Goal: Navigation & Orientation: Find specific page/section

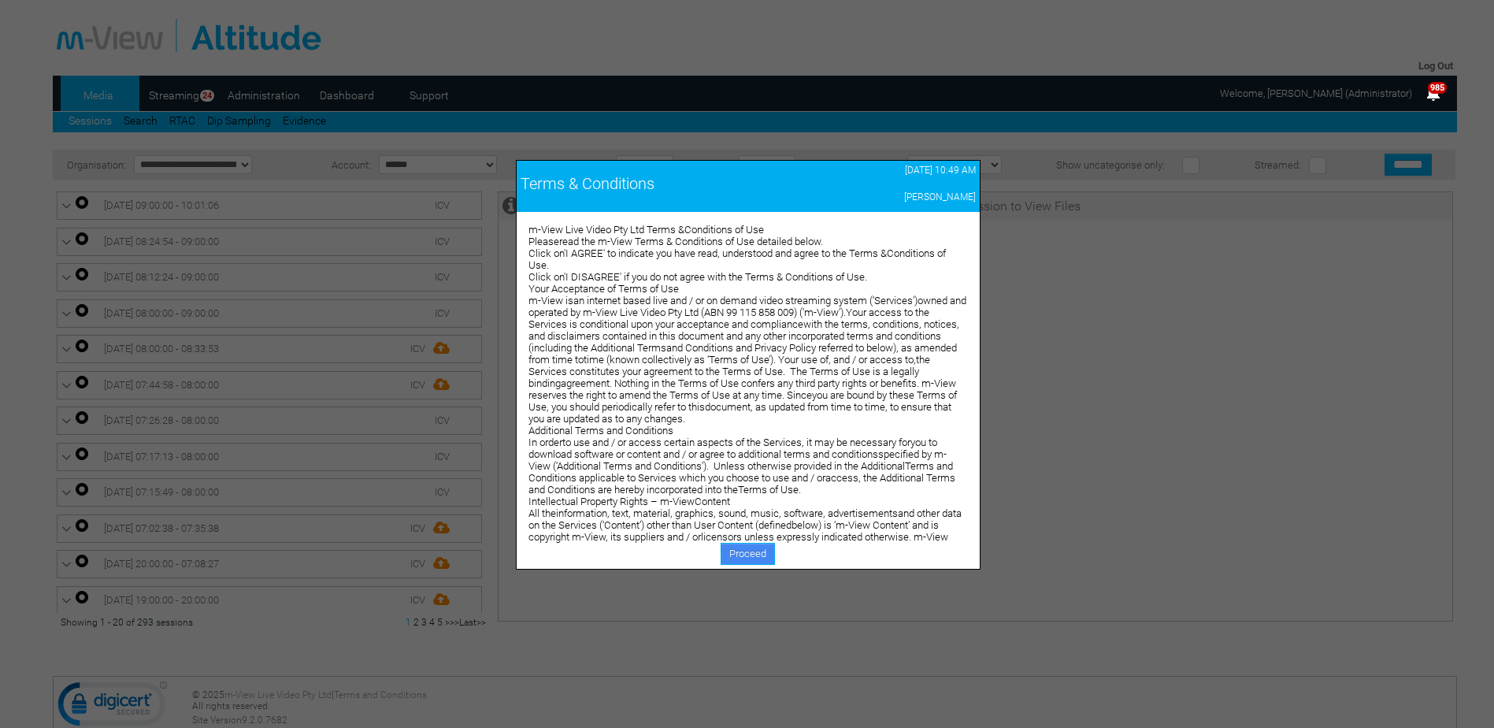
click at [749, 554] on link "Proceed" at bounding box center [748, 554] width 54 height 22
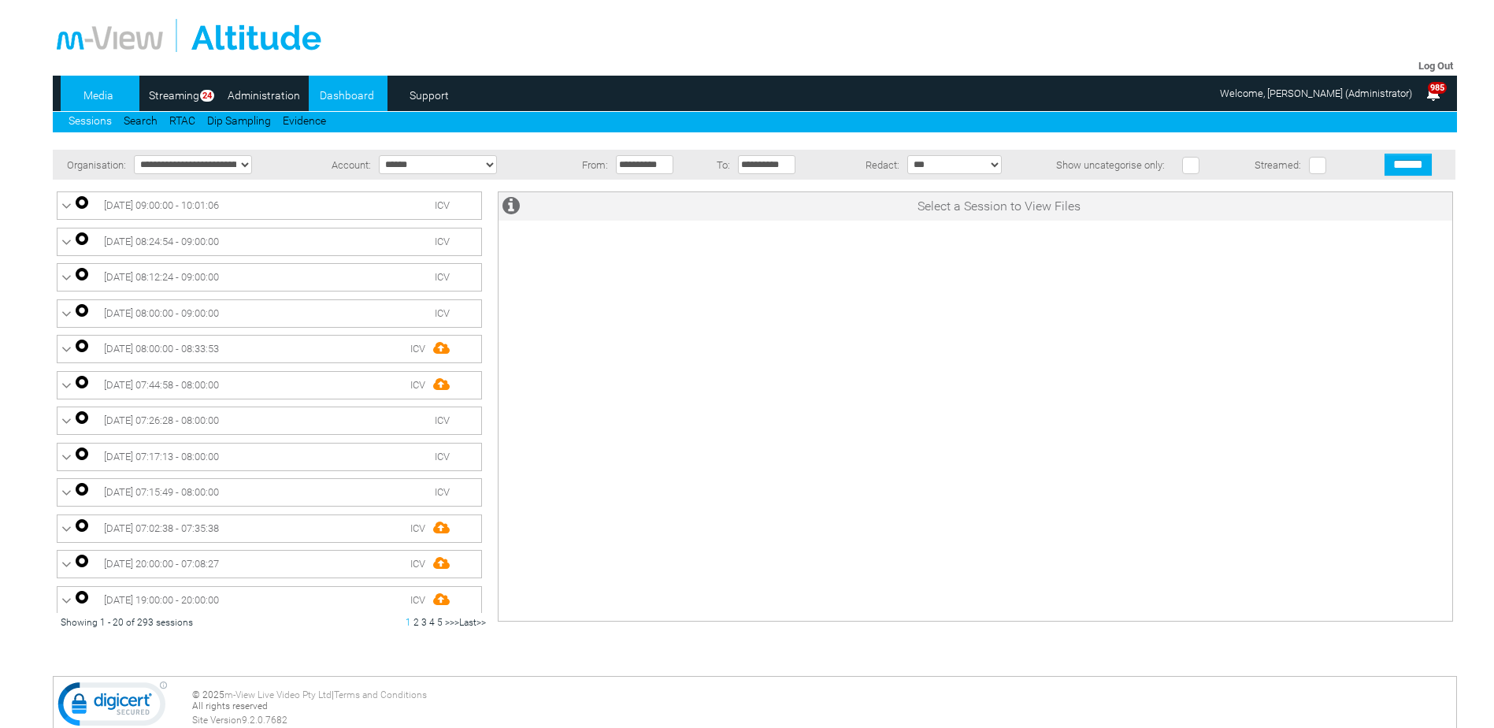
click at [341, 93] on link "Dashboard" at bounding box center [347, 95] width 76 height 24
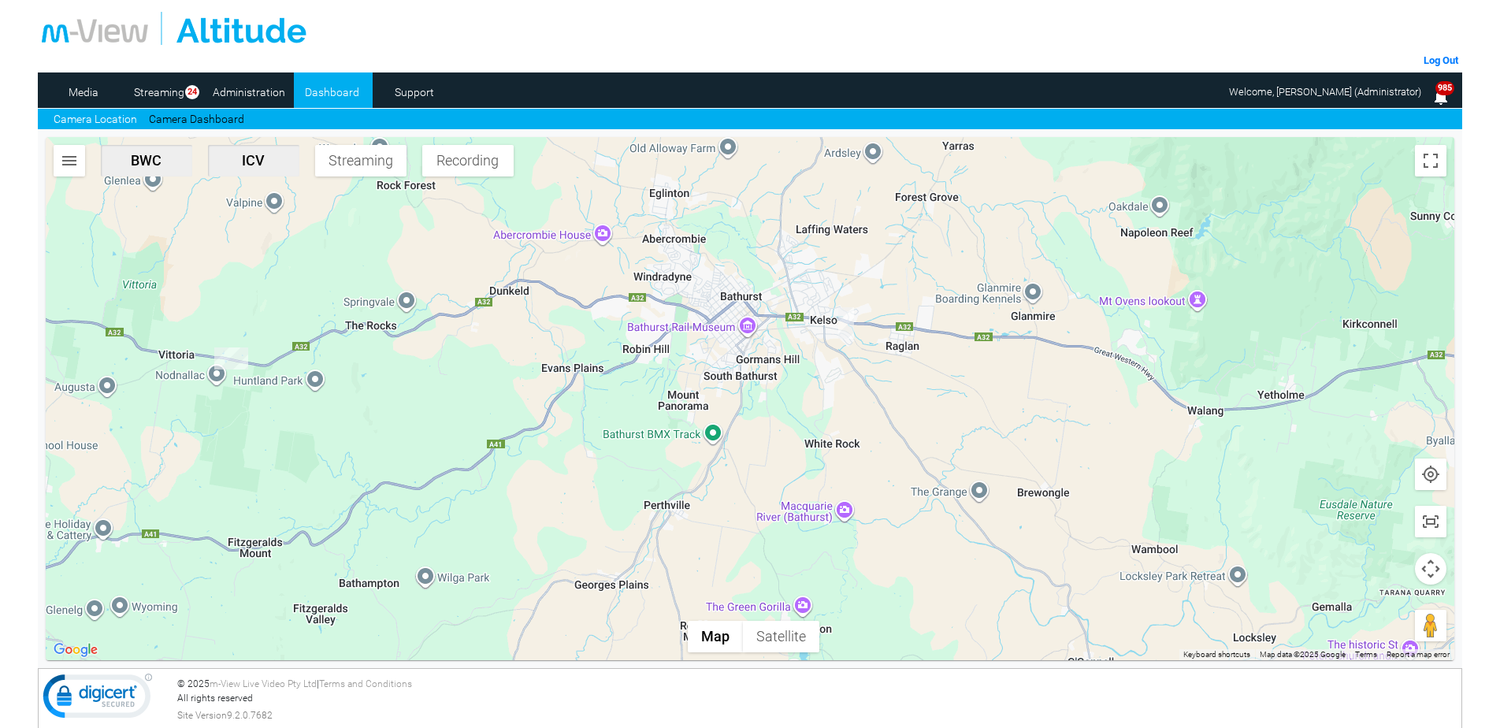
drag, startPoint x: 288, startPoint y: 281, endPoint x: 413, endPoint y: 437, distance: 199.5
click at [413, 437] on div at bounding box center [750, 398] width 1409 height 523
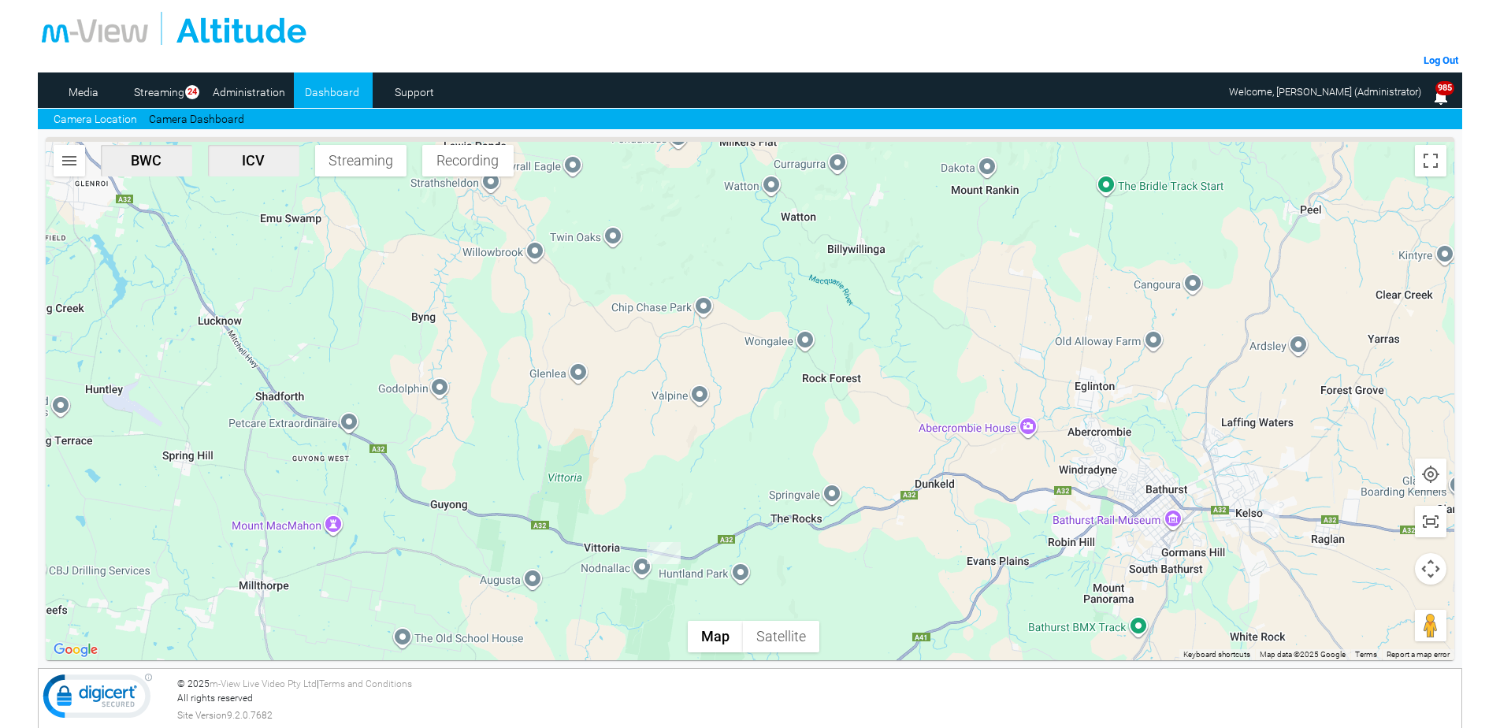
drag, startPoint x: 220, startPoint y: 393, endPoint x: 646, endPoint y: 584, distance: 467.1
click at [646, 584] on div at bounding box center [750, 398] width 1409 height 523
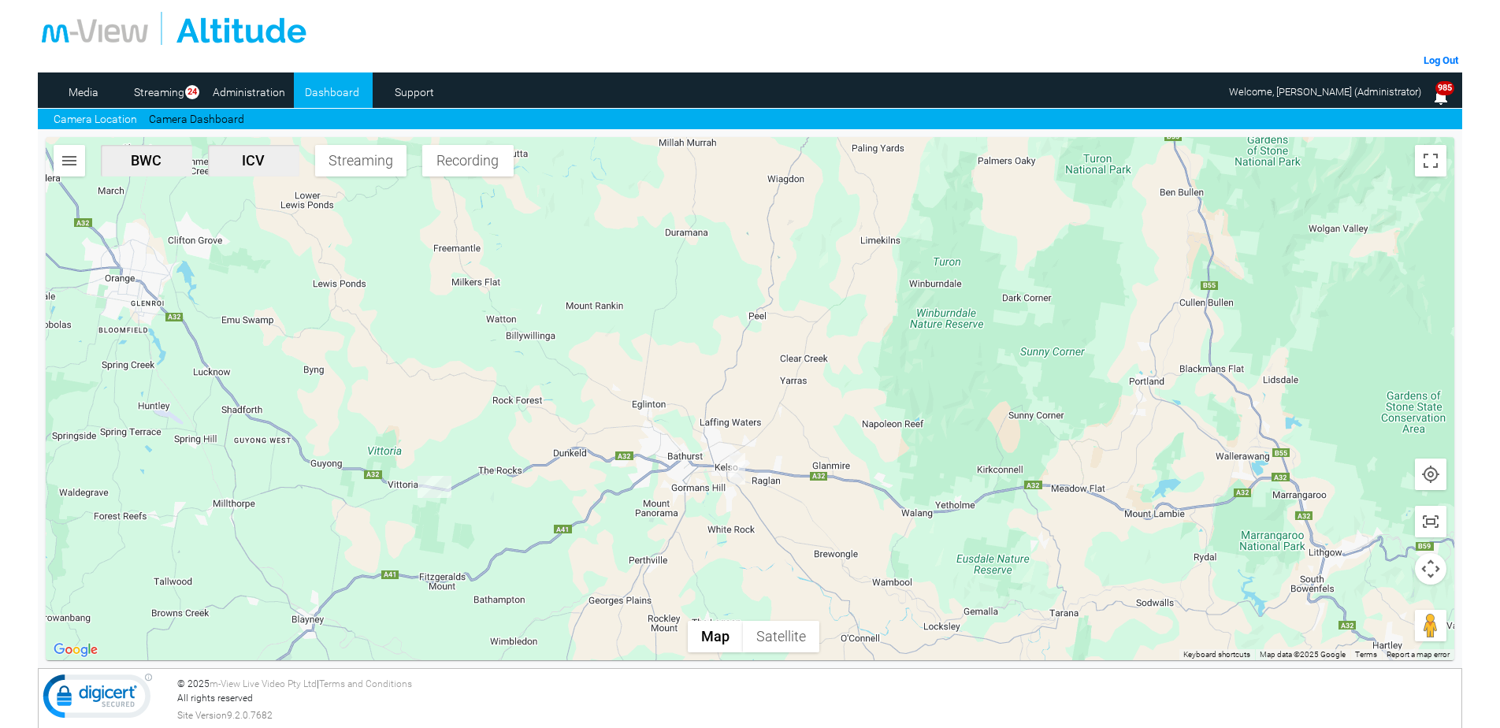
drag, startPoint x: 676, startPoint y: 546, endPoint x: 491, endPoint y: 514, distance: 187.9
click at [491, 514] on div at bounding box center [750, 398] width 1409 height 523
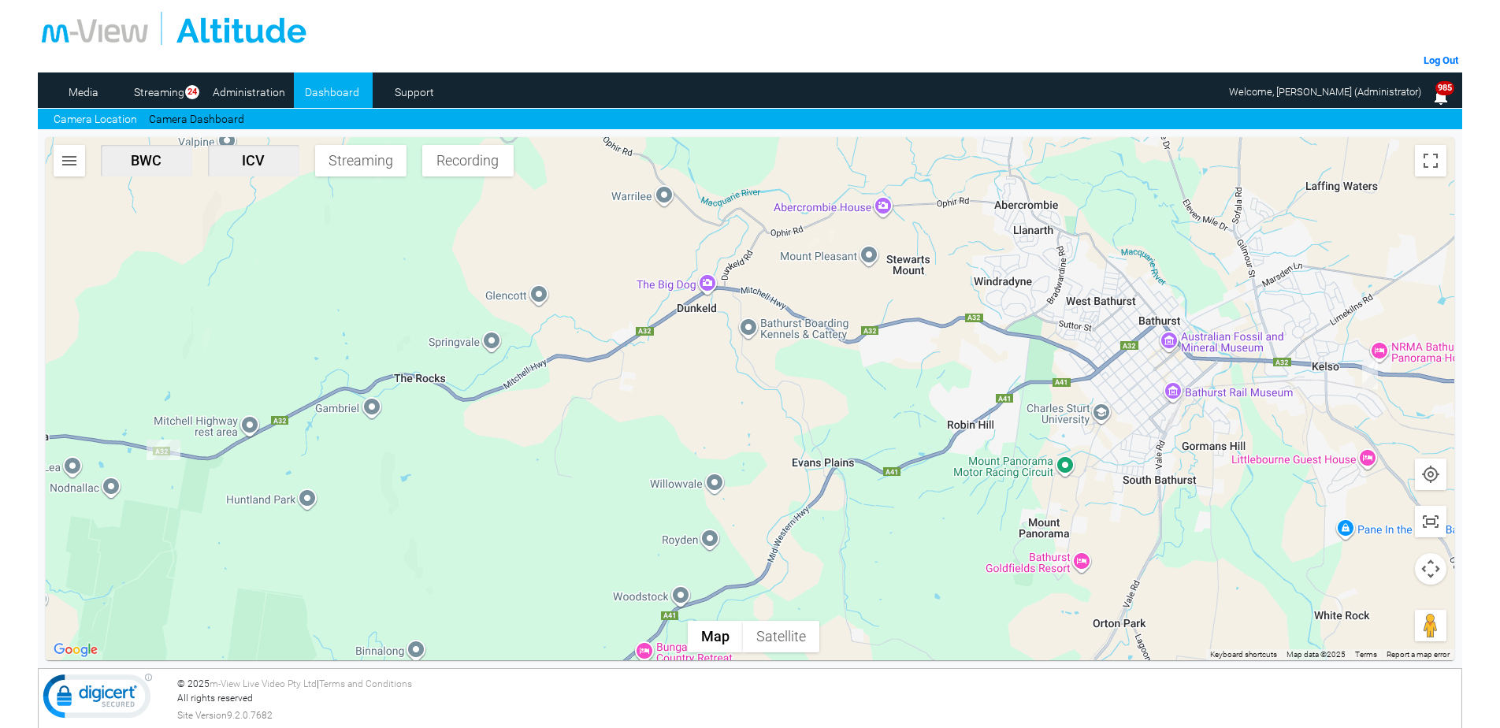
drag, startPoint x: 520, startPoint y: 549, endPoint x: 475, endPoint y: 482, distance: 80.6
click at [475, 482] on div at bounding box center [750, 398] width 1409 height 523
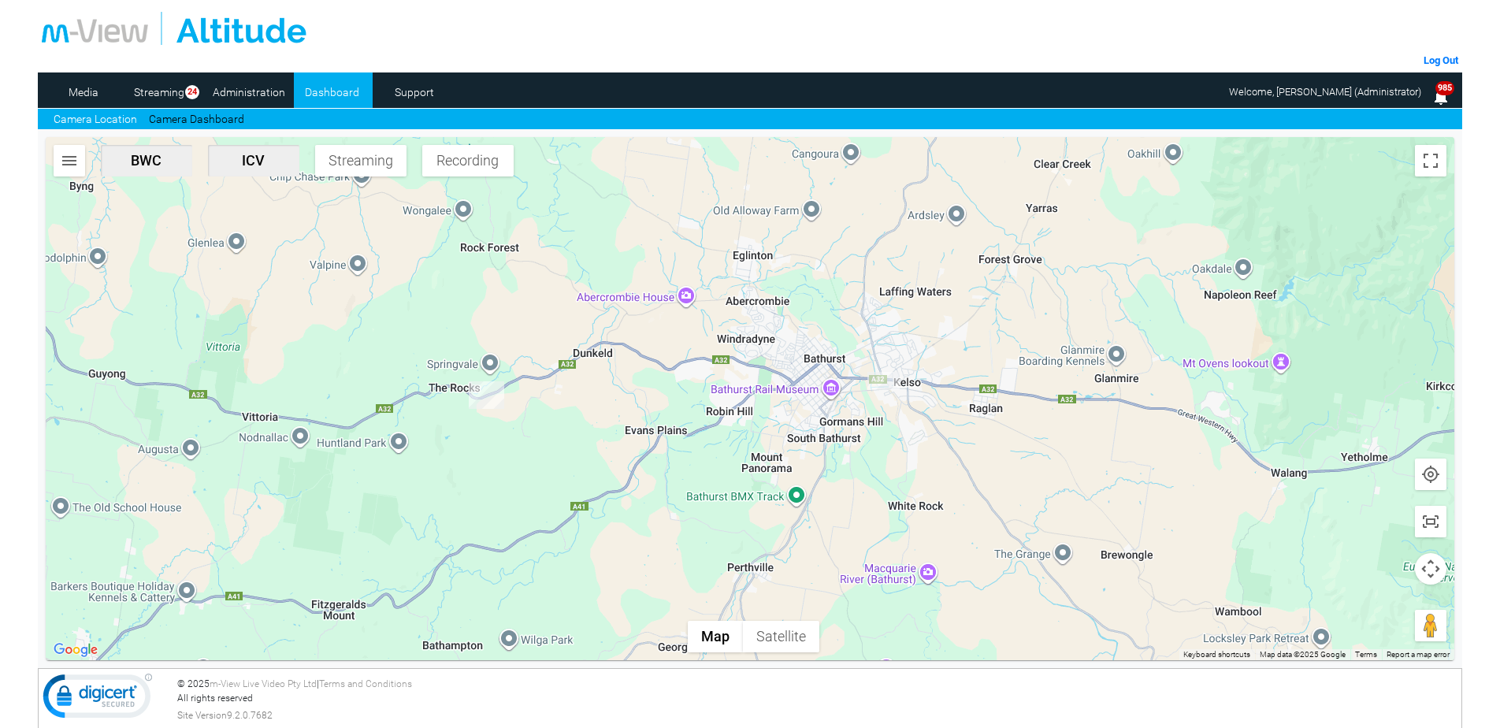
click at [1209, 499] on div at bounding box center [750, 398] width 1409 height 523
click at [135, 260] on div at bounding box center [750, 398] width 1409 height 523
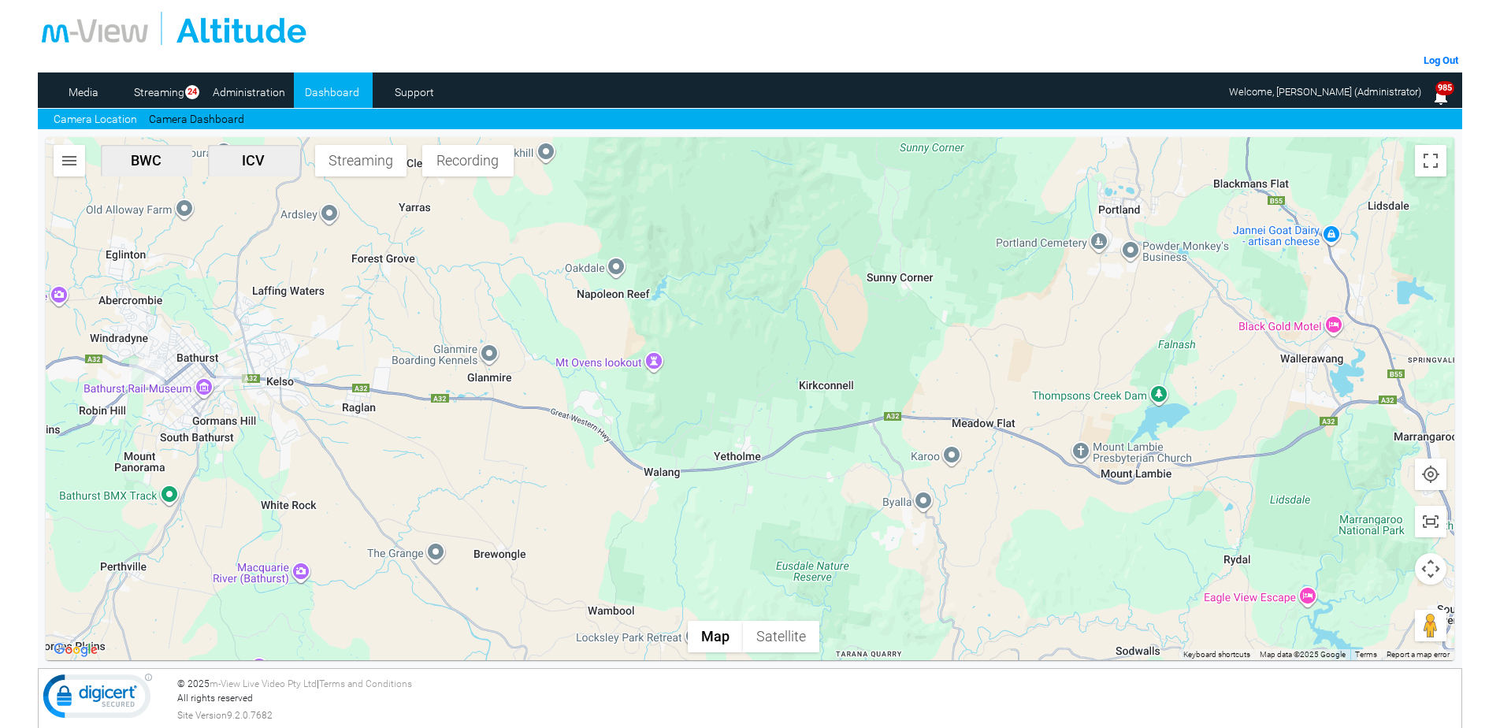
drag, startPoint x: 976, startPoint y: 421, endPoint x: 347, endPoint y: 421, distance: 629.3
click at [347, 421] on div at bounding box center [750, 398] width 1409 height 523
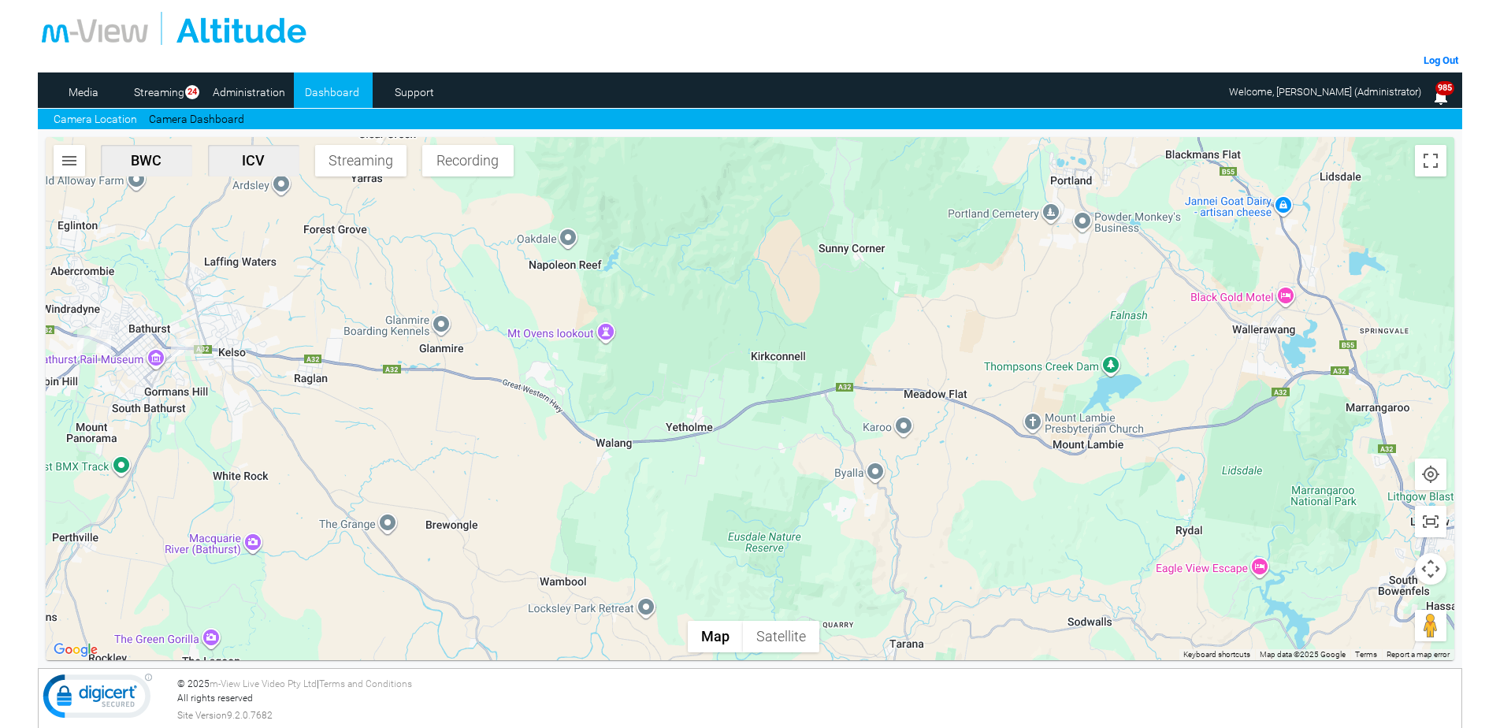
drag, startPoint x: 1218, startPoint y: 484, endPoint x: 1168, endPoint y: 455, distance: 57.5
click at [1168, 455] on div at bounding box center [750, 398] width 1409 height 523
drag, startPoint x: 1141, startPoint y: 32, endPoint x: 1135, endPoint y: 25, distance: 9.0
click at [1141, 32] on div at bounding box center [750, 28] width 1417 height 33
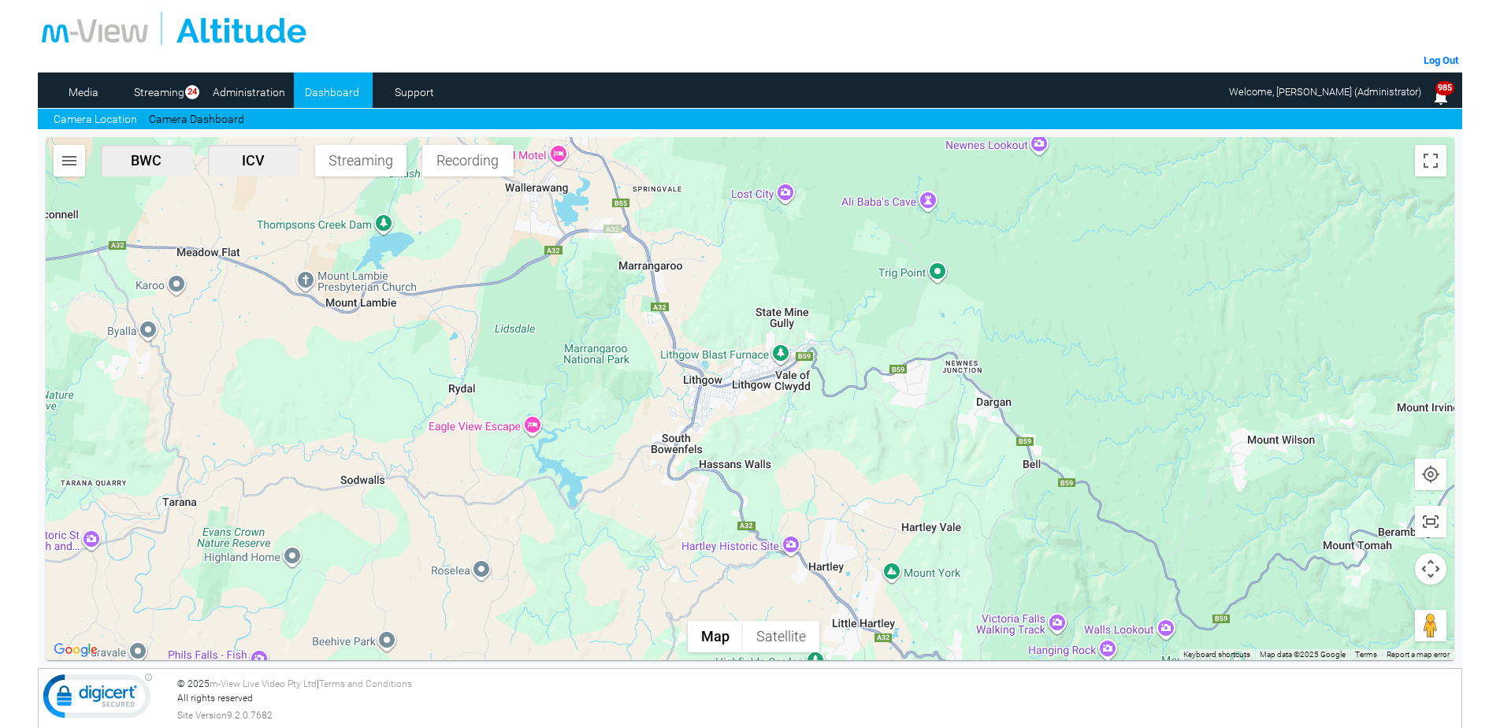
drag, startPoint x: 1321, startPoint y: 454, endPoint x: 592, endPoint y: 312, distance: 742.3
click at [592, 312] on div at bounding box center [750, 398] width 1409 height 523
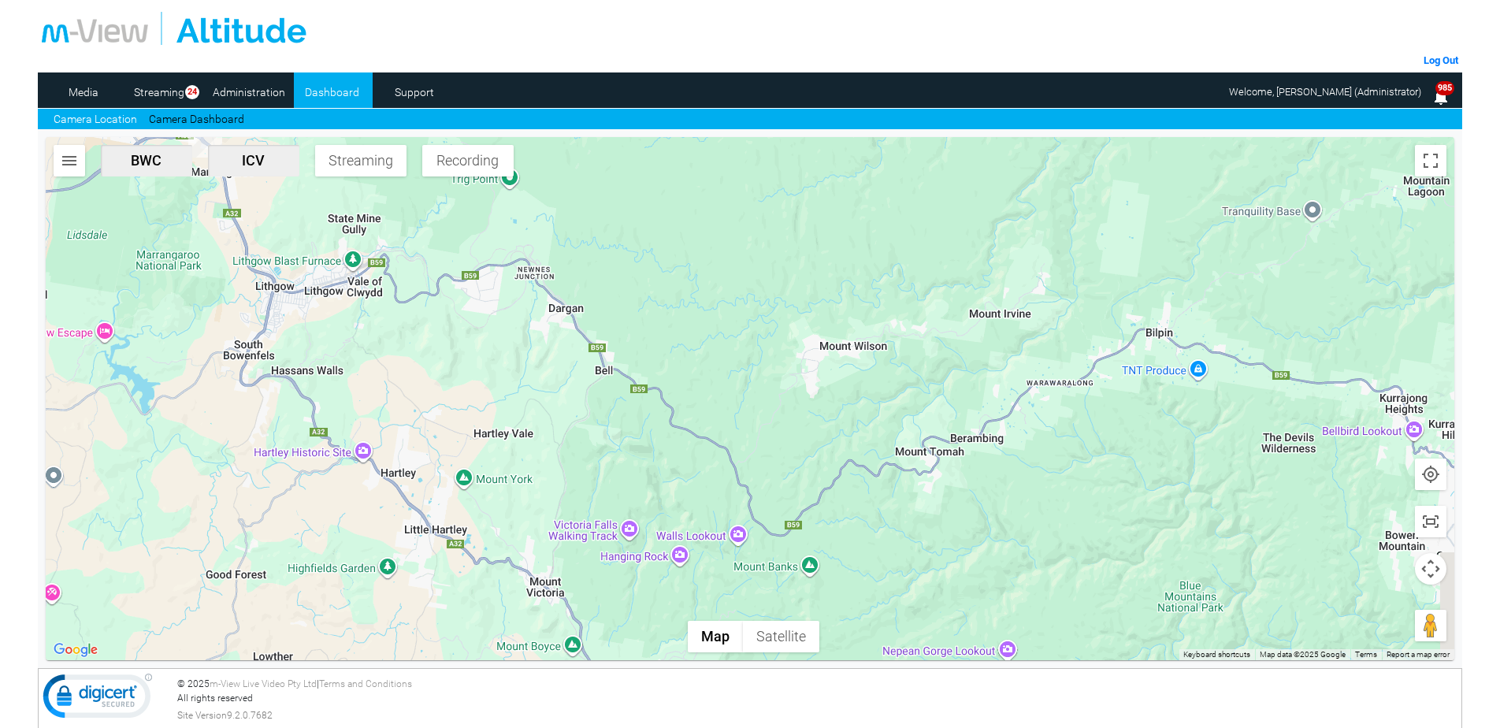
drag, startPoint x: 912, startPoint y: 473, endPoint x: 483, endPoint y: 378, distance: 439.6
click at [483, 378] on div at bounding box center [750, 398] width 1409 height 523
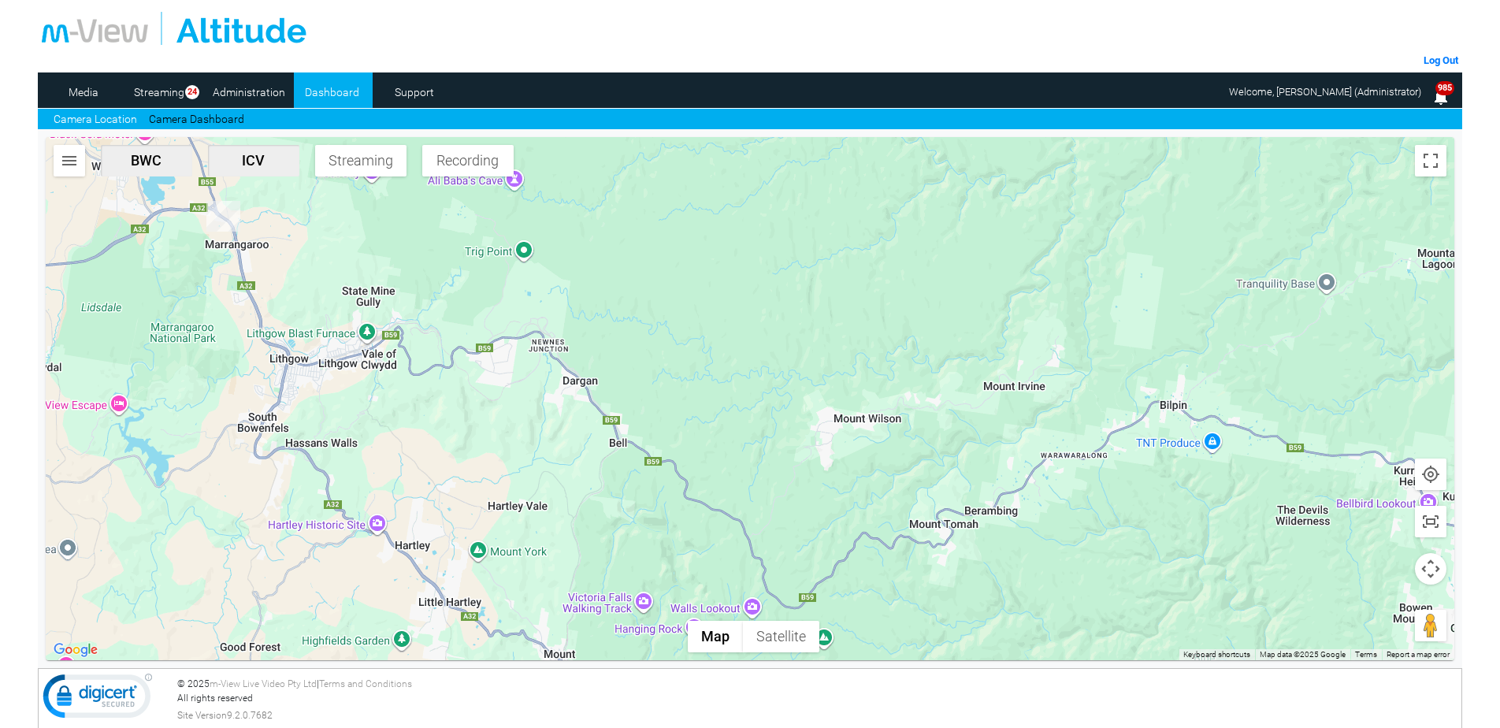
drag, startPoint x: 957, startPoint y: 481, endPoint x: 989, endPoint y: 554, distance: 79.0
click at [966, 554] on div at bounding box center [750, 398] width 1409 height 523
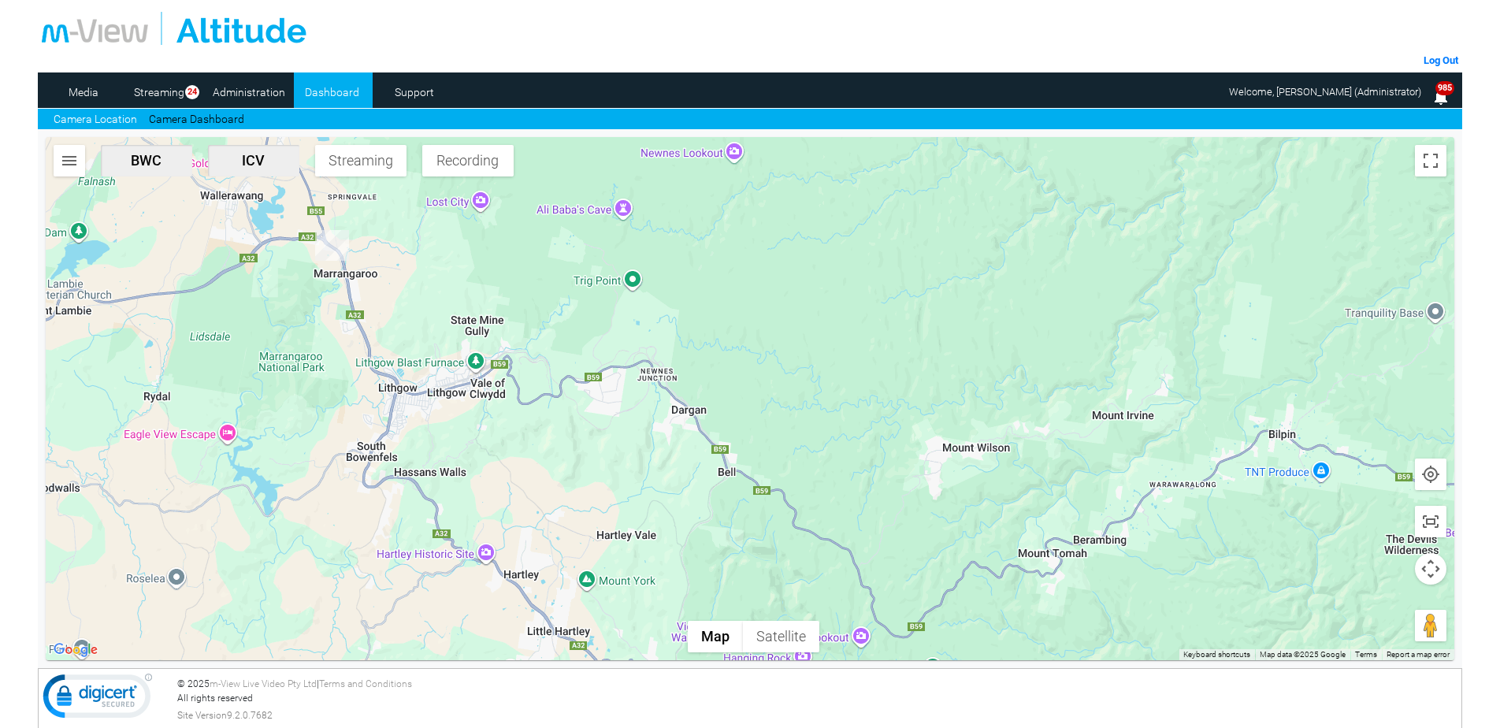
drag, startPoint x: 730, startPoint y: 510, endPoint x: 840, endPoint y: 539, distance: 113.3
click at [840, 539] on div at bounding box center [750, 398] width 1409 height 523
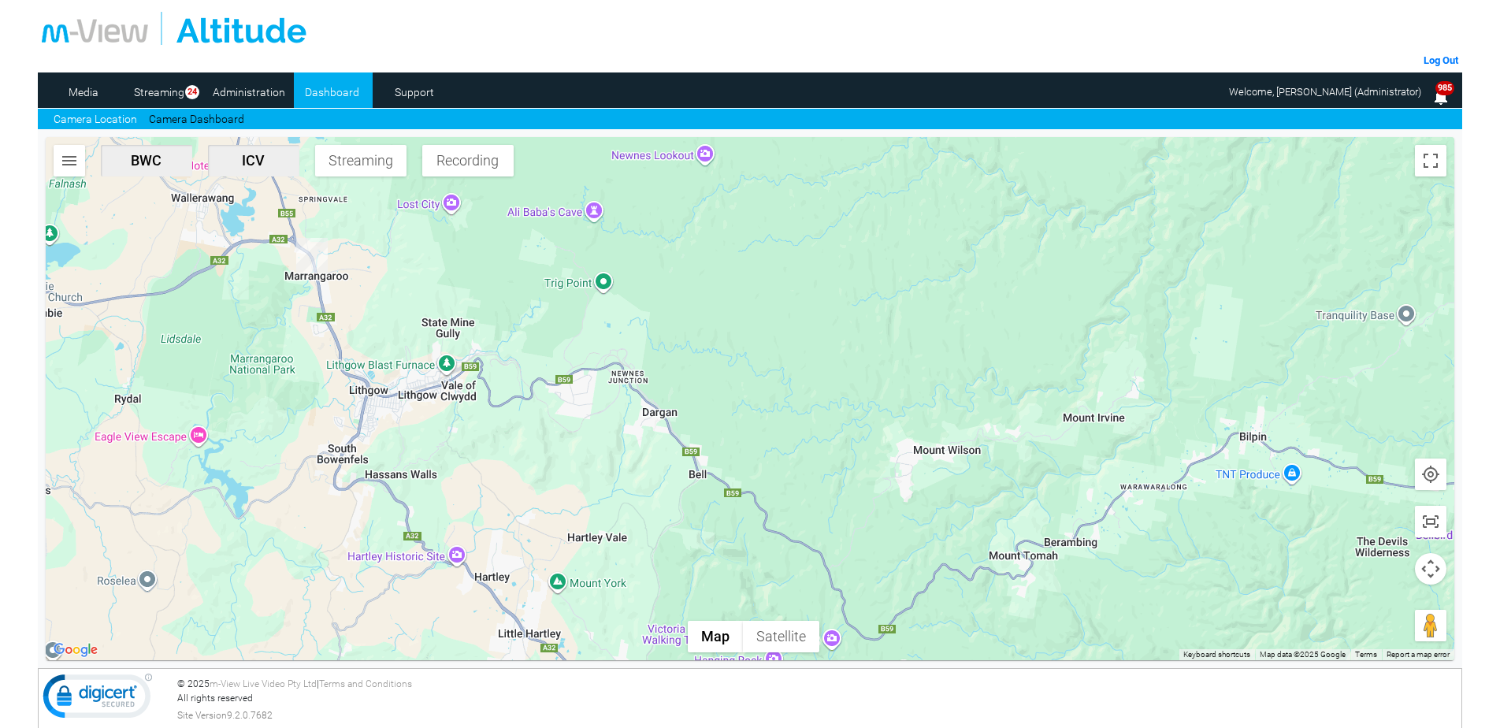
drag, startPoint x: 808, startPoint y: 438, endPoint x: 781, endPoint y: 441, distance: 27.0
click at [781, 441] on div at bounding box center [750, 398] width 1409 height 523
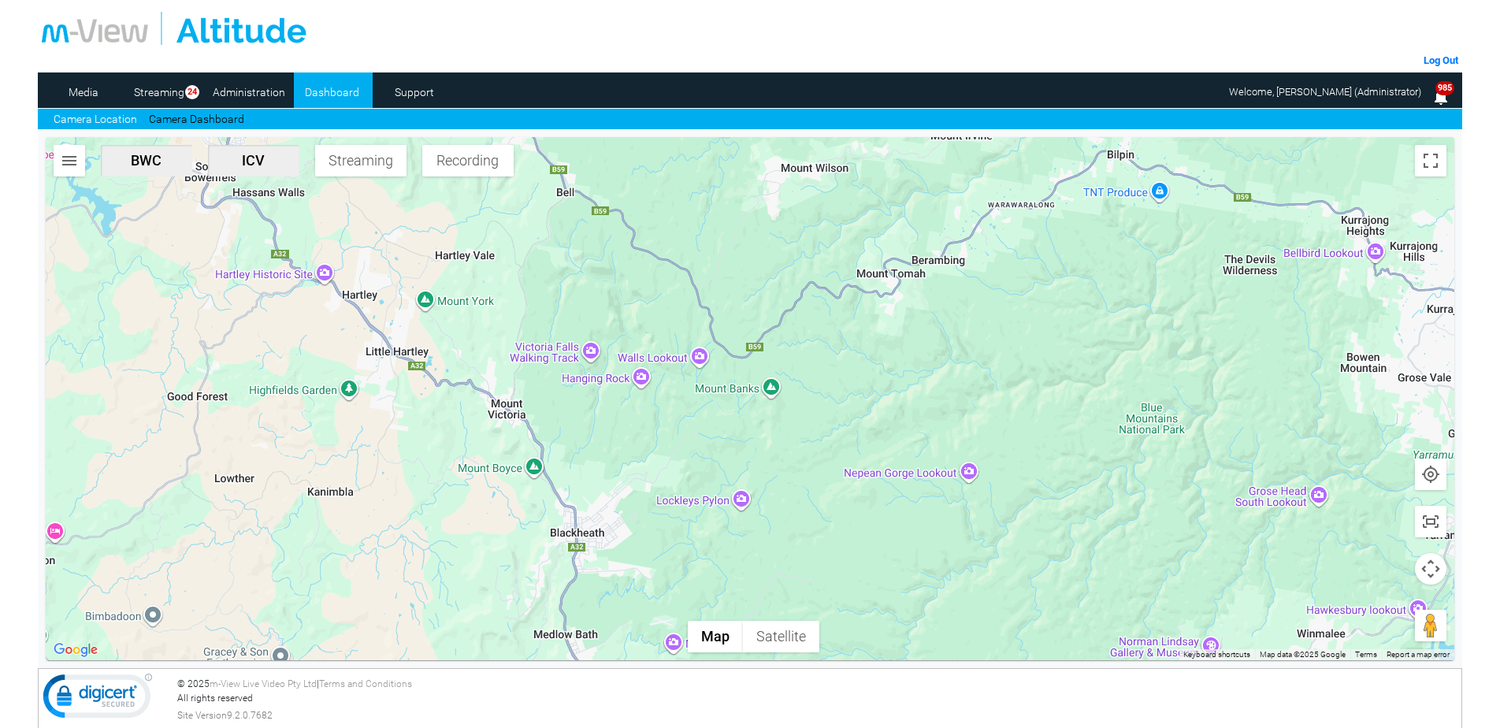
drag, startPoint x: 938, startPoint y: 482, endPoint x: 806, endPoint y: 198, distance: 312.9
click at [806, 198] on div at bounding box center [750, 398] width 1409 height 523
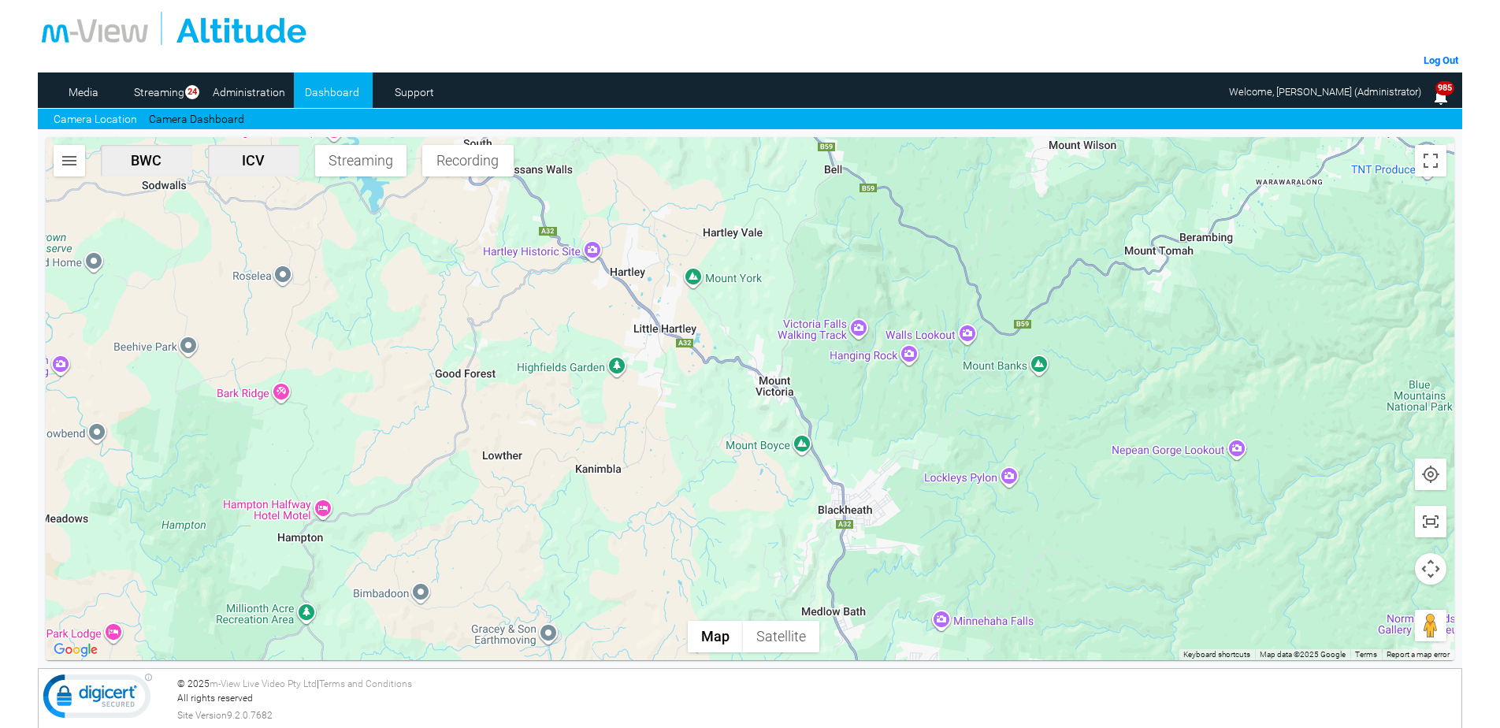
drag, startPoint x: 904, startPoint y: 421, endPoint x: 1170, endPoint y: 388, distance: 267.6
click at [1170, 388] on div at bounding box center [750, 398] width 1409 height 523
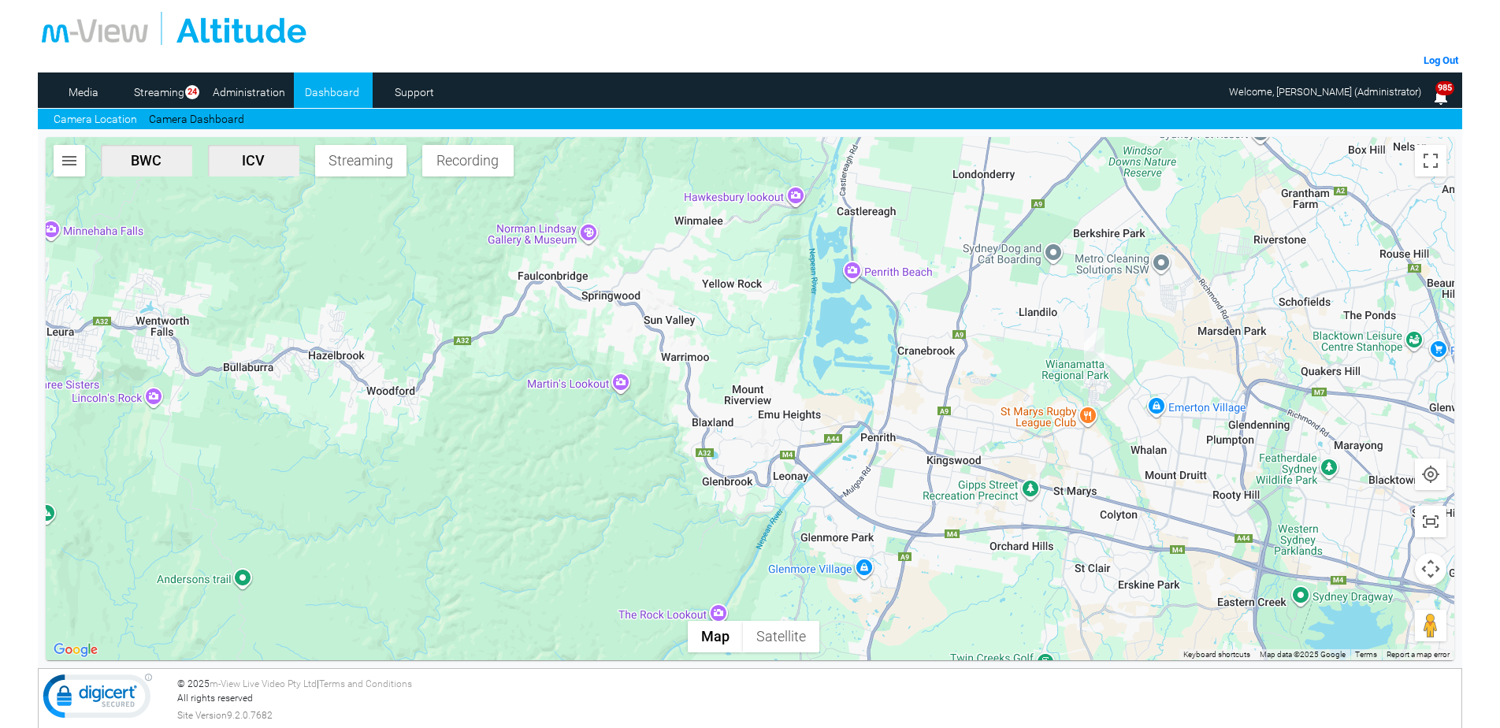
drag, startPoint x: 1073, startPoint y: 611, endPoint x: 187, endPoint y: 228, distance: 965.6
click at [187, 228] on div at bounding box center [750, 398] width 1409 height 523
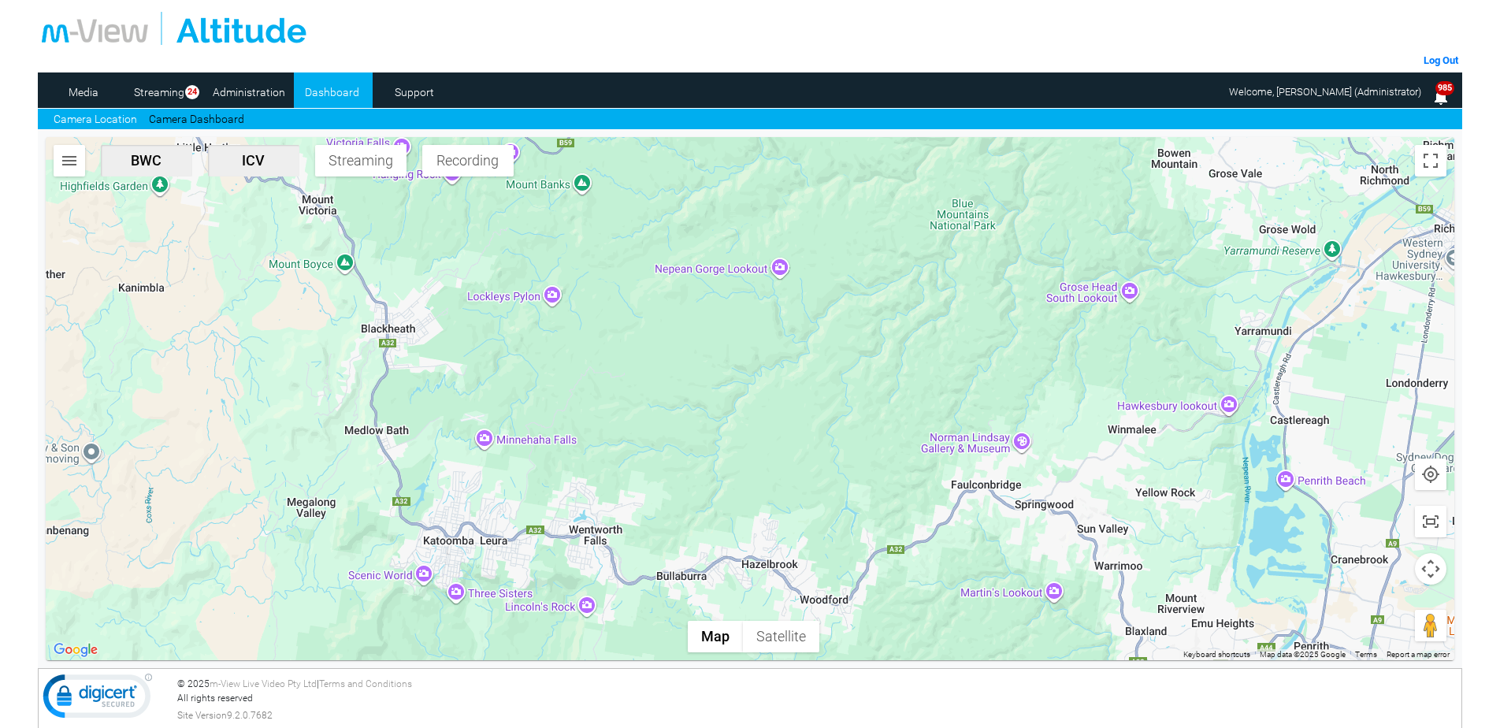
drag, startPoint x: 547, startPoint y: 428, endPoint x: 992, endPoint y: 647, distance: 497.0
click at [995, 647] on div at bounding box center [750, 398] width 1409 height 523
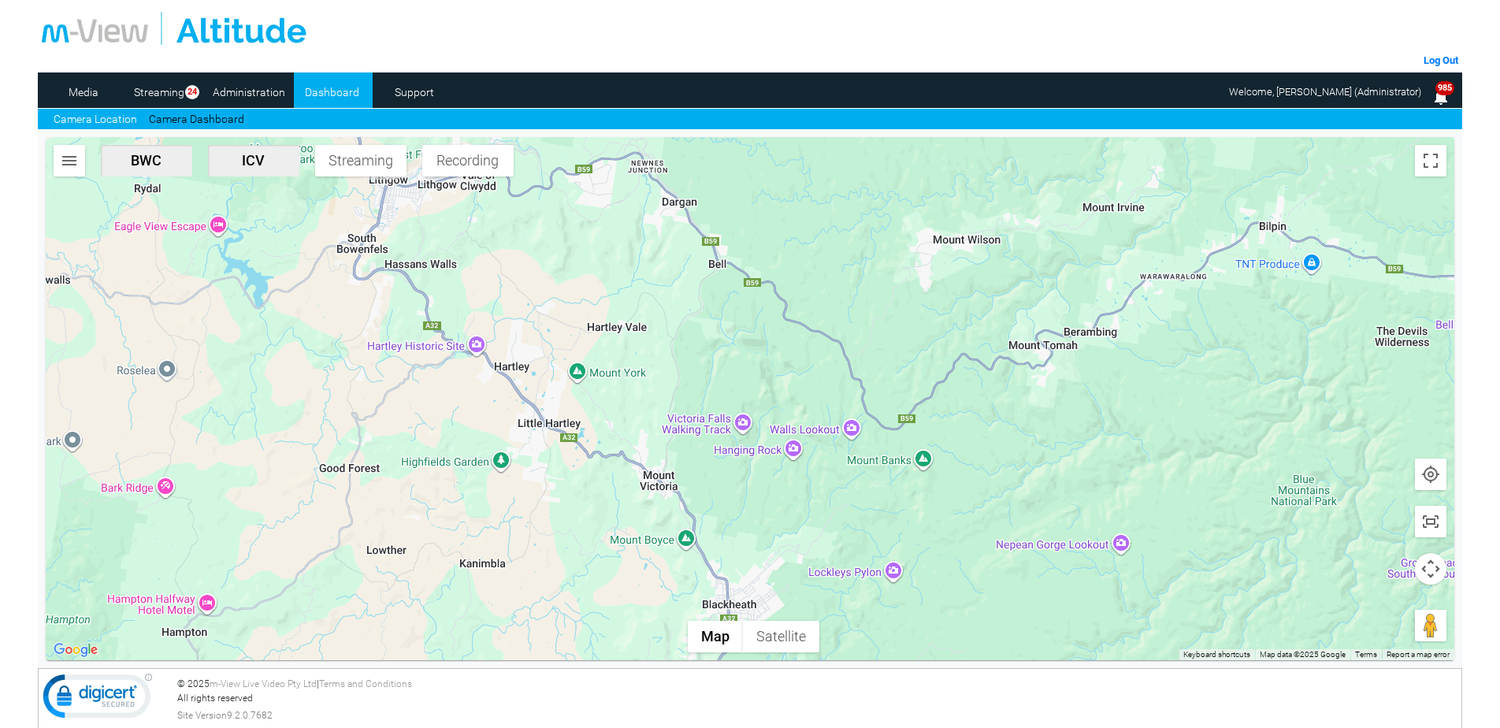
drag, startPoint x: 771, startPoint y: 482, endPoint x: 1103, endPoint y: 749, distance: 425.7
click at [1103, 727] on html "m-View Web Portal Log Out Media Streaming 24 Administration Dashboard Support C…" at bounding box center [750, 364] width 1500 height 728
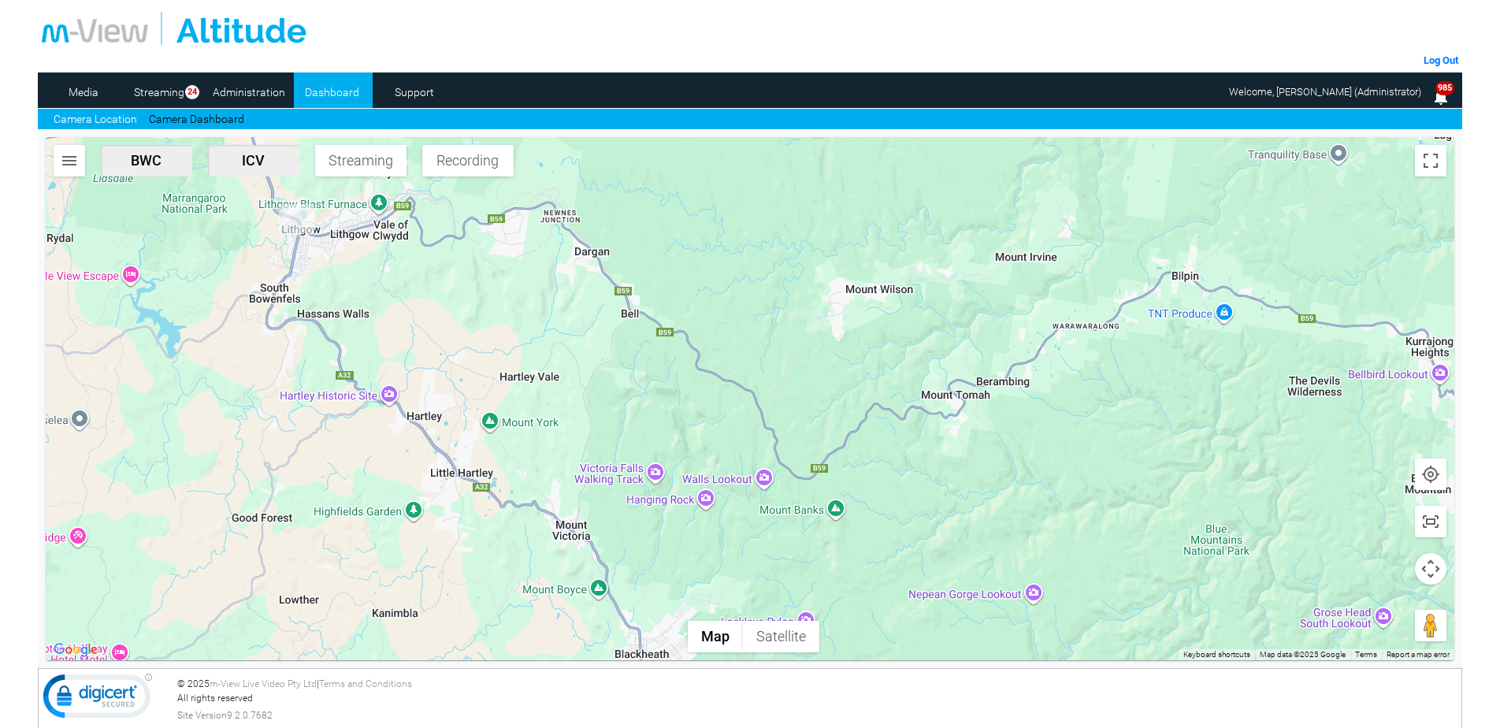
drag, startPoint x: 870, startPoint y: 538, endPoint x: 820, endPoint y: 567, distance: 57.5
click at [791, 589] on div at bounding box center [750, 398] width 1409 height 523
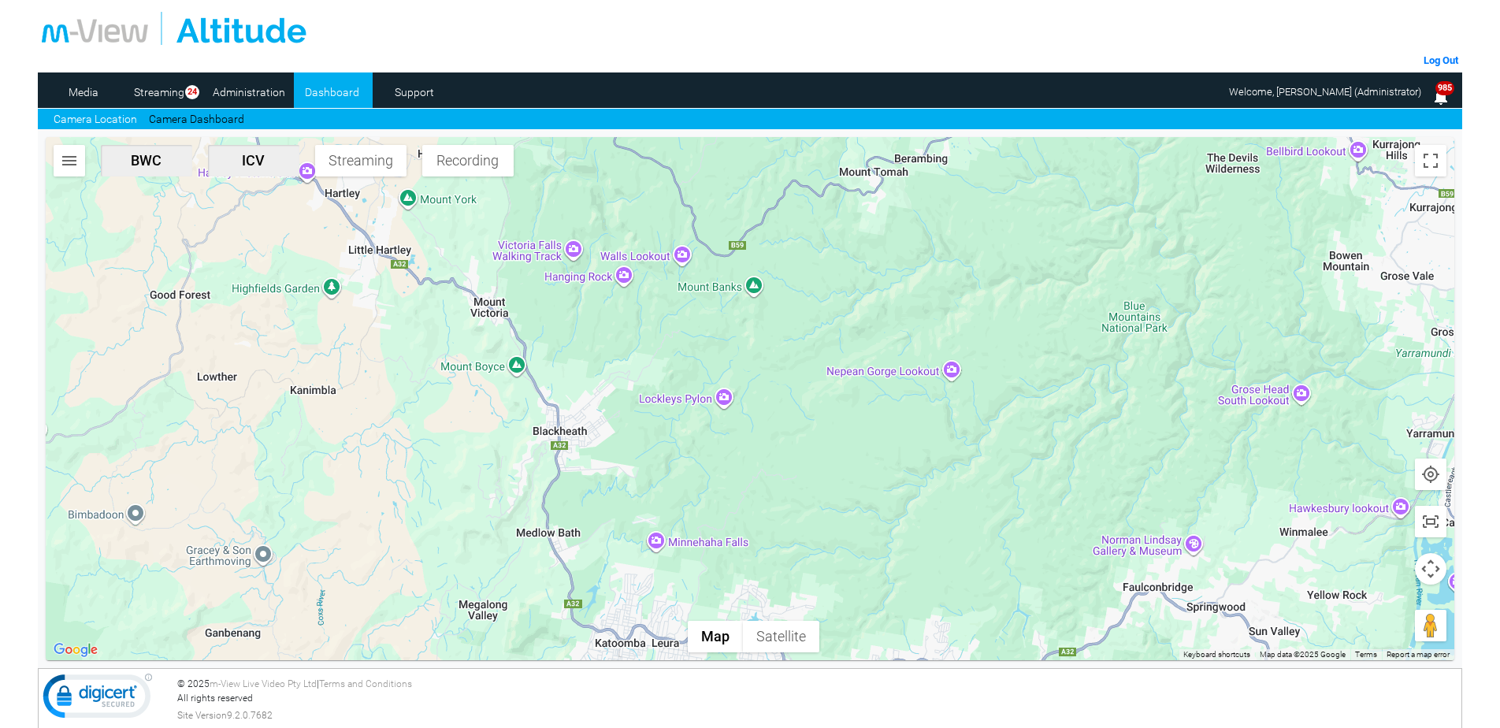
drag, startPoint x: 1224, startPoint y: 567, endPoint x: 1114, endPoint y: 346, distance: 247.3
click at [1114, 346] on div at bounding box center [750, 398] width 1409 height 523
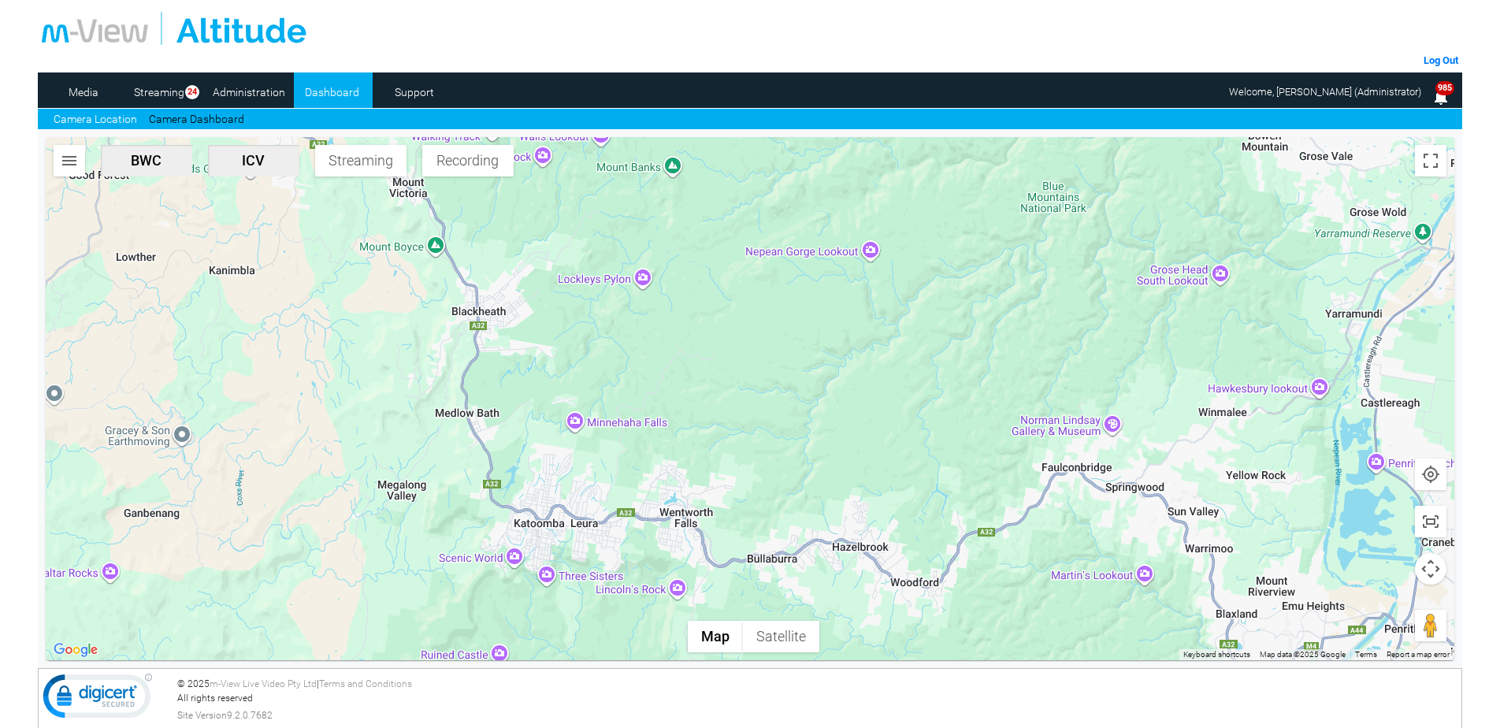
drag, startPoint x: 1055, startPoint y: 484, endPoint x: 974, endPoint y: 362, distance: 146.4
click at [974, 362] on div at bounding box center [750, 398] width 1409 height 523
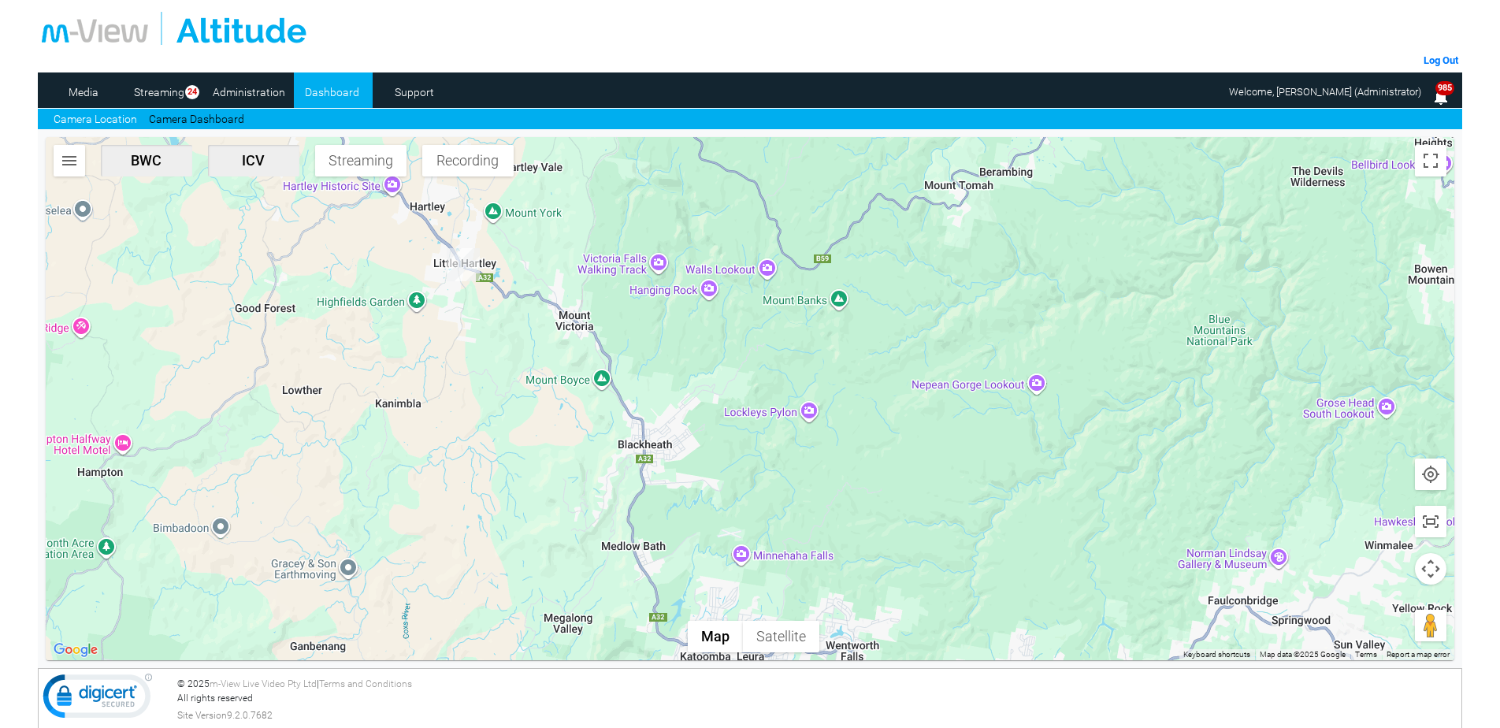
drag, startPoint x: 762, startPoint y: 405, endPoint x: 933, endPoint y: 540, distance: 217.5
click at [933, 540] on div at bounding box center [750, 398] width 1409 height 523
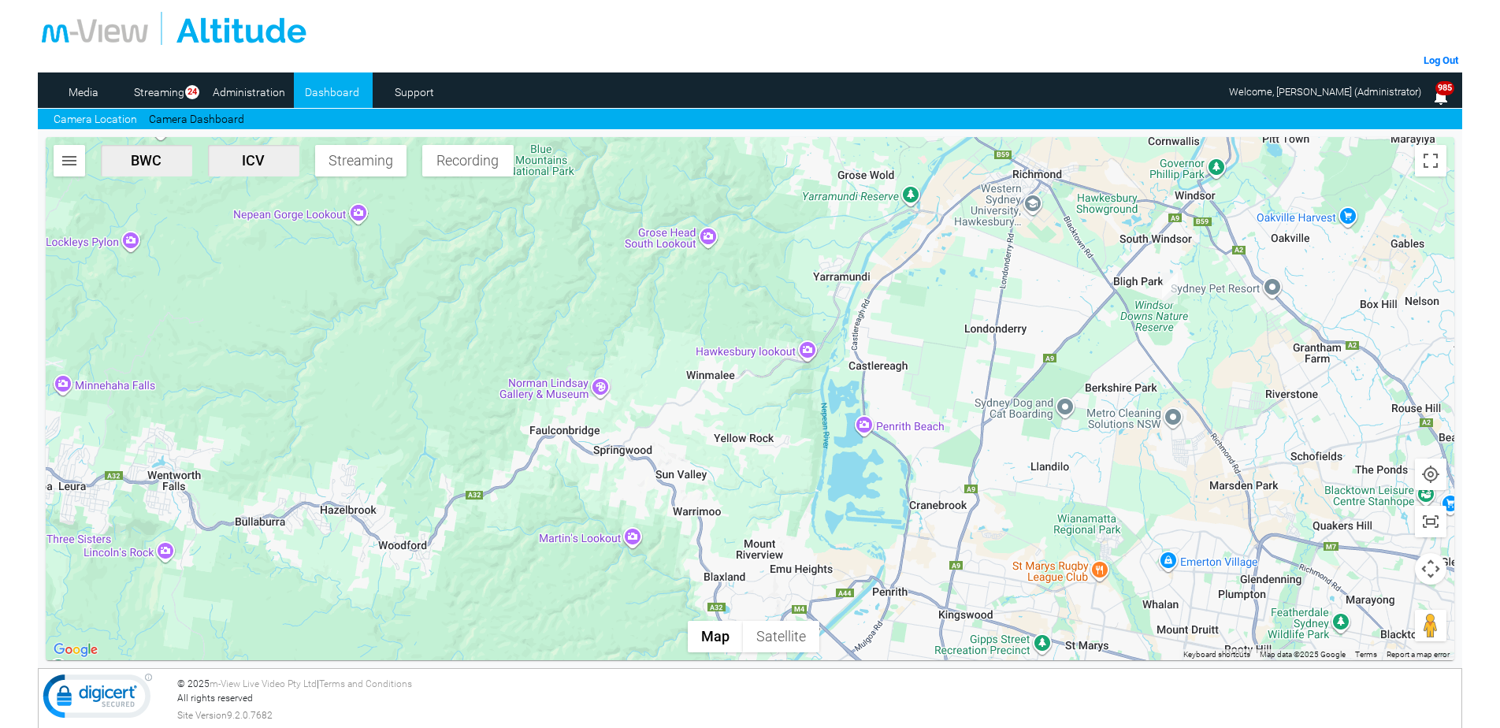
drag, startPoint x: 649, startPoint y: 447, endPoint x: 1037, endPoint y: 321, distance: 407.5
click at [1035, 295] on div at bounding box center [750, 398] width 1409 height 523
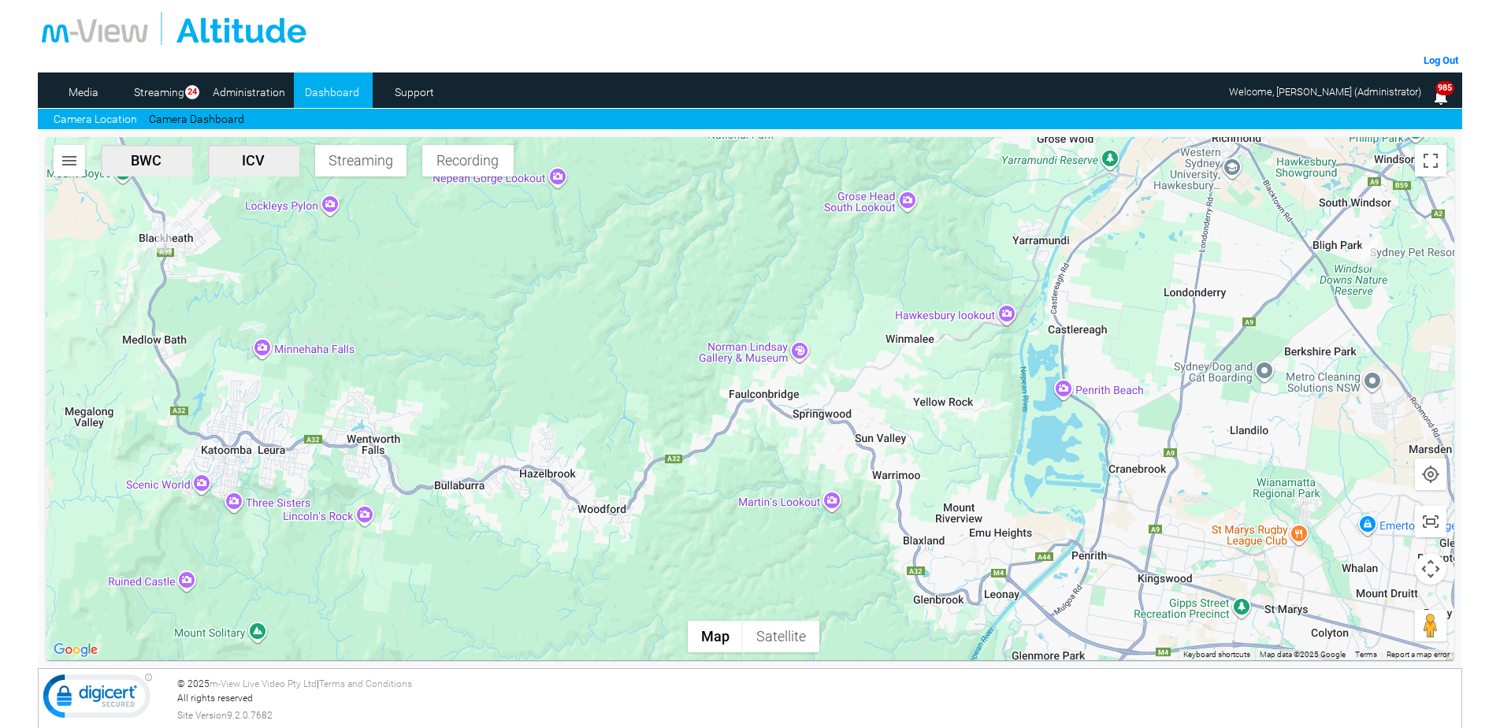
drag, startPoint x: 803, startPoint y: 431, endPoint x: 988, endPoint y: 399, distance: 187.8
click at [988, 399] on div at bounding box center [750, 398] width 1409 height 523
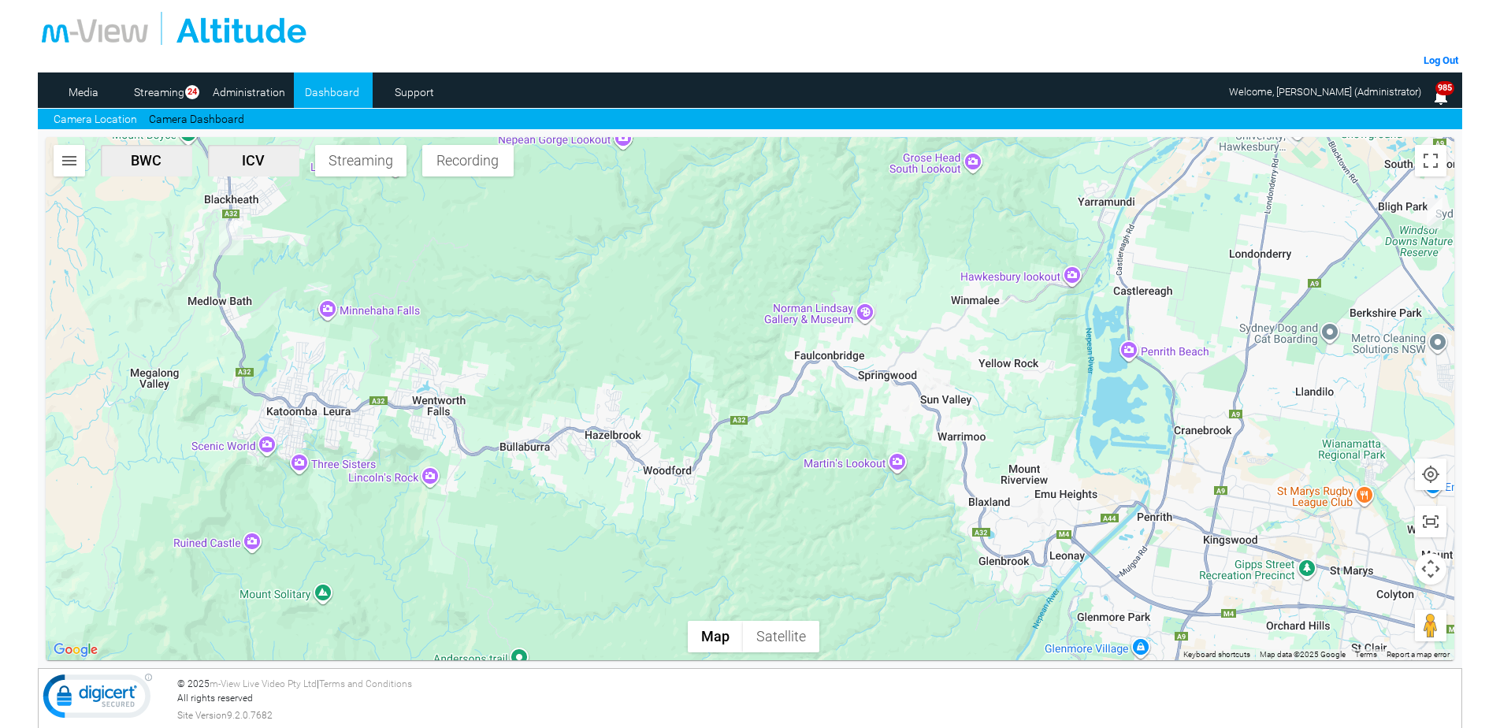
drag, startPoint x: 1010, startPoint y: 412, endPoint x: 1073, endPoint y: 373, distance: 74.3
click at [1073, 373] on div at bounding box center [750, 398] width 1409 height 523
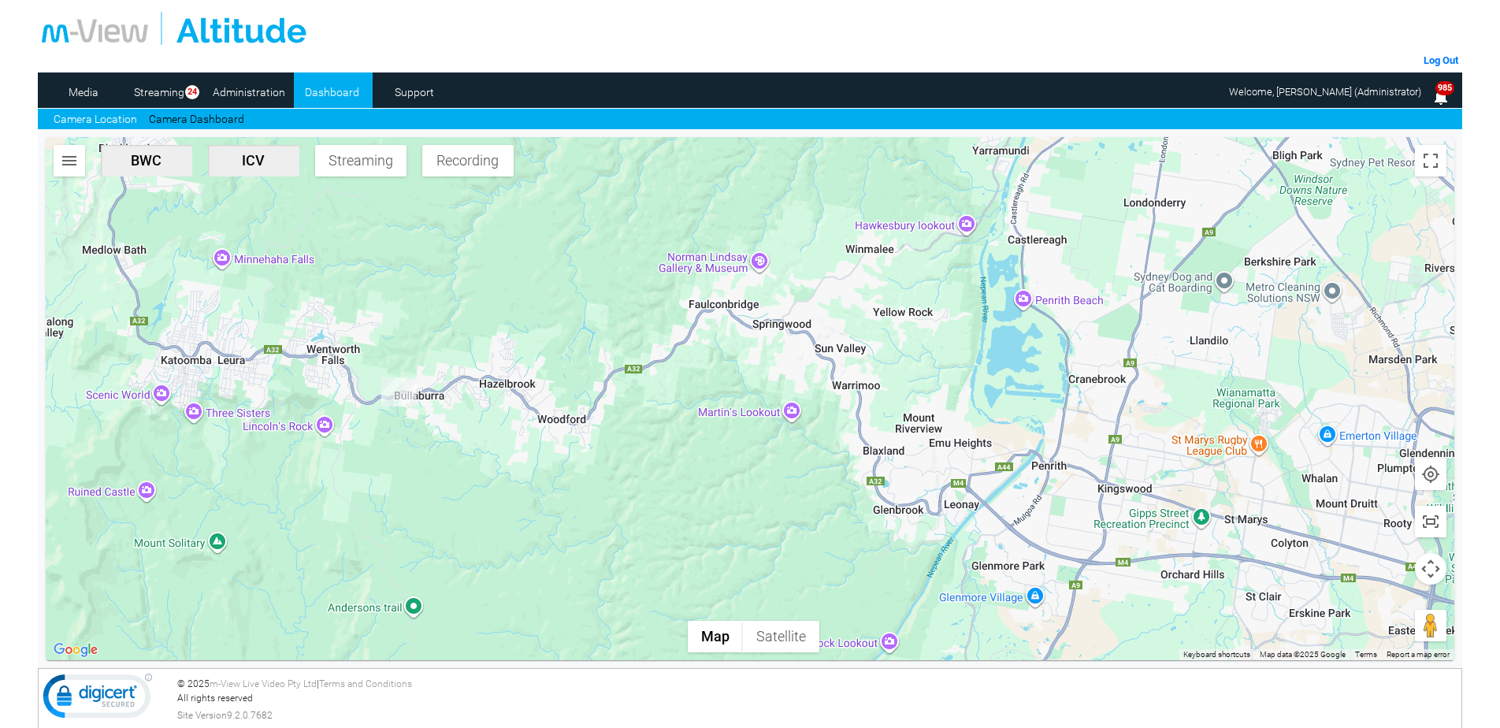
drag, startPoint x: 648, startPoint y: 540, endPoint x: 532, endPoint y: 461, distance: 140.0
click at [532, 461] on div at bounding box center [750, 398] width 1409 height 523
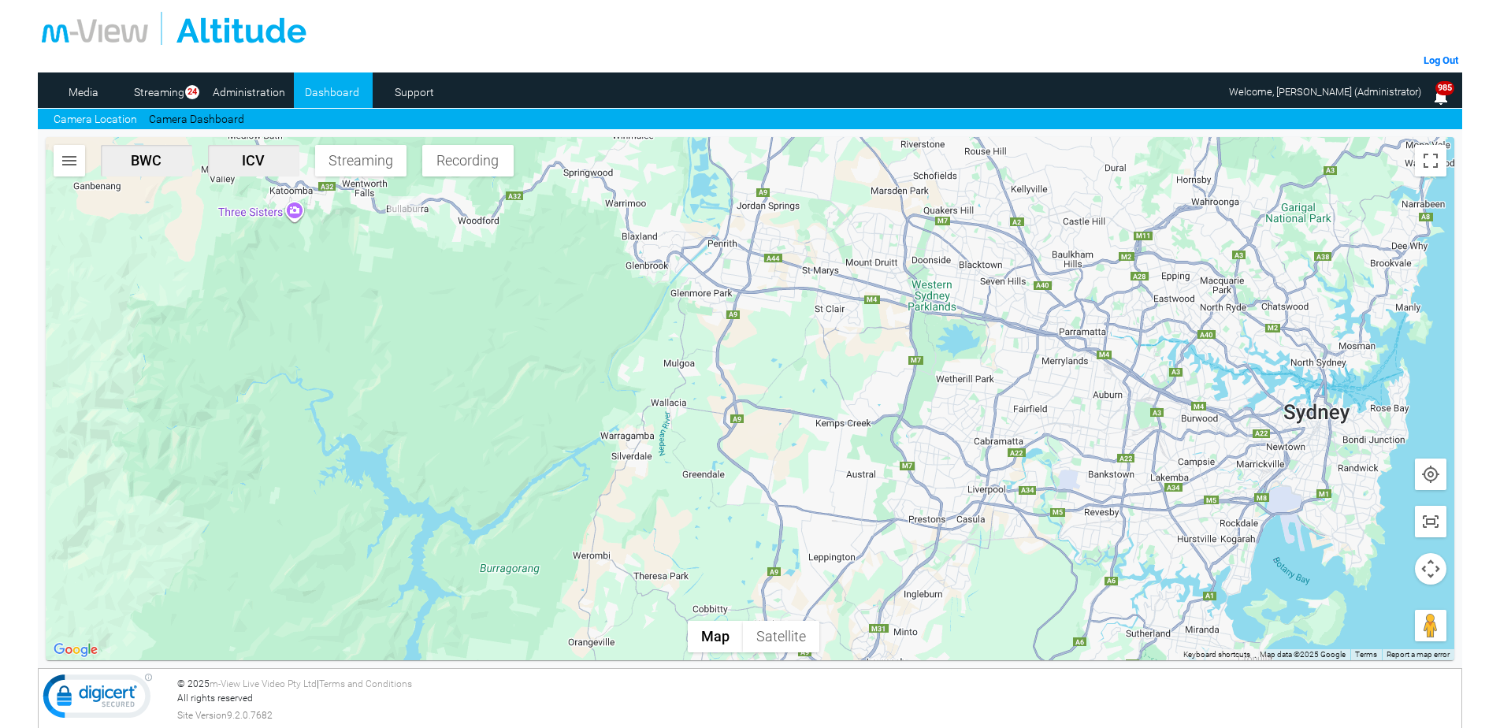
drag, startPoint x: 729, startPoint y: 467, endPoint x: 621, endPoint y: 282, distance: 214.3
click at [621, 282] on div at bounding box center [750, 398] width 1409 height 523
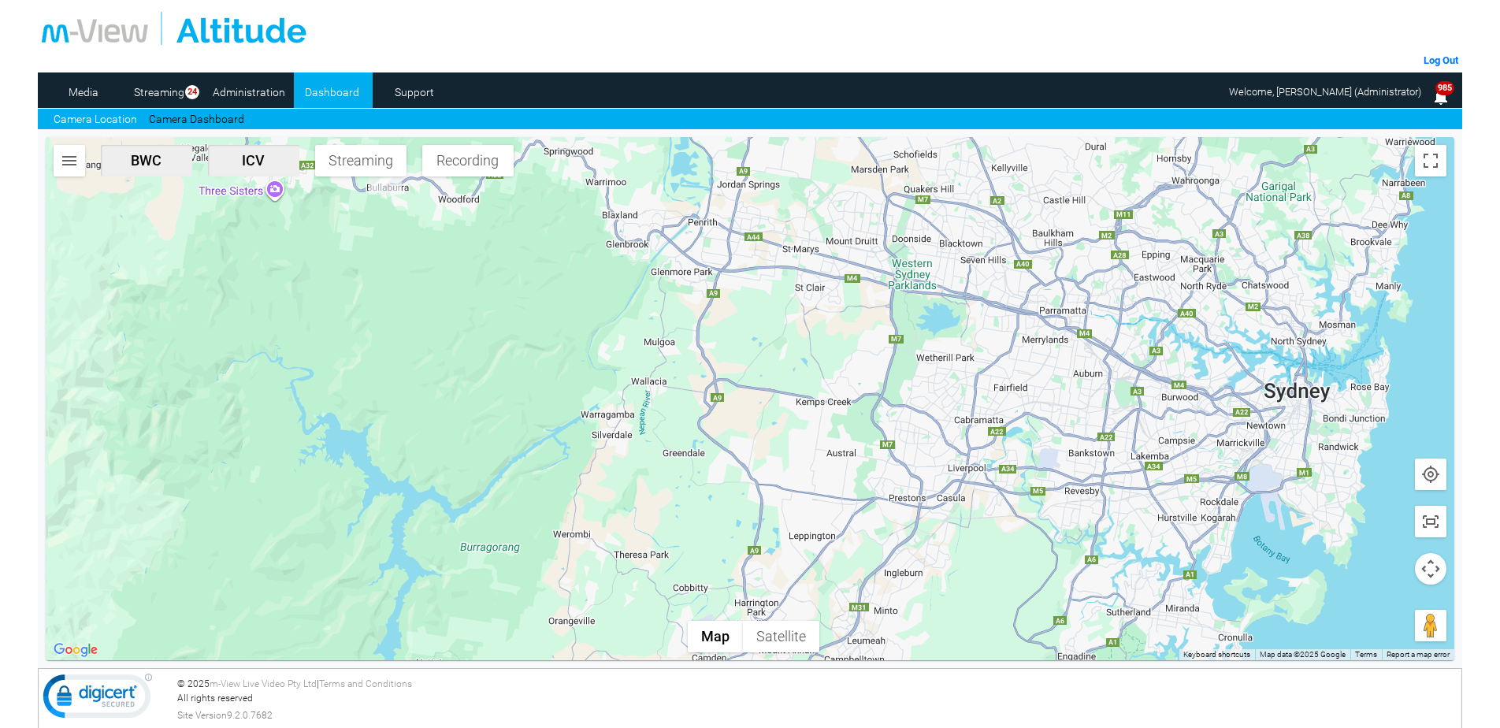
drag, startPoint x: 674, startPoint y: 382, endPoint x: 654, endPoint y: 359, distance: 30.7
click at [654, 359] on div at bounding box center [750, 398] width 1409 height 523
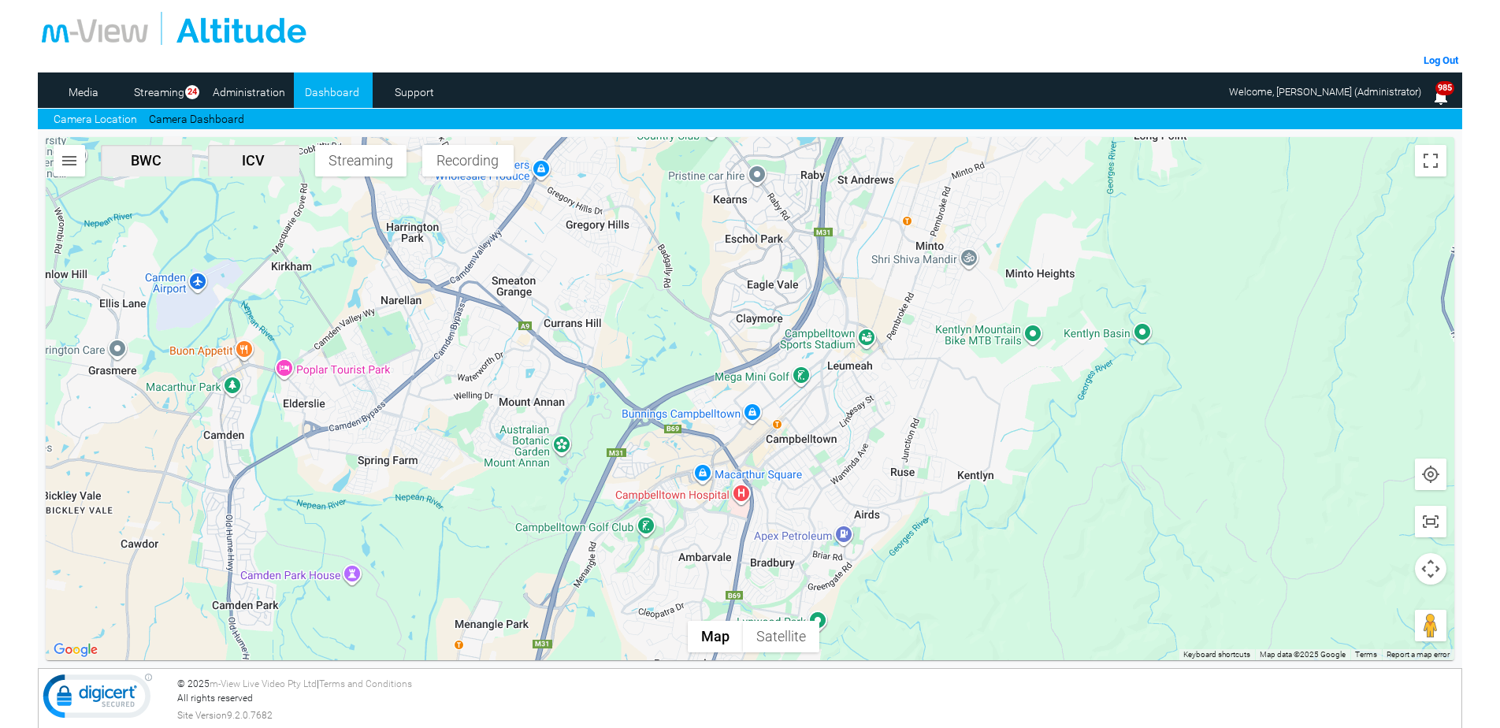
drag, startPoint x: 743, startPoint y: 495, endPoint x: 807, endPoint y: 362, distance: 147.2
click at [807, 362] on div at bounding box center [750, 398] width 1409 height 523
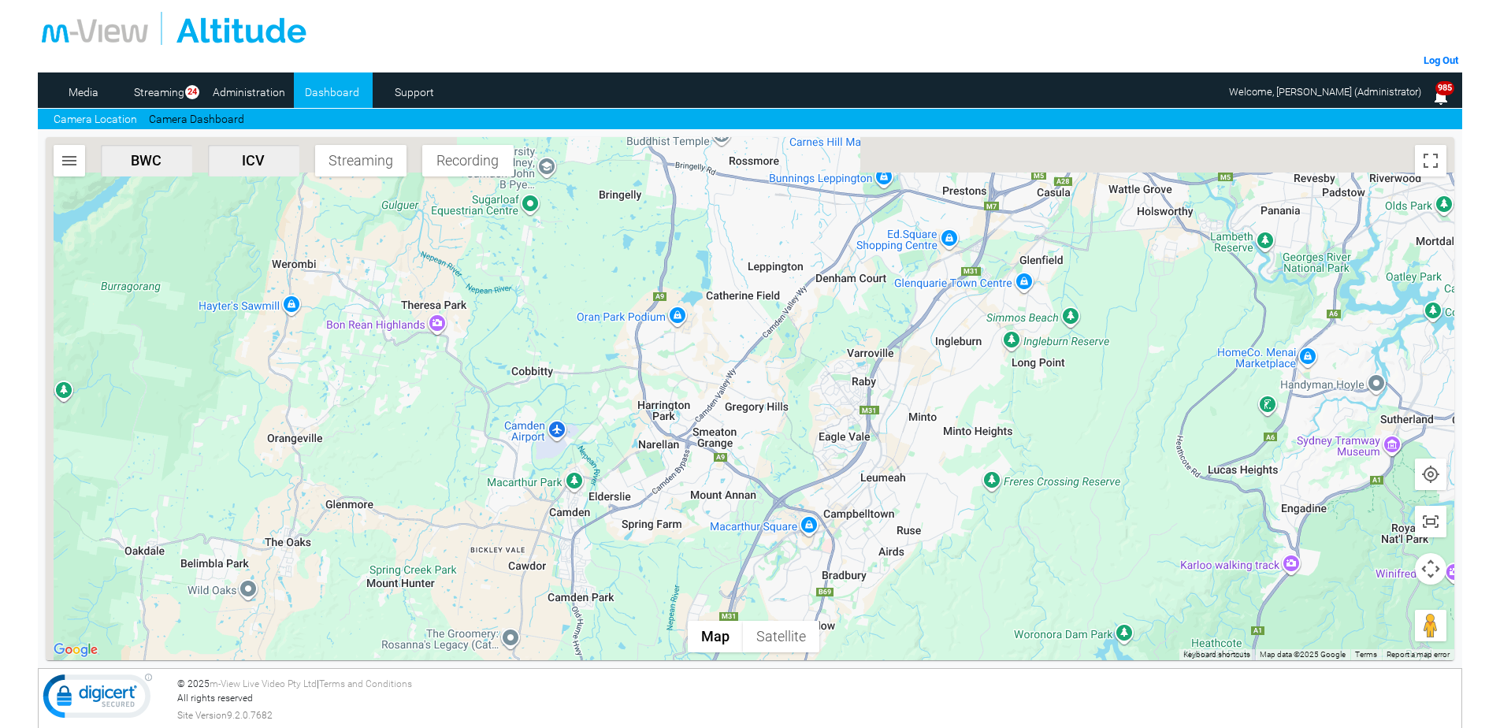
drag, startPoint x: 630, startPoint y: 281, endPoint x: 747, endPoint y: 403, distance: 168.8
click at [747, 406] on div at bounding box center [750, 398] width 1409 height 523
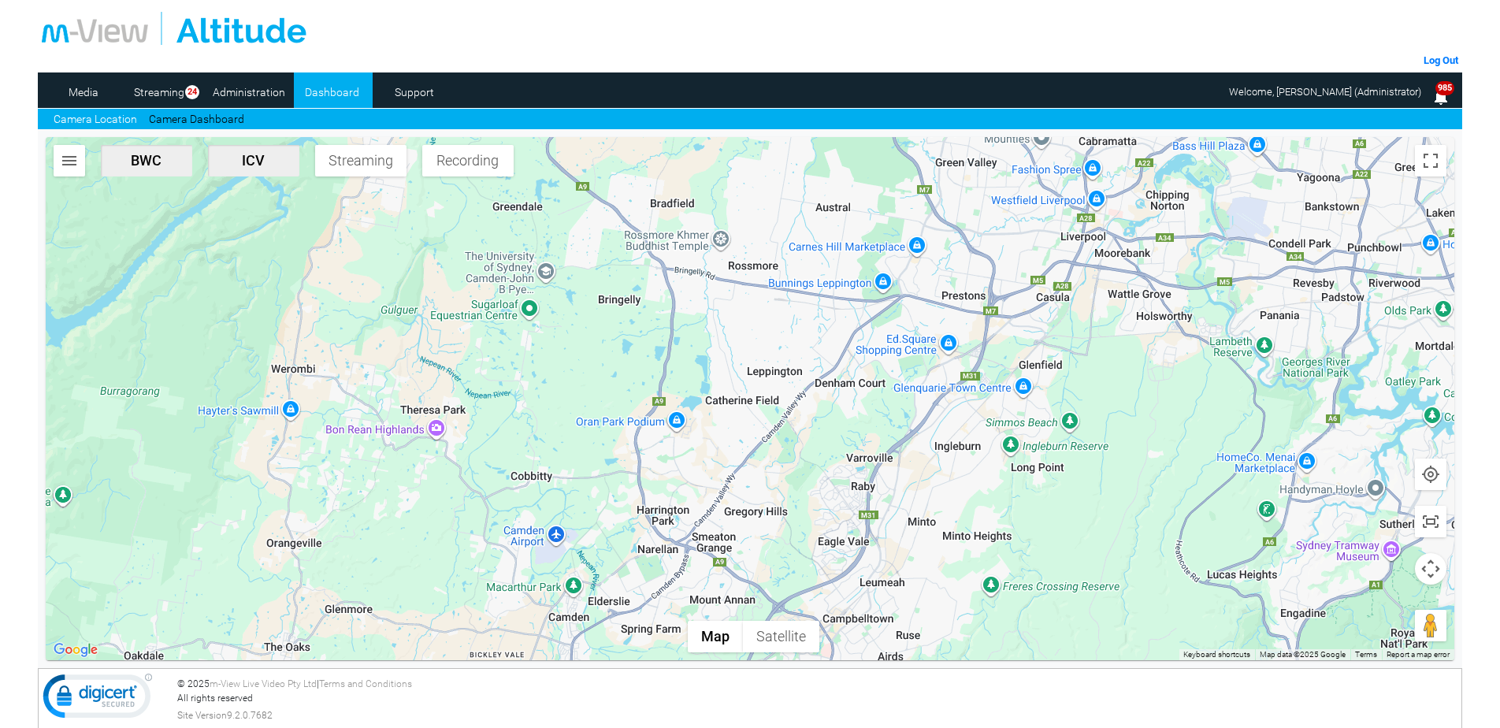
drag, startPoint x: 739, startPoint y: 339, endPoint x: 733, endPoint y: 472, distance: 133.3
click at [733, 472] on div at bounding box center [750, 398] width 1409 height 523
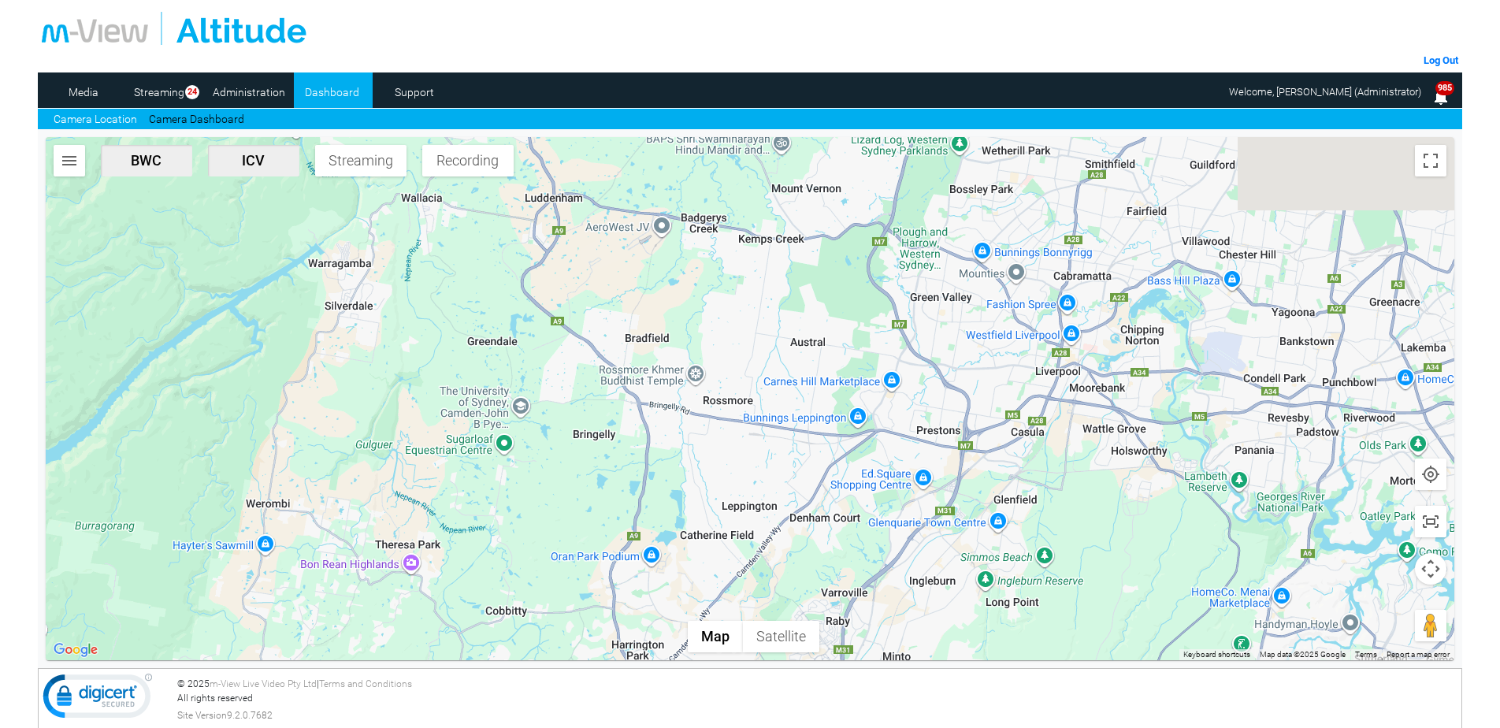
drag, startPoint x: 753, startPoint y: 391, endPoint x: 726, endPoint y: 526, distance: 137.3
click at [725, 537] on div at bounding box center [750, 398] width 1409 height 523
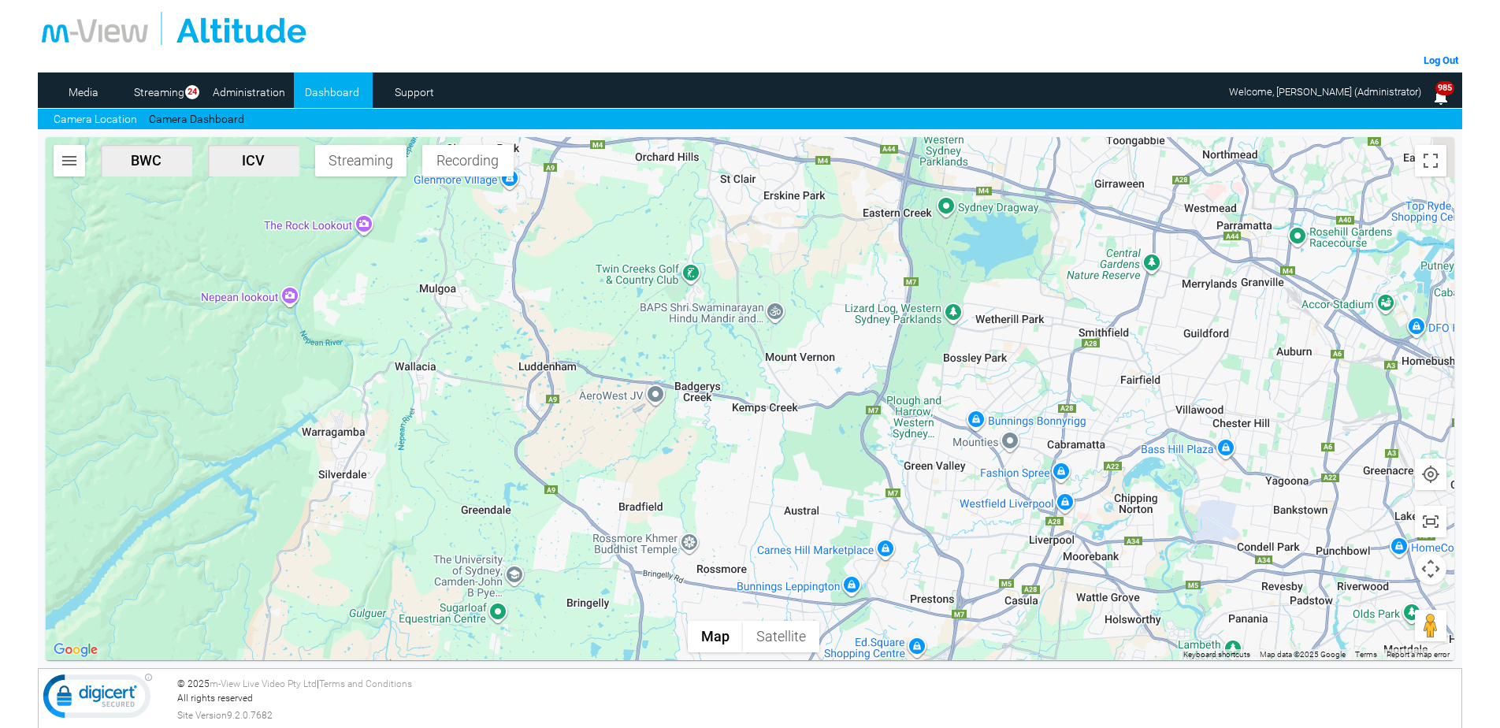
drag, startPoint x: 774, startPoint y: 473, endPoint x: 790, endPoint y: 544, distance: 72.6
click at [790, 544] on div at bounding box center [750, 398] width 1409 height 523
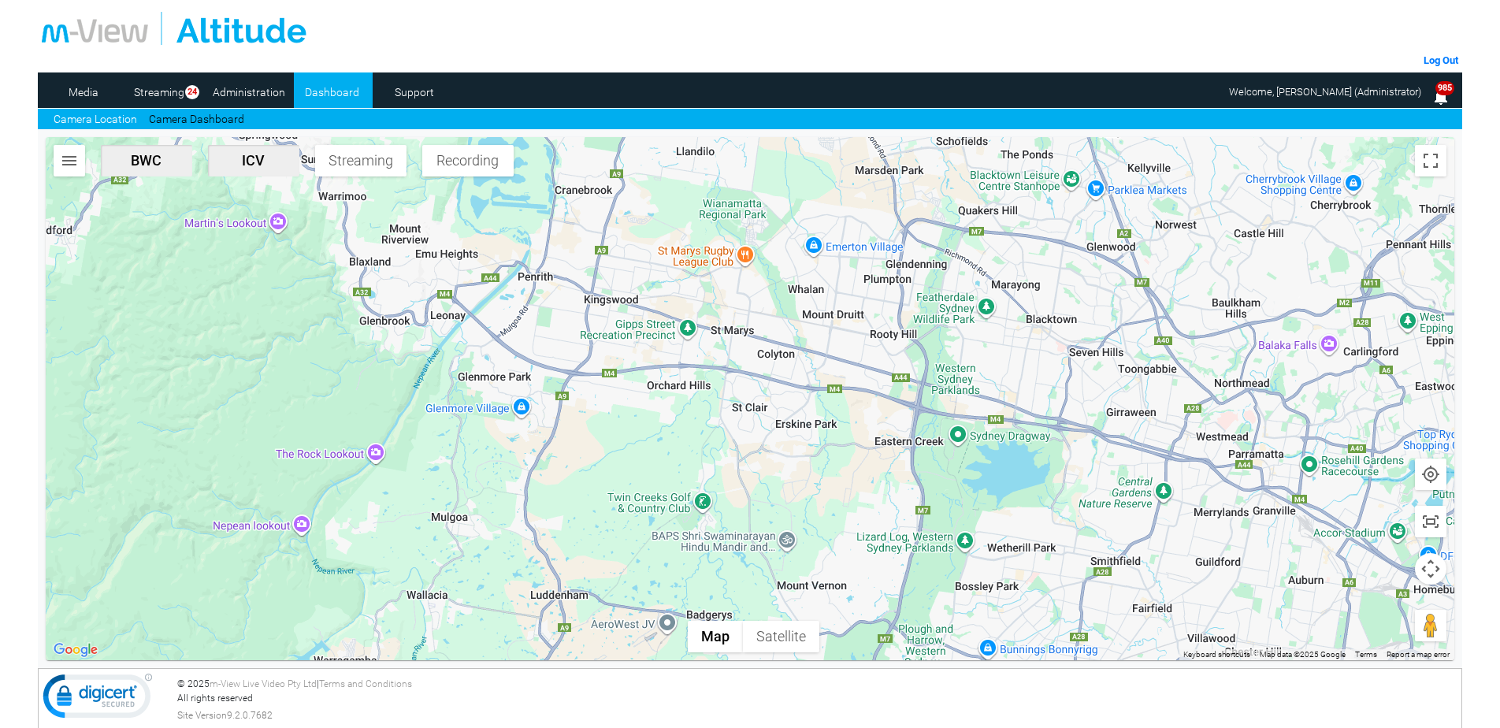
drag, startPoint x: 807, startPoint y: 423, endPoint x: 806, endPoint y: 523, distance: 100.0
click at [806, 523] on div at bounding box center [750, 398] width 1409 height 523
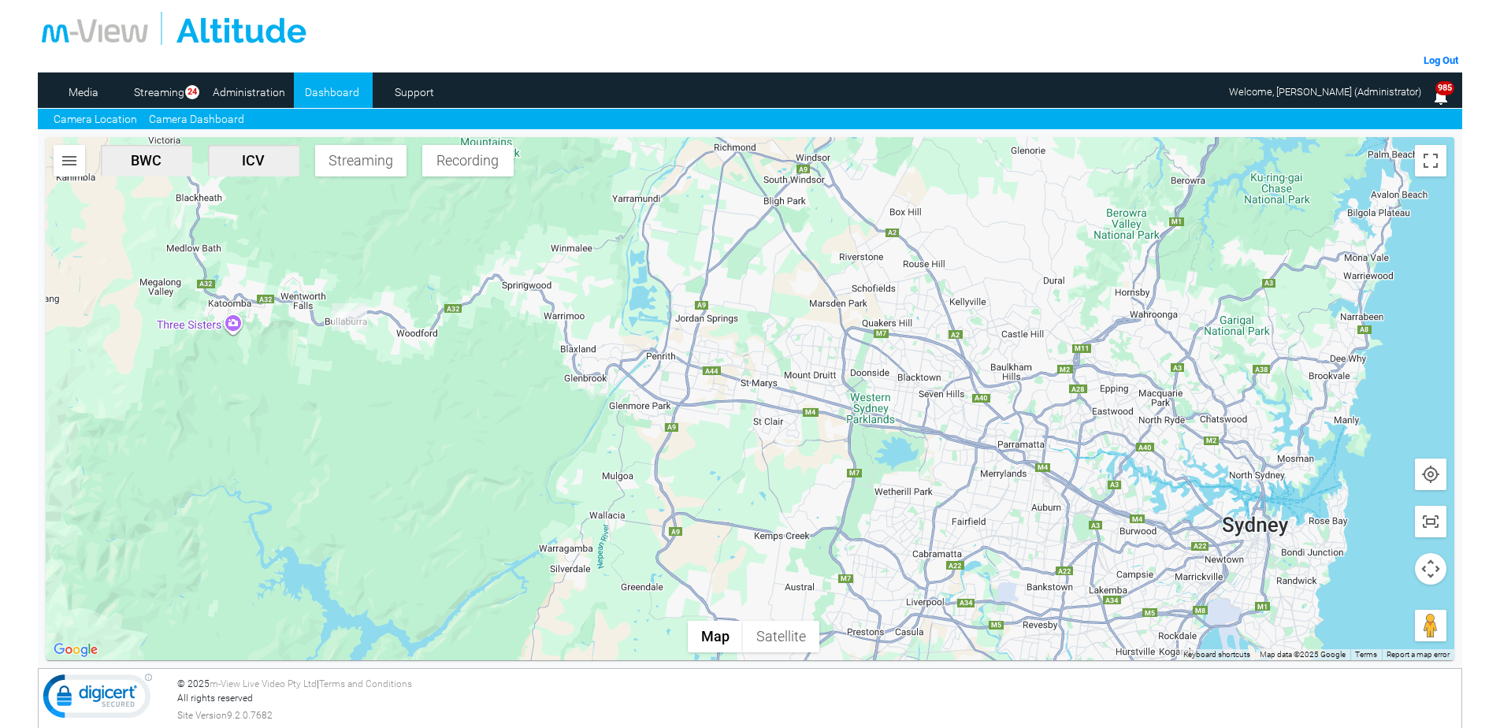
click at [181, 121] on link "Camera Dashboard" at bounding box center [196, 119] width 95 height 17
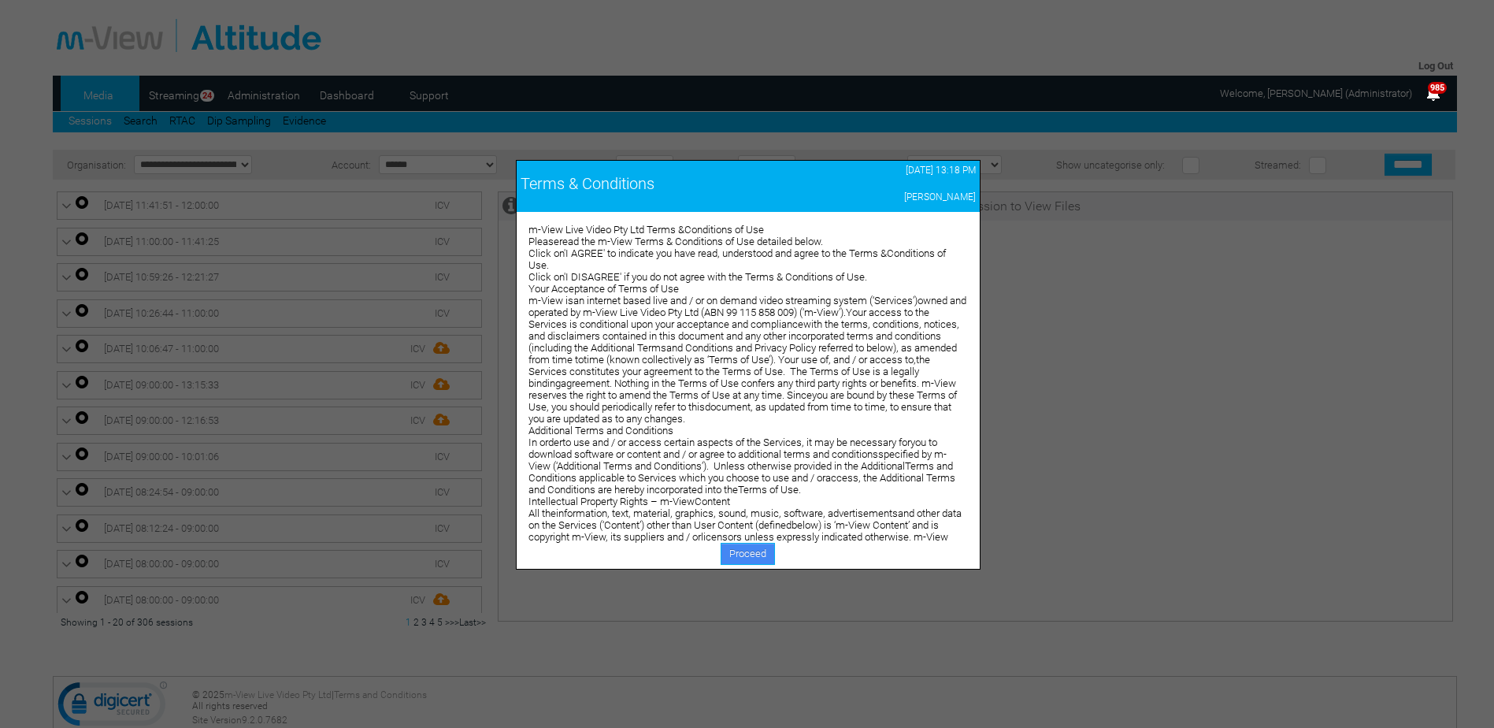
click at [750, 551] on link "Proceed" at bounding box center [748, 554] width 54 height 22
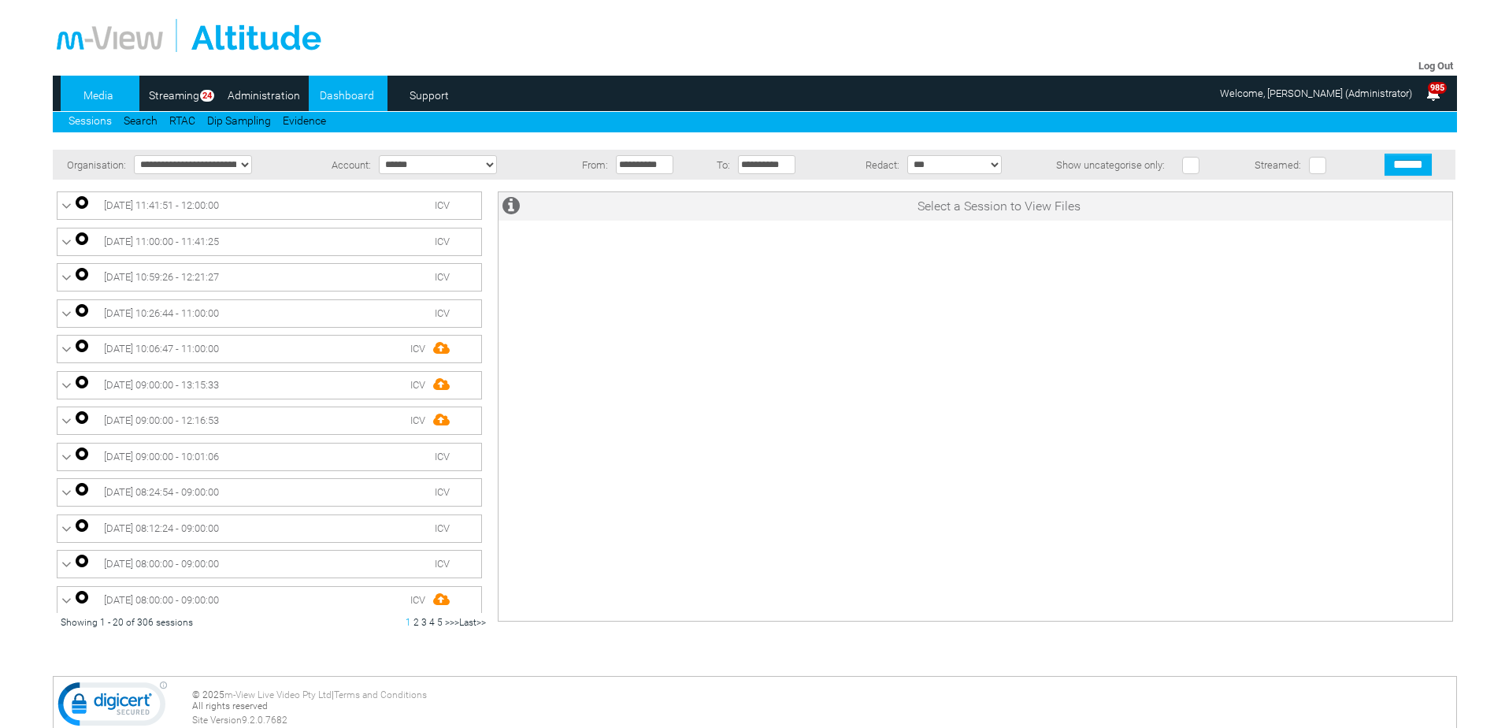
click at [341, 96] on link "Dashboard" at bounding box center [347, 95] width 76 height 24
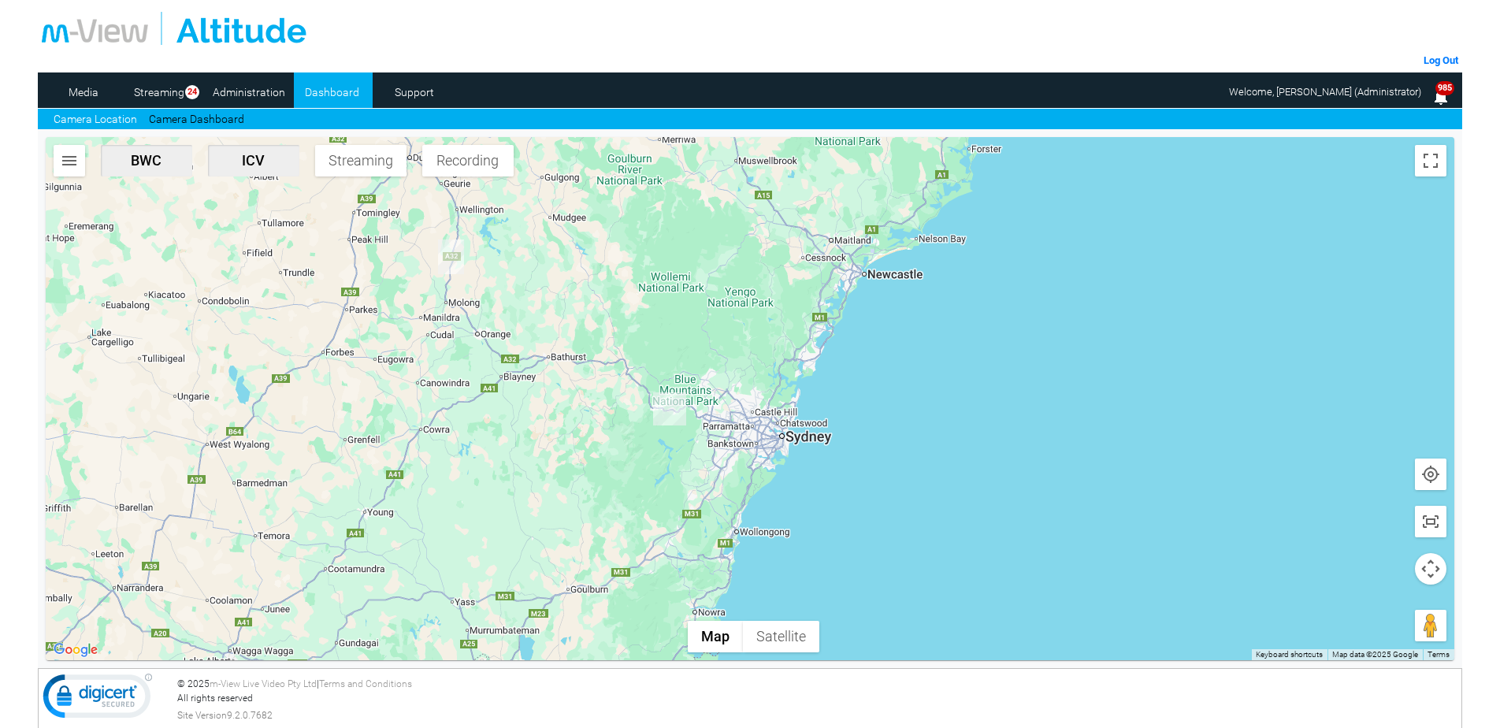
drag, startPoint x: 705, startPoint y: 566, endPoint x: 599, endPoint y: 312, distance: 275.4
click at [599, 312] on div at bounding box center [750, 398] width 1409 height 523
click at [221, 117] on link "Camera Dashboard" at bounding box center [196, 119] width 95 height 17
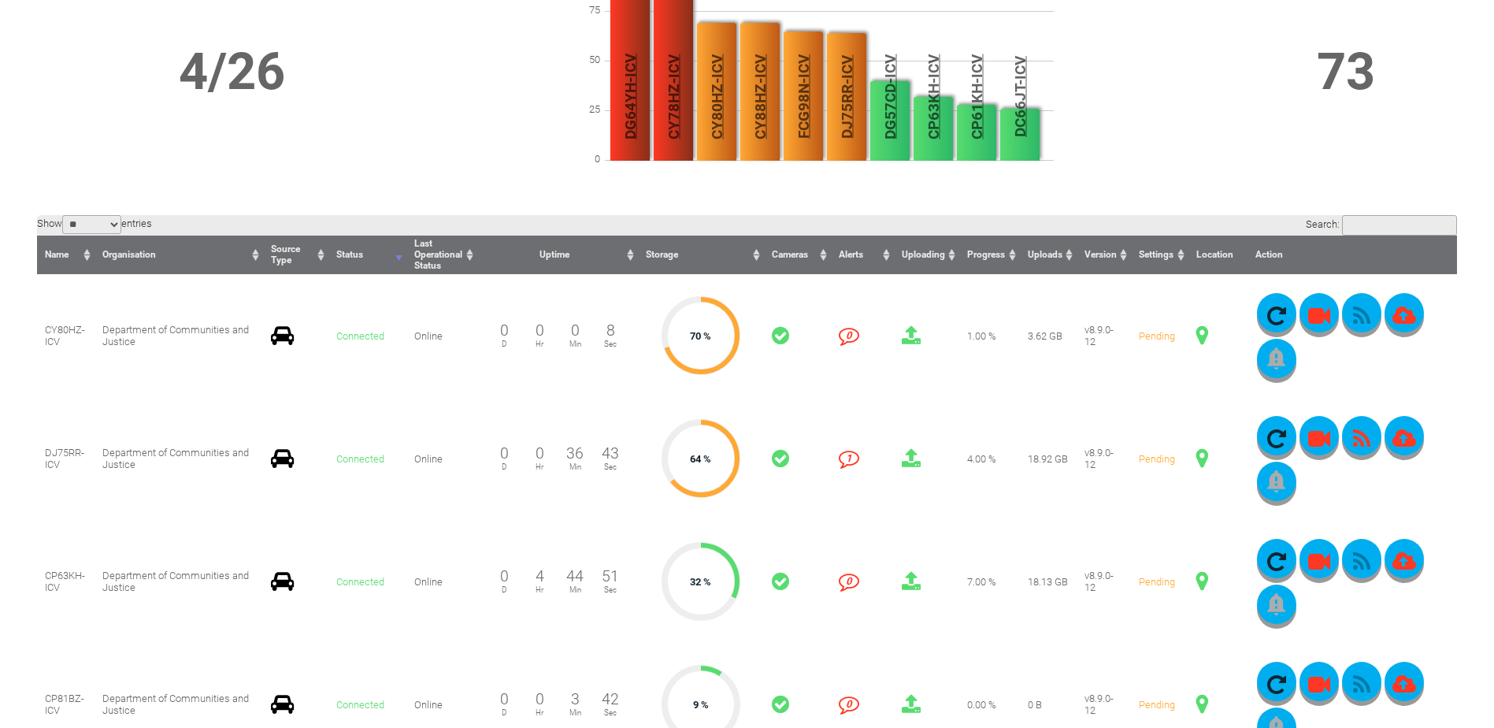
scroll to position [236, 0]
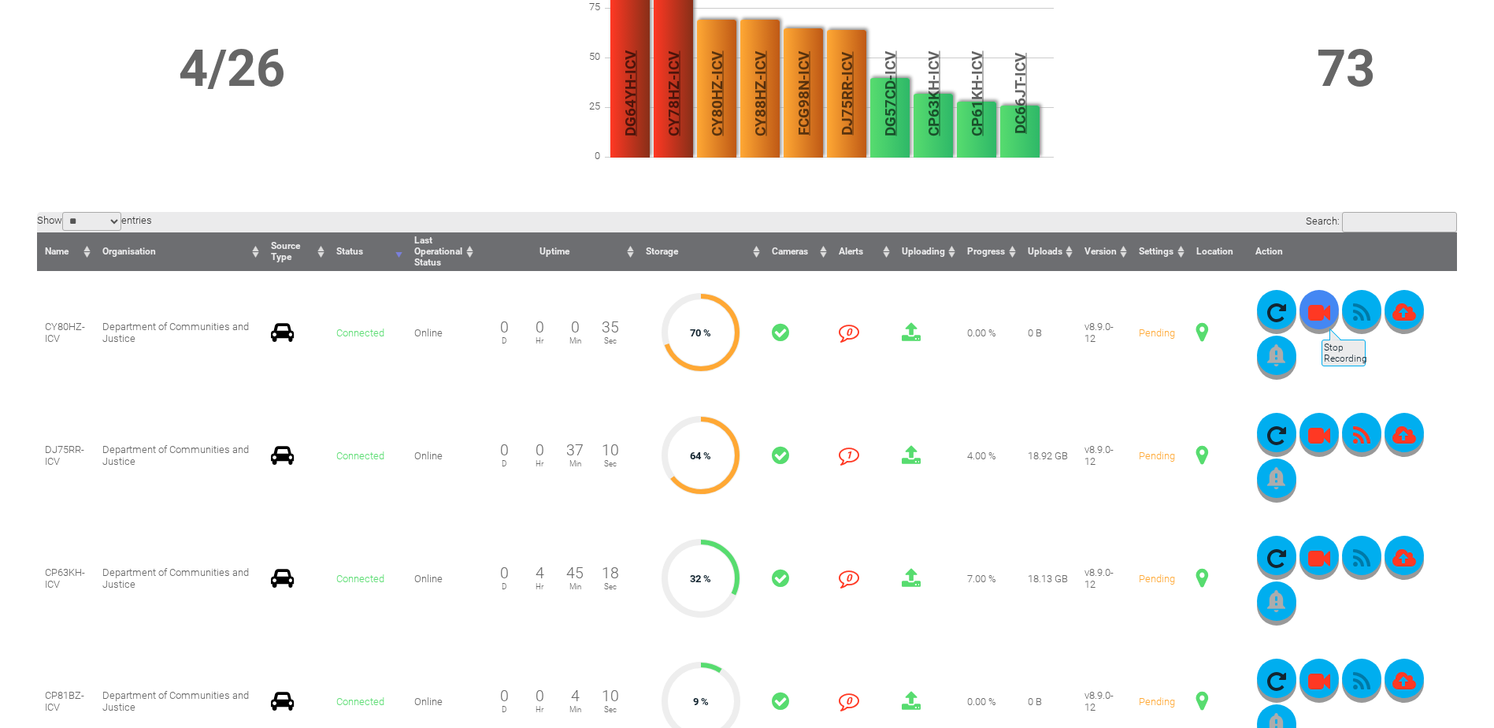
click at [1319, 315] on icon "button" at bounding box center [1319, 313] width 39 height 22
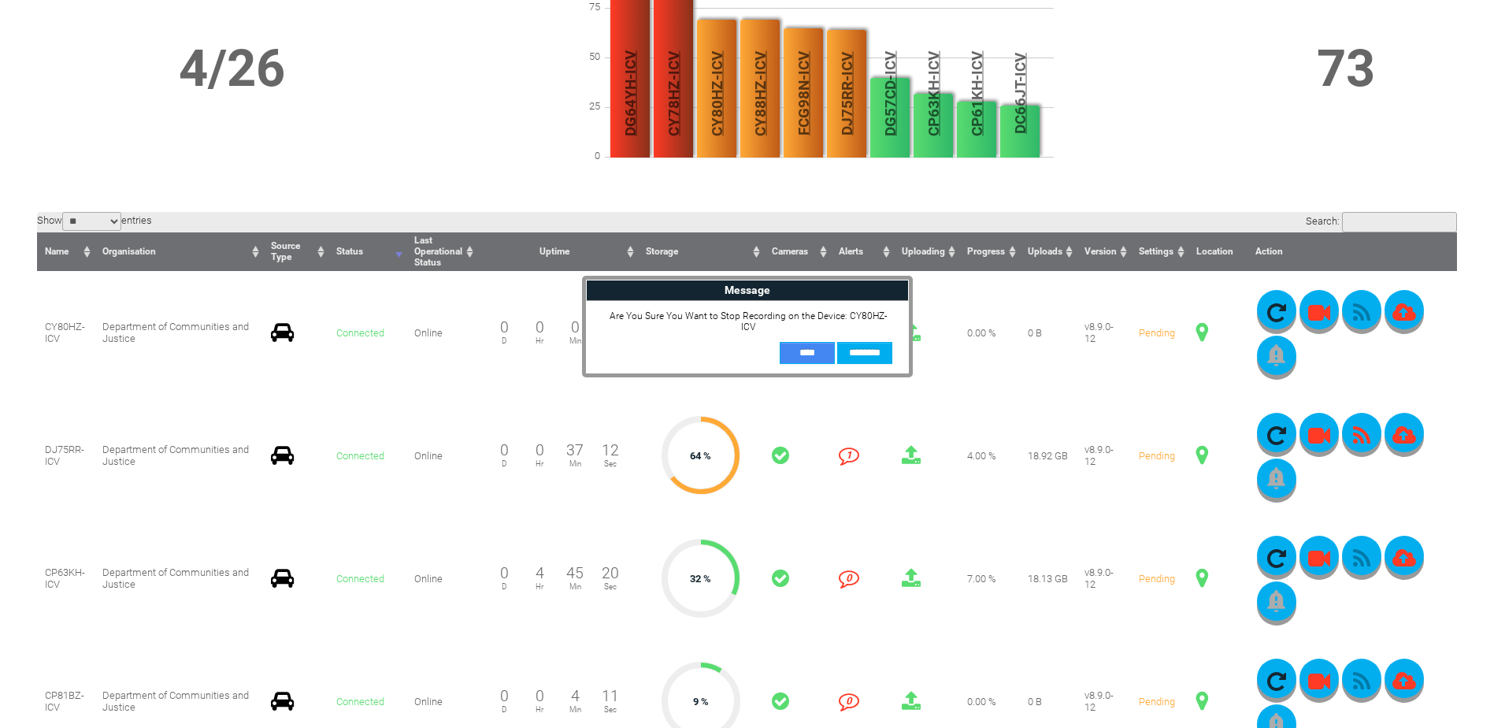
click at [806, 345] on input "**" at bounding box center [807, 353] width 55 height 22
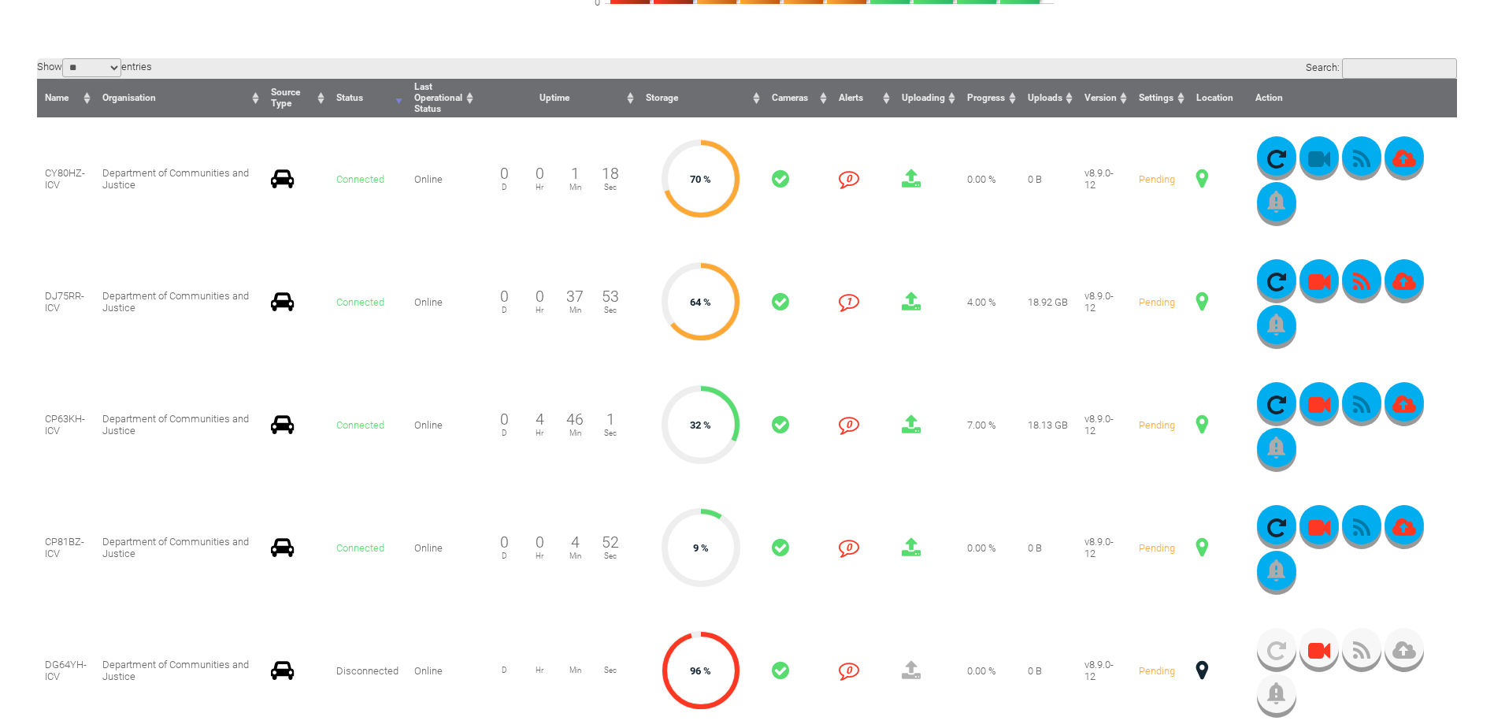
scroll to position [394, 0]
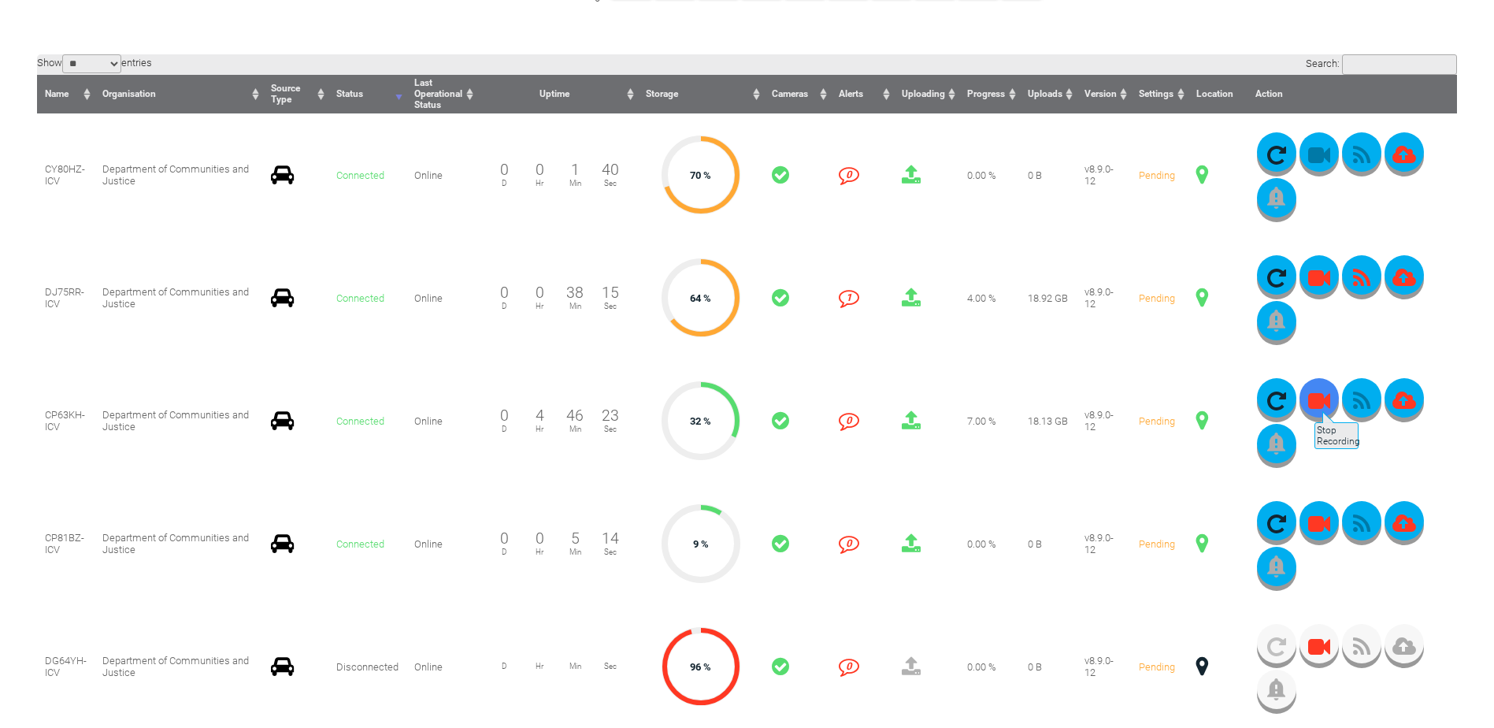
click at [1313, 403] on icon "button" at bounding box center [1319, 401] width 39 height 22
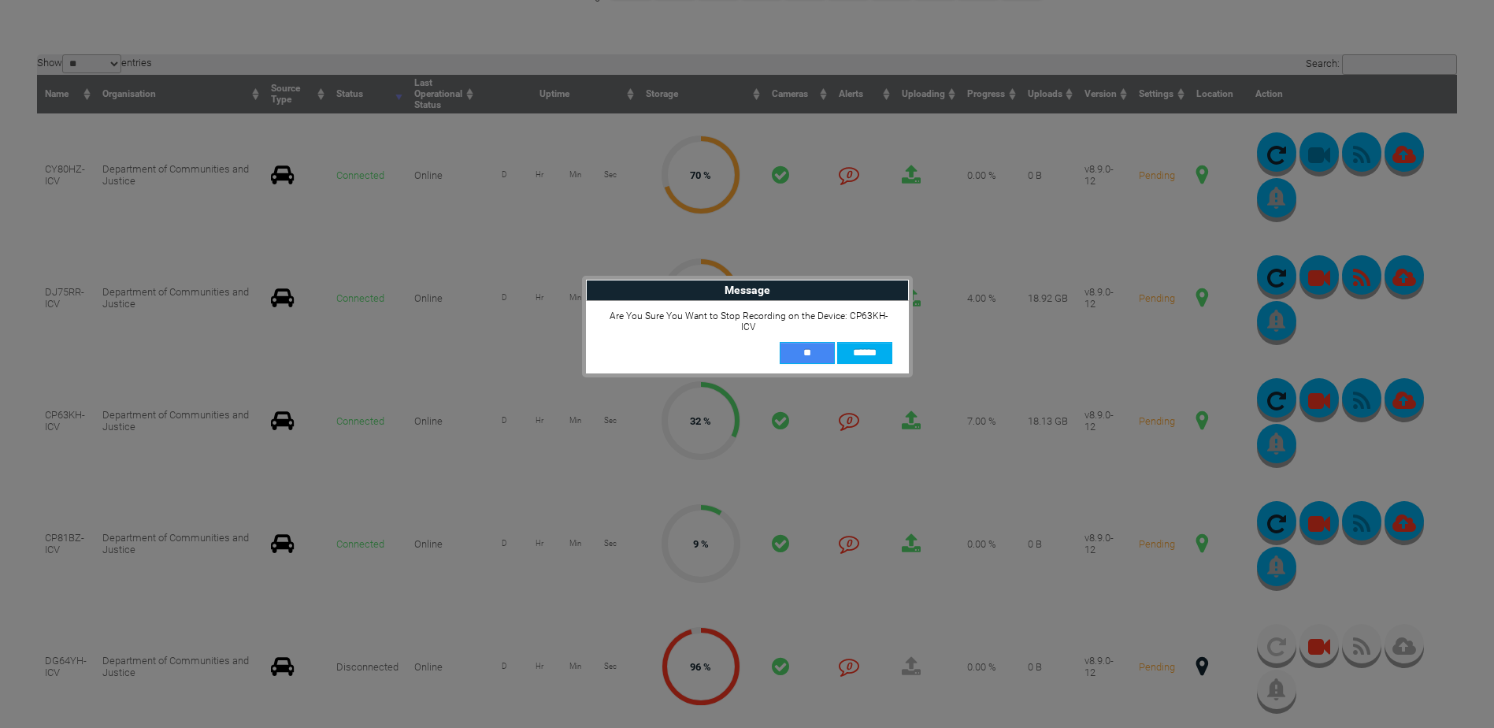
click at [810, 342] on input "**" at bounding box center [807, 353] width 55 height 22
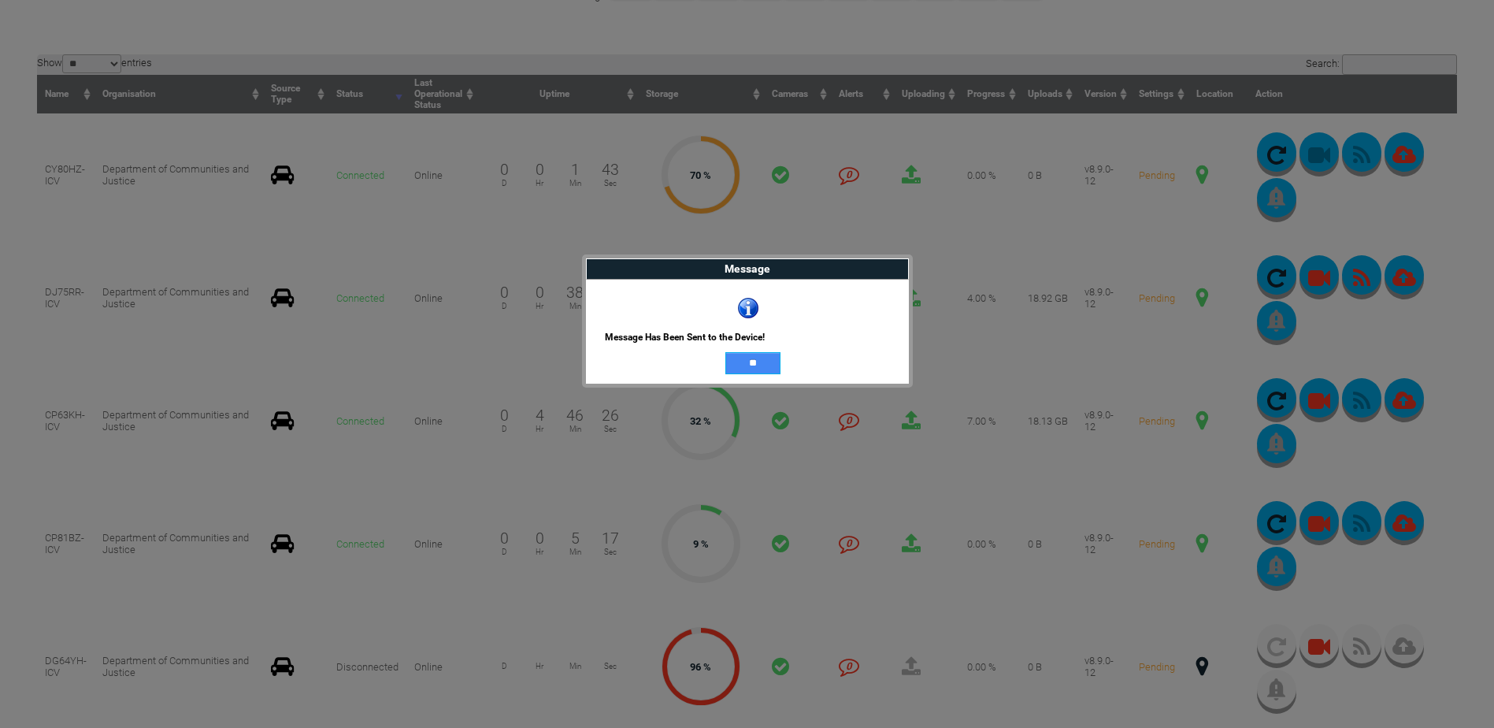
click at [754, 365] on input "**" at bounding box center [752, 363] width 55 height 22
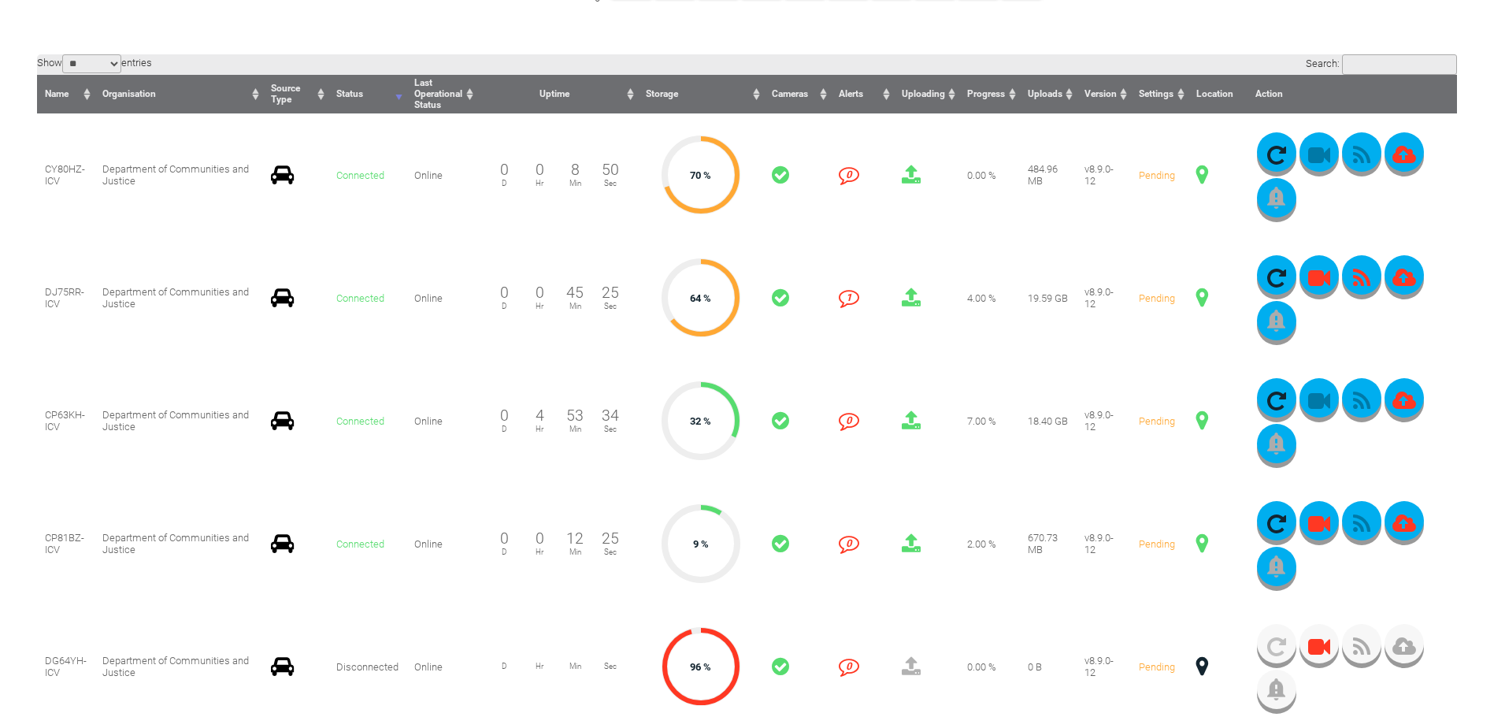
scroll to position [0, 0]
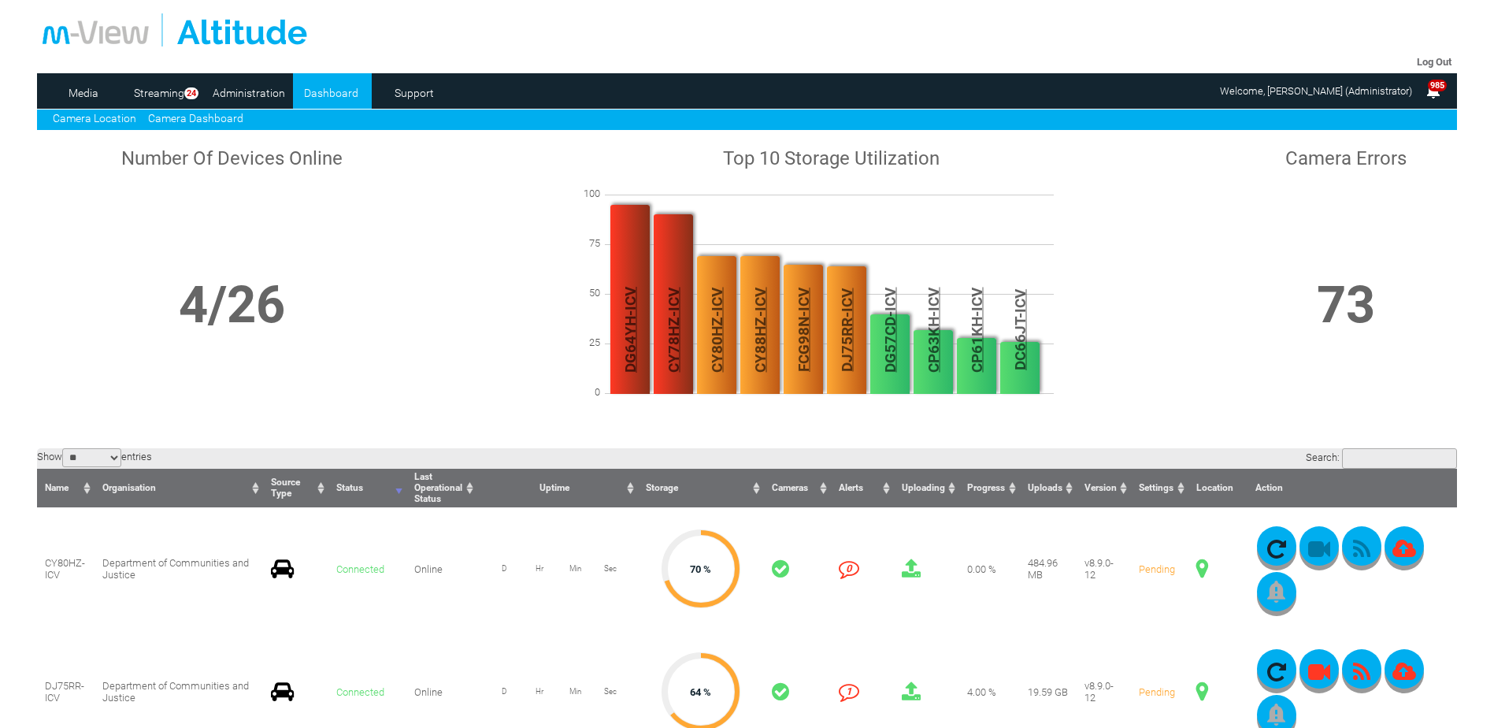
click at [112, 116] on link "Camera Location" at bounding box center [94, 118] width 83 height 13
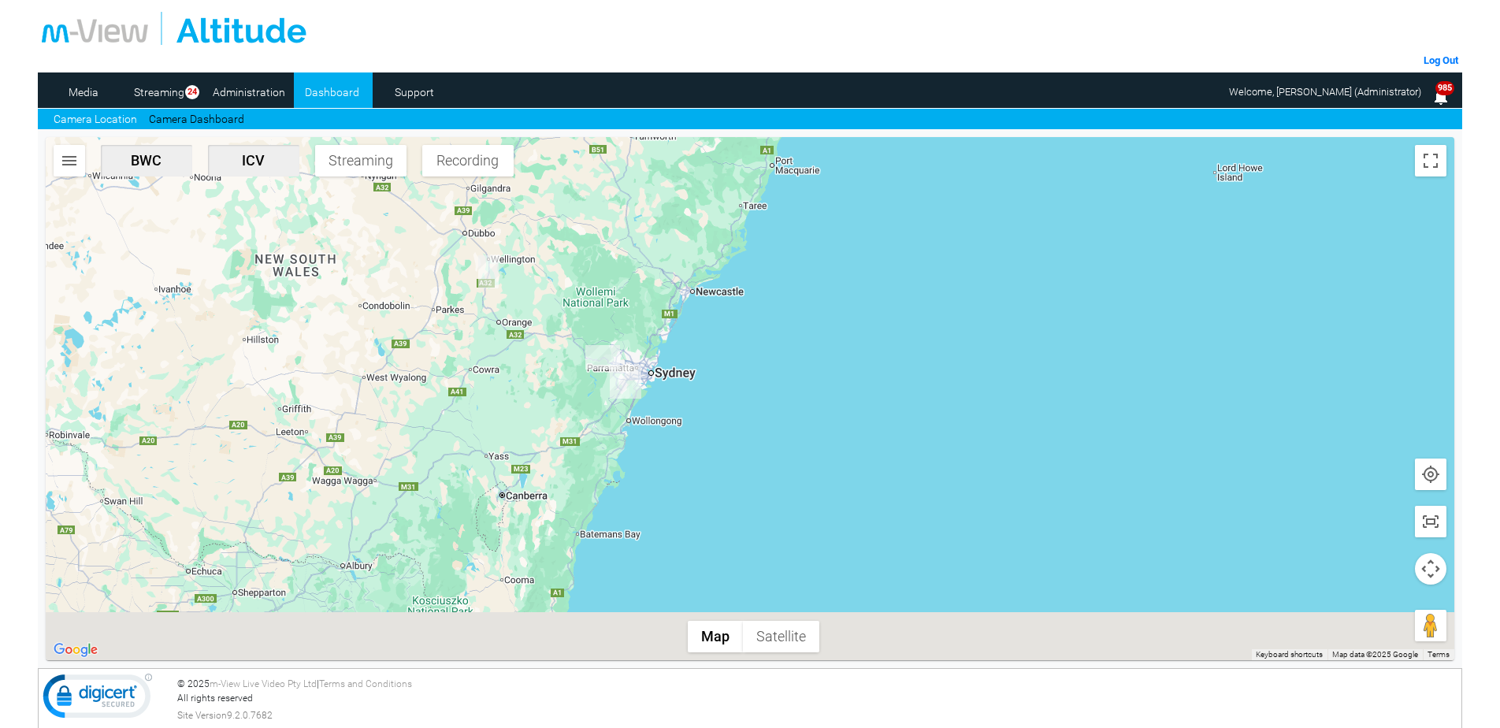
drag, startPoint x: 773, startPoint y: 496, endPoint x: 666, endPoint y: 258, distance: 261.6
click at [666, 258] on div at bounding box center [750, 398] width 1409 height 523
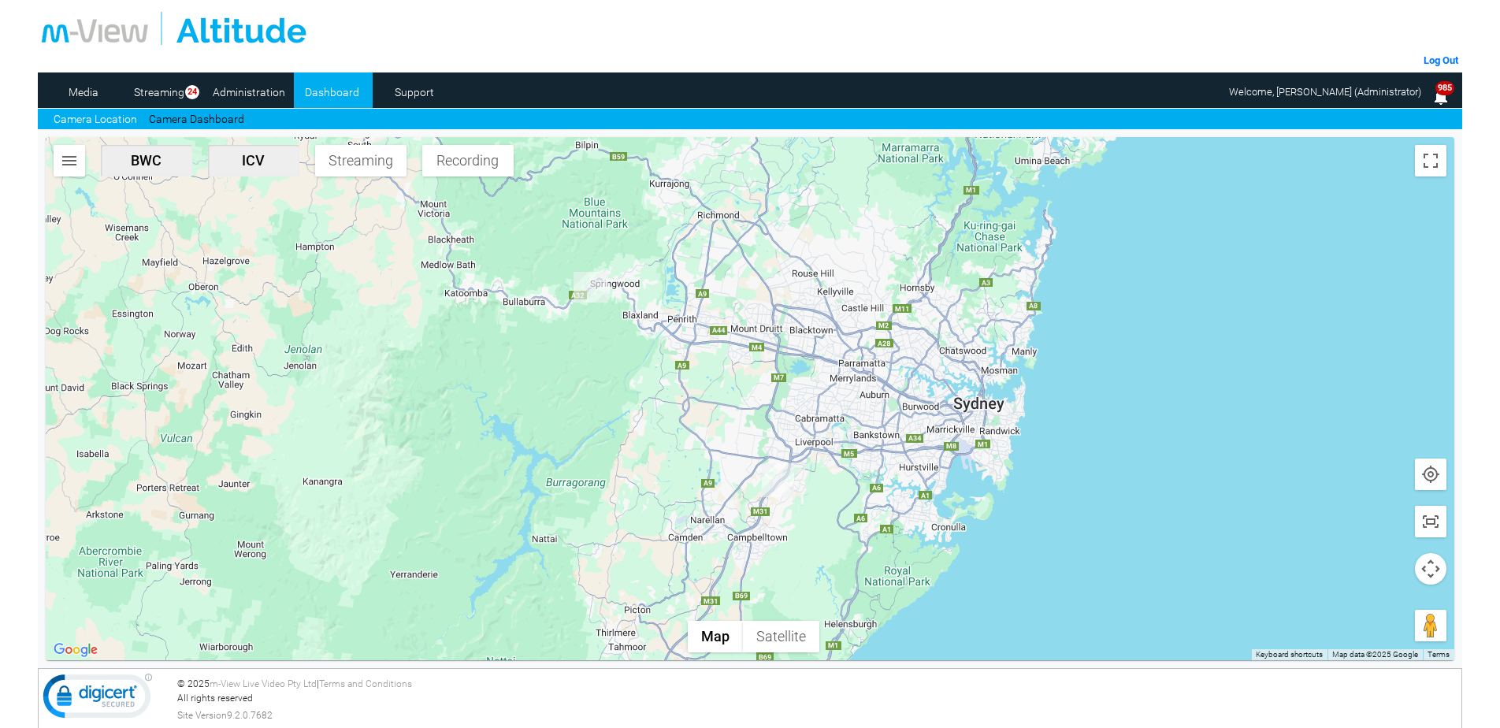
drag, startPoint x: 718, startPoint y: 324, endPoint x: 718, endPoint y: 386, distance: 62.2
click at [718, 386] on div at bounding box center [750, 398] width 1409 height 523
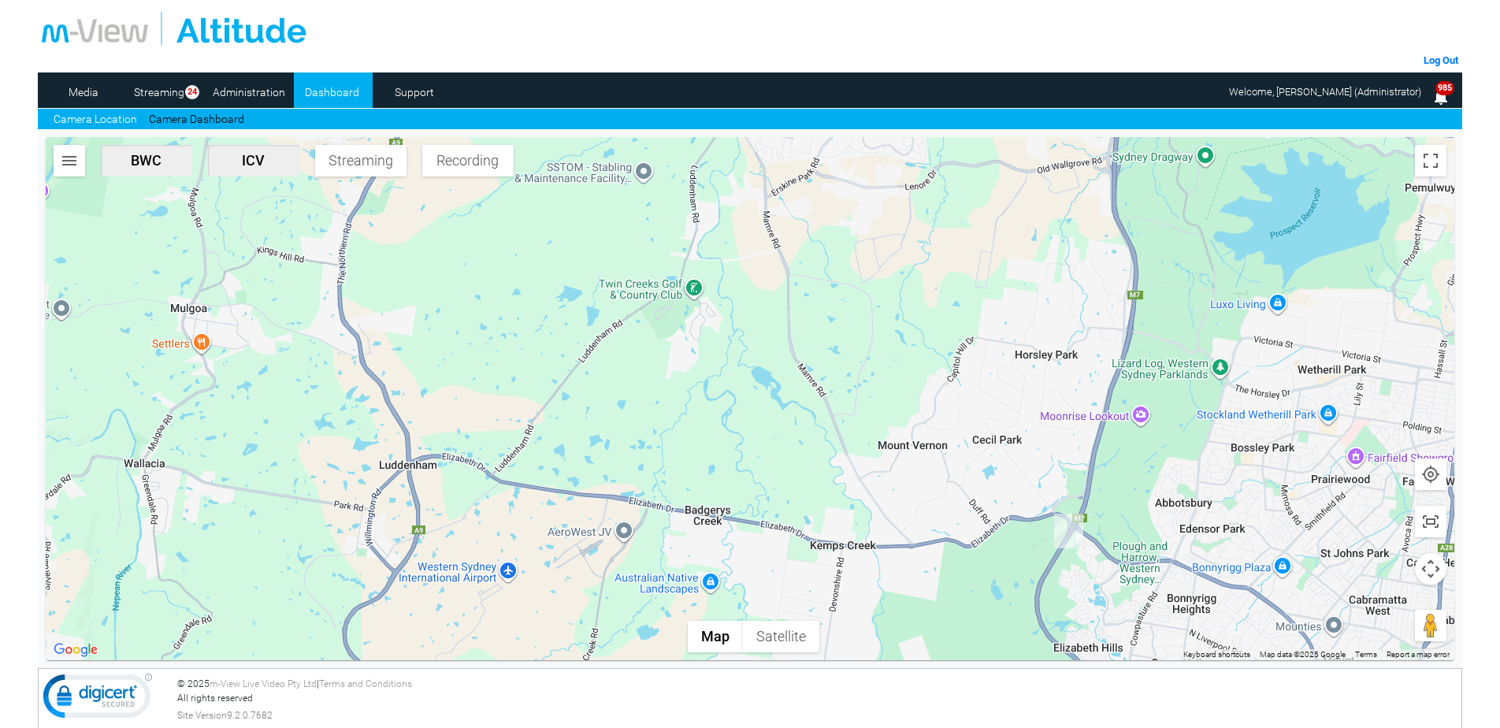
drag, startPoint x: 1174, startPoint y: 607, endPoint x: 1144, endPoint y: 491, distance: 120.4
click at [1144, 491] on div at bounding box center [750, 398] width 1409 height 523
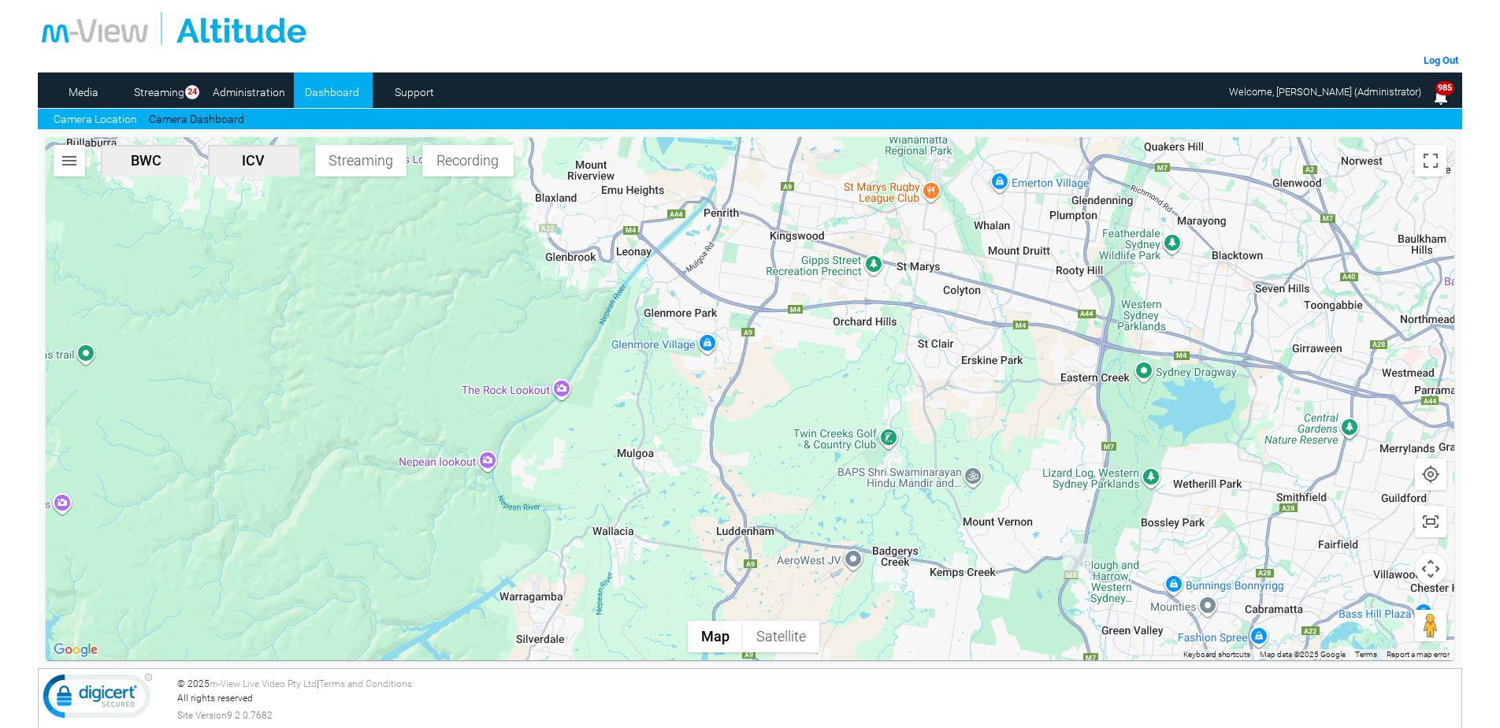
drag, startPoint x: 1008, startPoint y: 464, endPoint x: 919, endPoint y: 441, distance: 91.9
click at [919, 441] on div at bounding box center [750, 398] width 1409 height 523
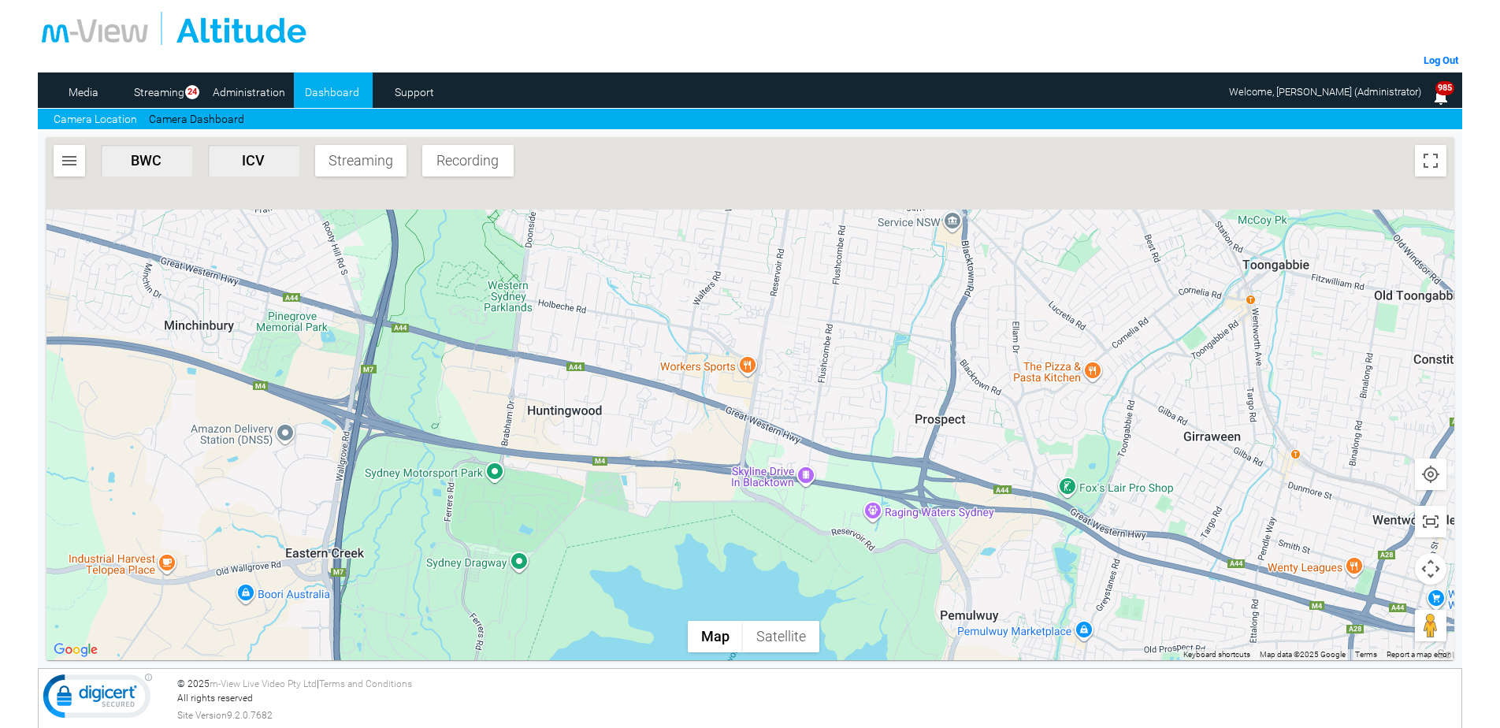
drag, startPoint x: 1191, startPoint y: 348, endPoint x: 1355, endPoint y: 584, distance: 287.5
click at [1354, 584] on div at bounding box center [750, 398] width 1409 height 523
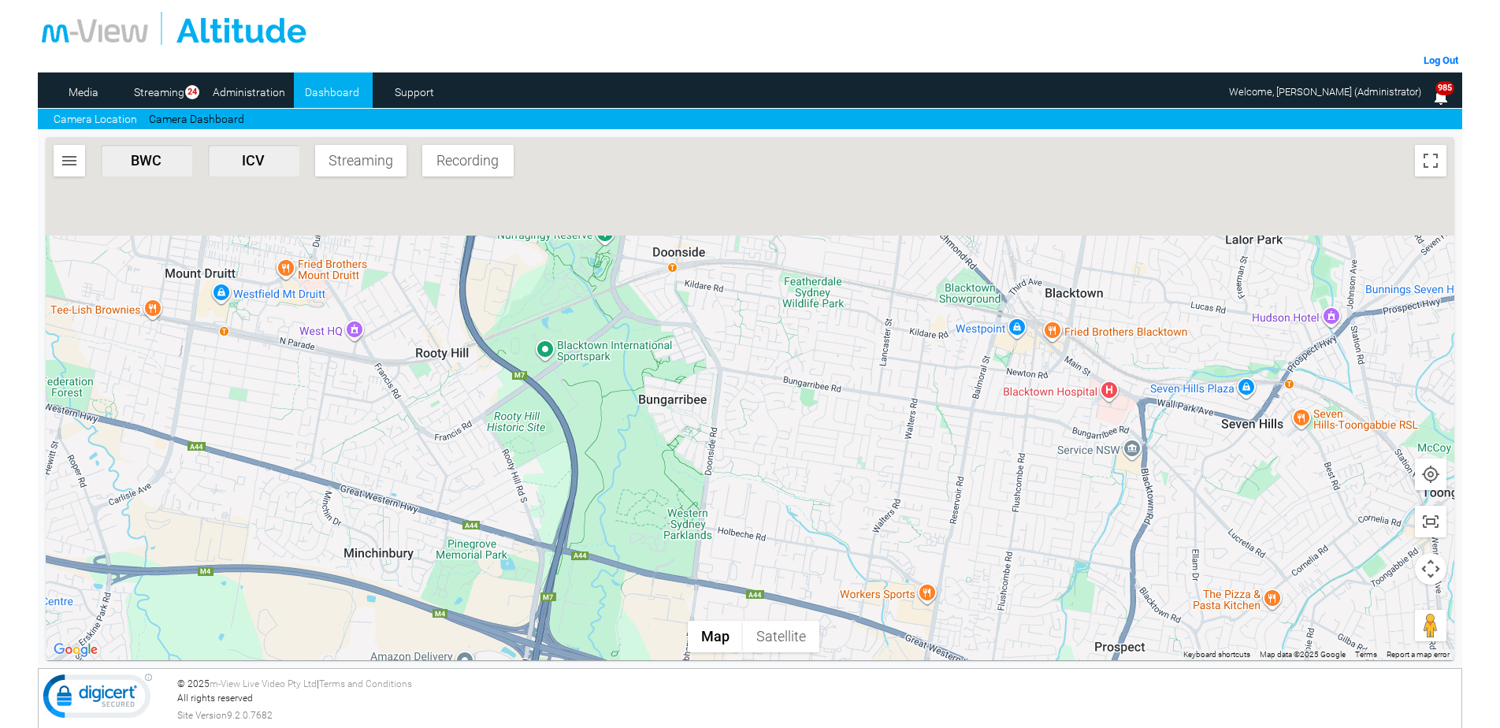
drag, startPoint x: 880, startPoint y: 362, endPoint x: 1049, endPoint y: 532, distance: 240.6
click at [1049, 532] on div at bounding box center [750, 398] width 1409 height 523
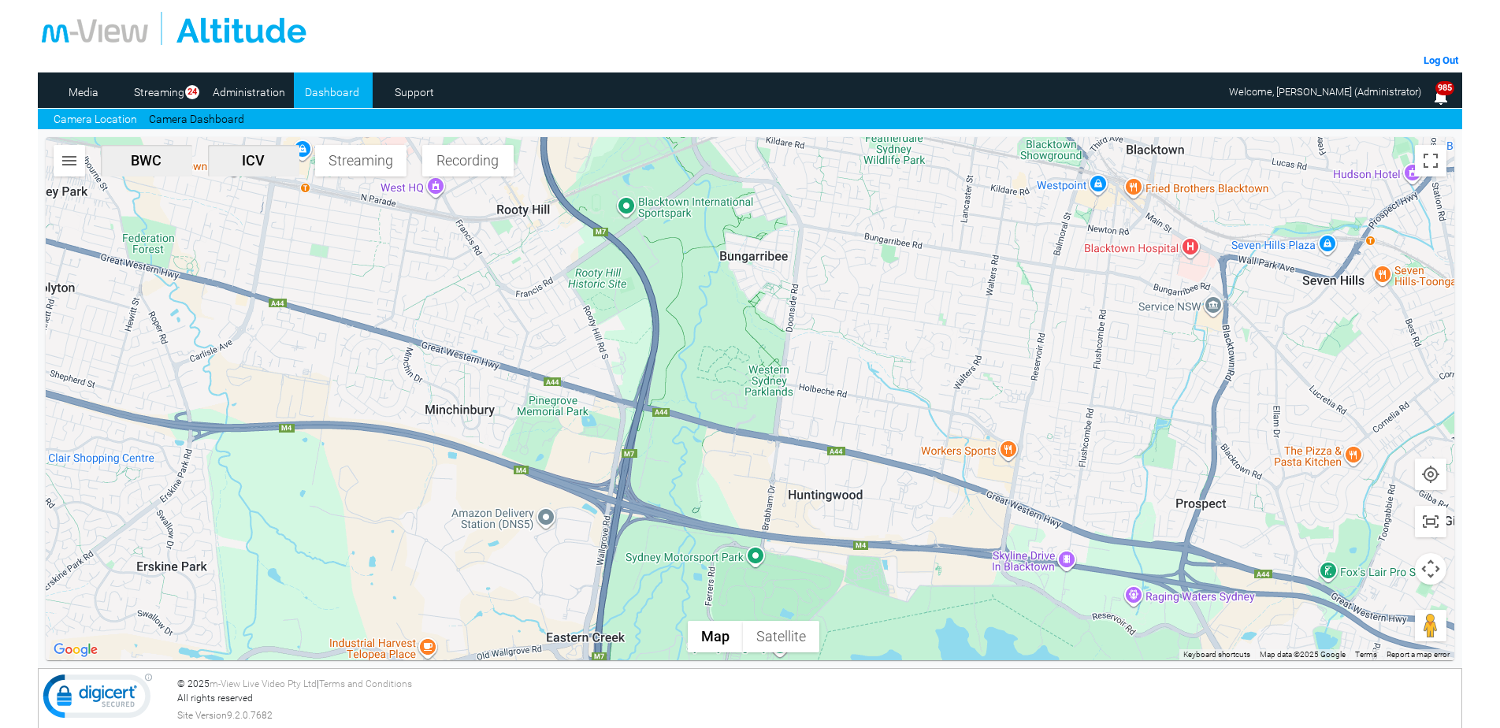
drag, startPoint x: 837, startPoint y: 431, endPoint x: 929, endPoint y: 143, distance: 301.9
click at [929, 143] on div at bounding box center [750, 398] width 1409 height 523
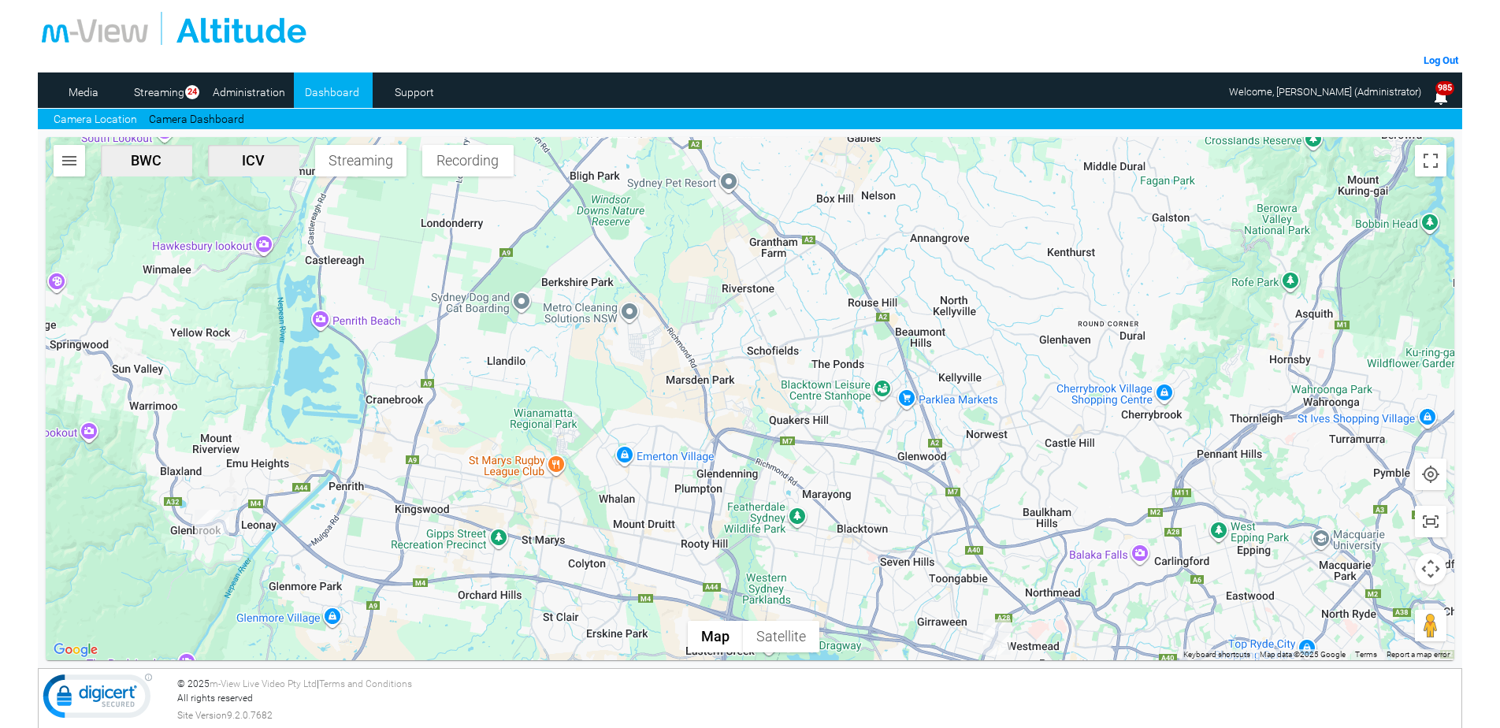
drag, startPoint x: 605, startPoint y: 332, endPoint x: 513, endPoint y: 500, distance: 192.1
click at [513, 500] on div at bounding box center [750, 398] width 1409 height 523
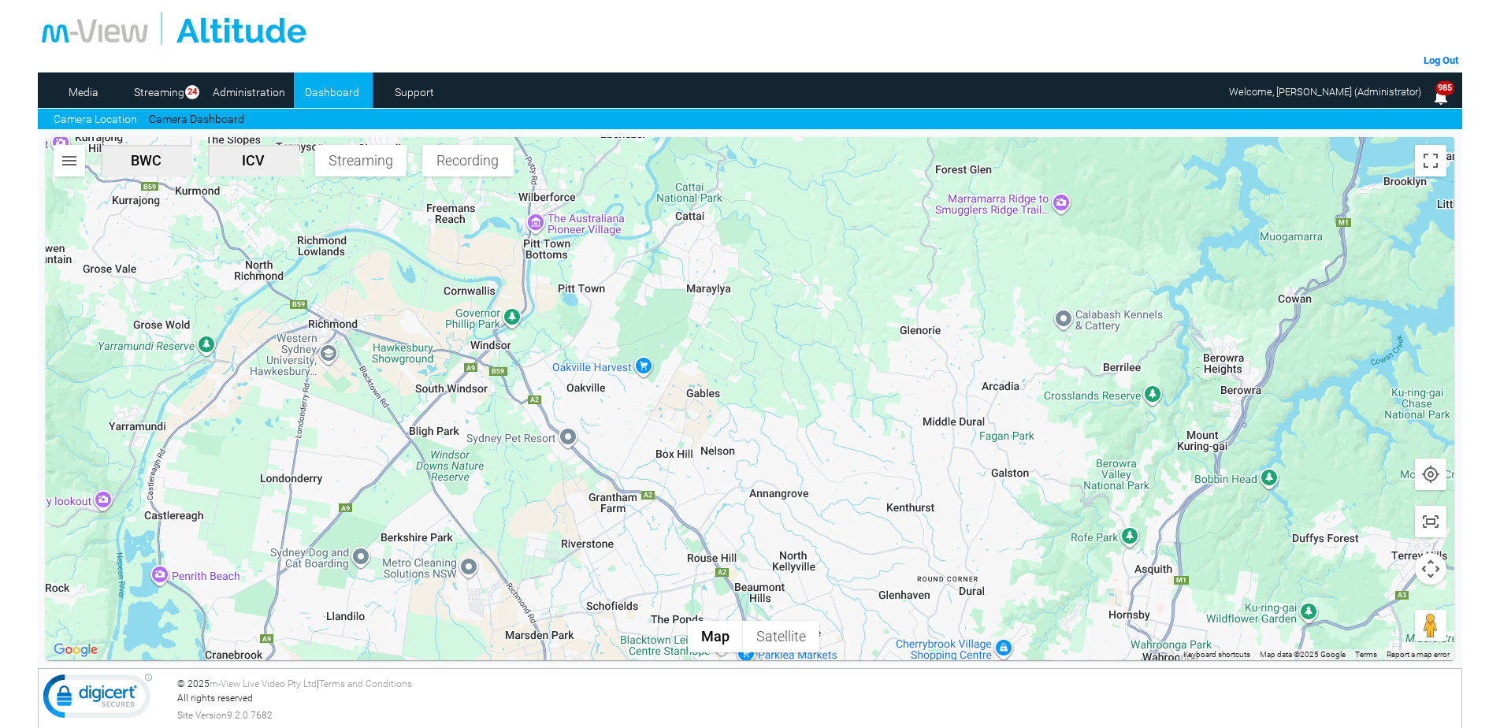
drag, startPoint x: 632, startPoint y: 232, endPoint x: 470, endPoint y: 489, distance: 304.0
click at [470, 489] on div at bounding box center [750, 398] width 1409 height 523
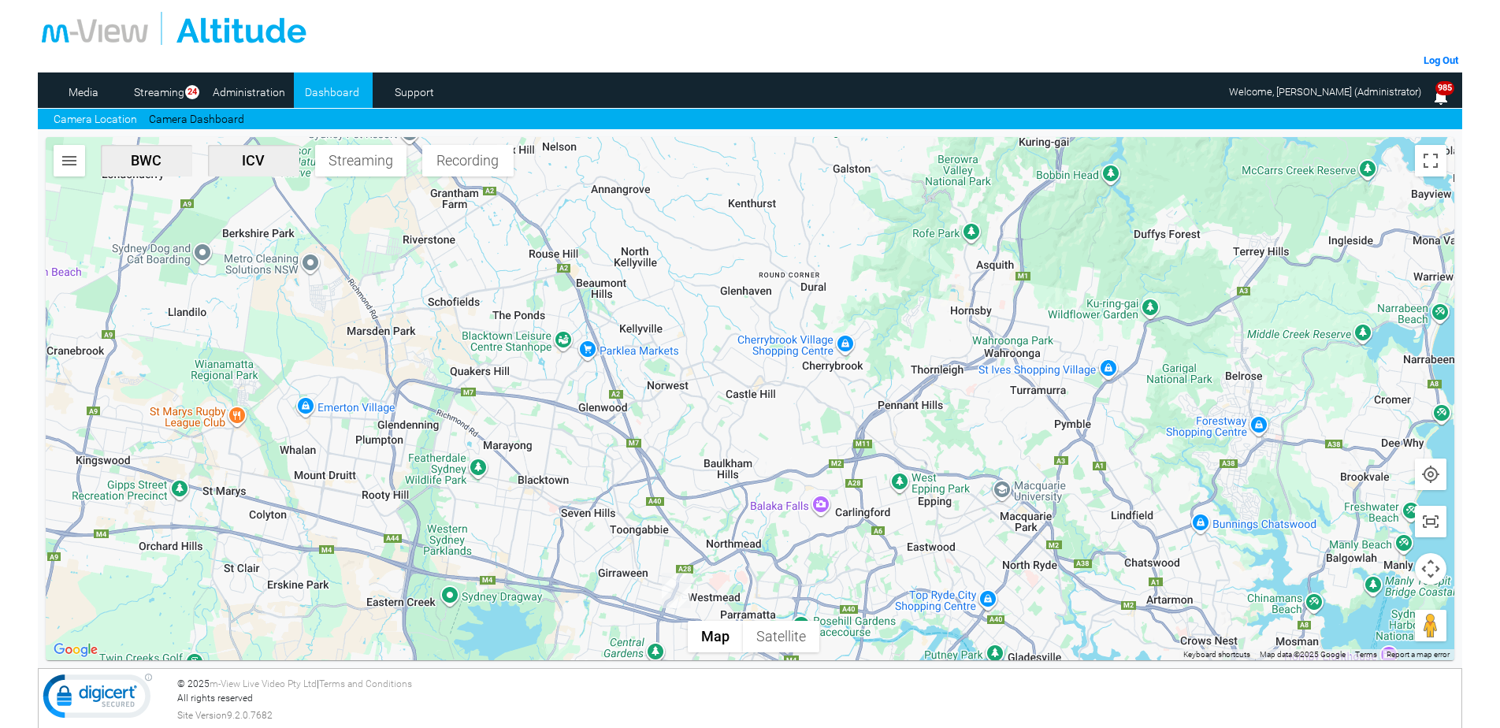
drag, startPoint x: 829, startPoint y: 521, endPoint x: 681, endPoint y: 221, distance: 335.0
click at [673, 218] on div at bounding box center [750, 398] width 1409 height 523
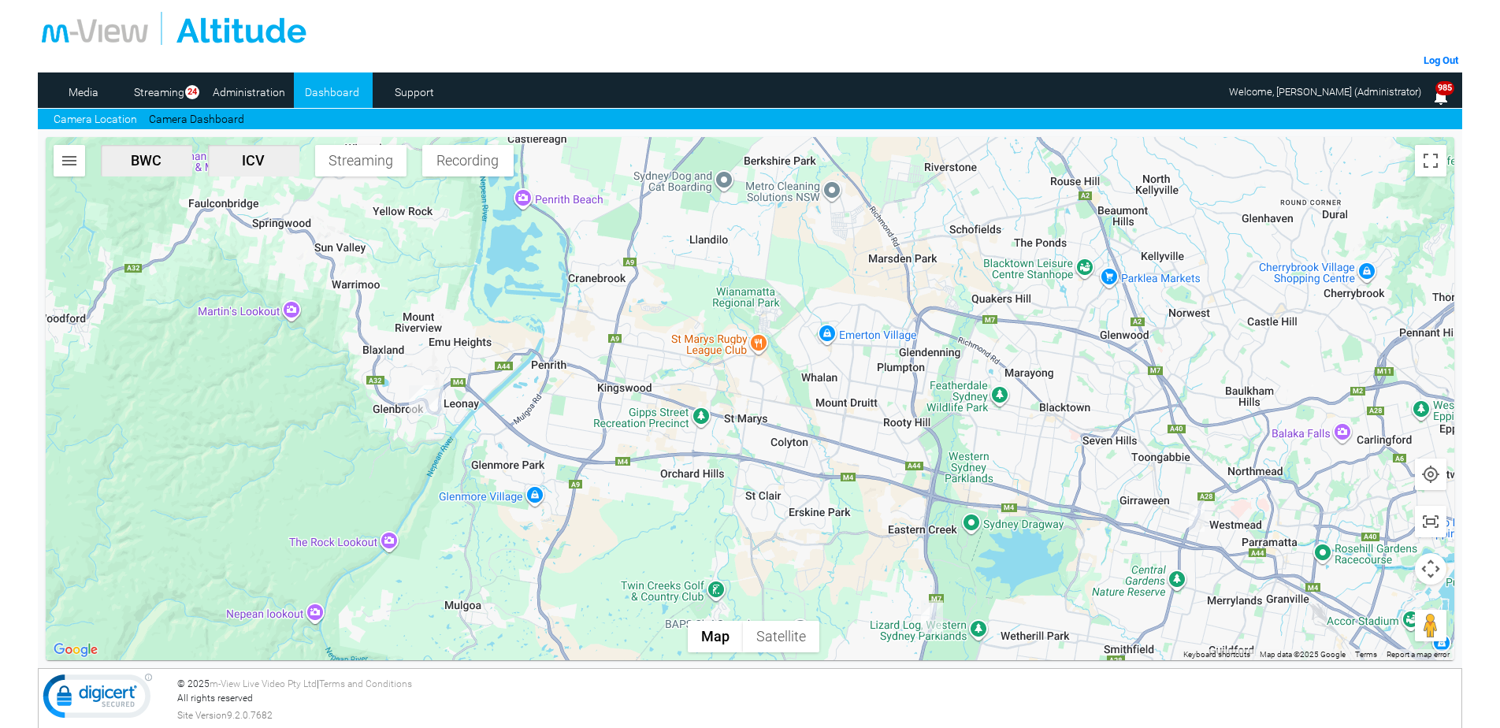
drag, startPoint x: 557, startPoint y: 539, endPoint x: 1078, endPoint y: 467, distance: 526.3
click at [1078, 467] on div at bounding box center [750, 398] width 1409 height 523
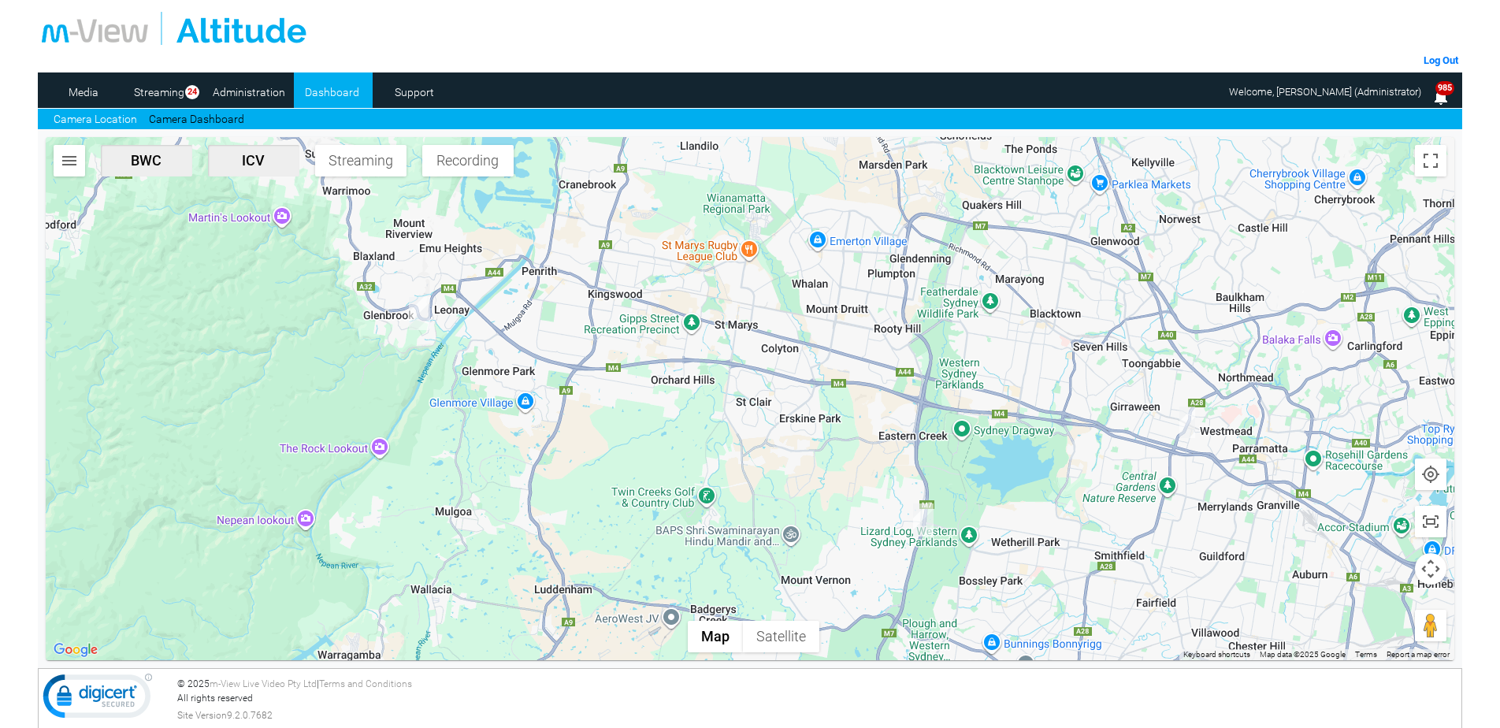
drag, startPoint x: 920, startPoint y: 392, endPoint x: 956, endPoint y: 328, distance: 73.4
click at [956, 328] on div at bounding box center [750, 398] width 1409 height 523
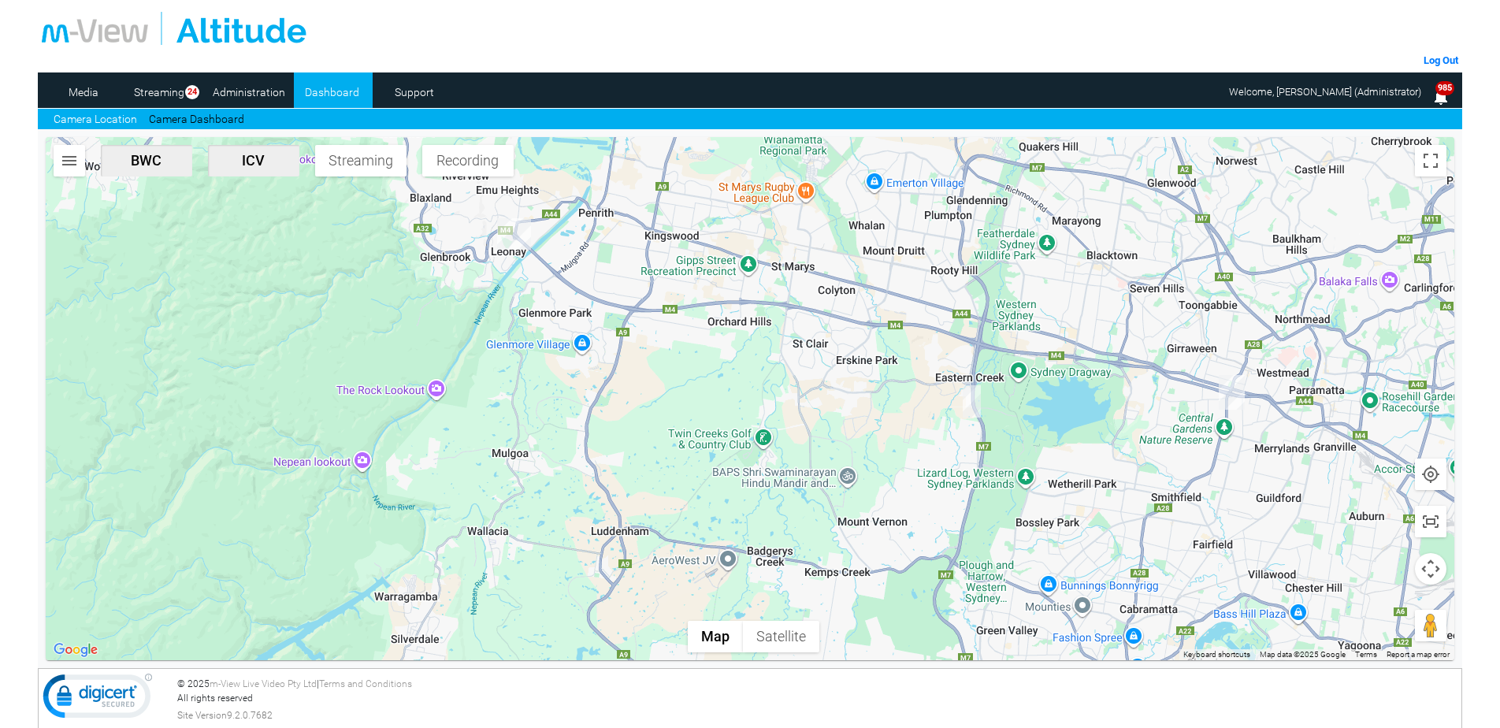
drag, startPoint x: 743, startPoint y: 525, endPoint x: 801, endPoint y: 467, distance: 82.4
click at [801, 467] on div at bounding box center [750, 398] width 1409 height 523
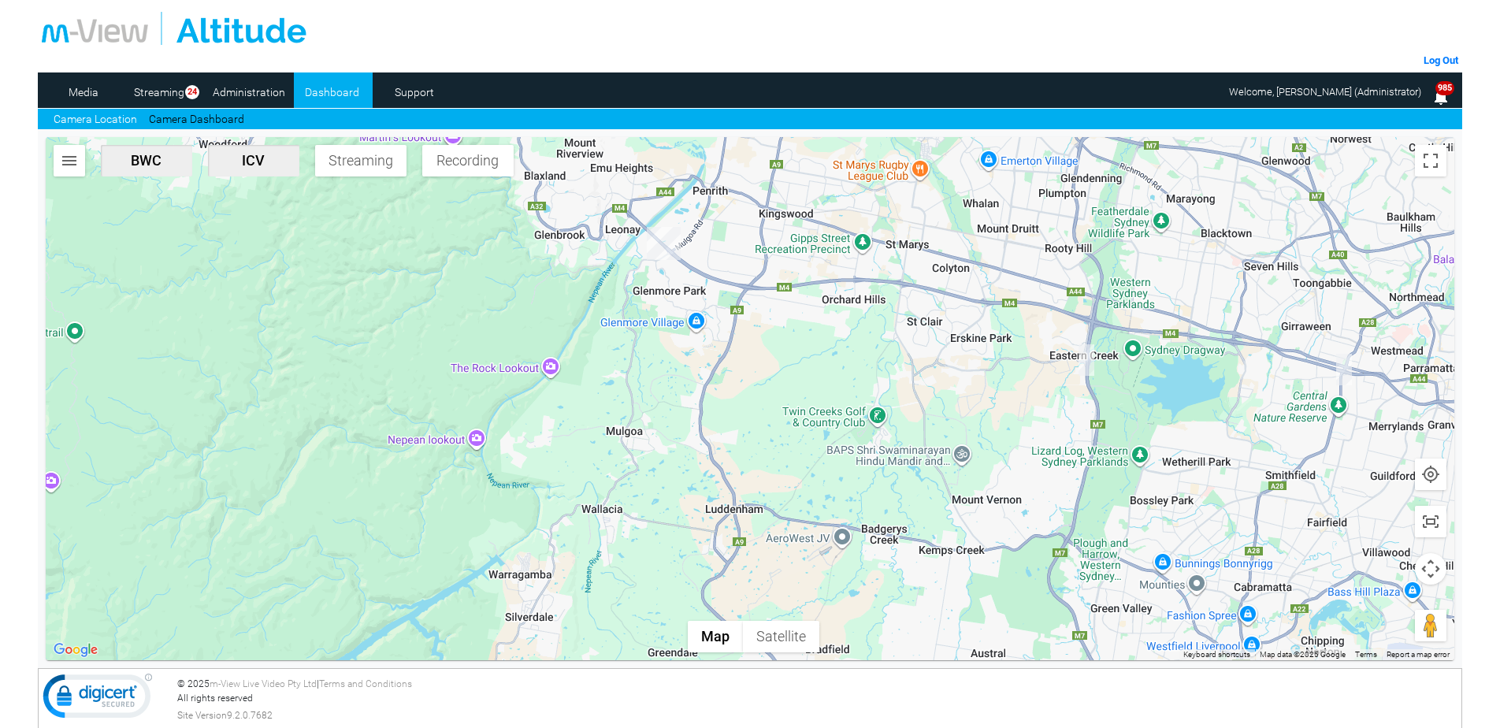
drag, startPoint x: 780, startPoint y: 484, endPoint x: 892, endPoint y: 464, distance: 114.3
click at [895, 464] on div at bounding box center [750, 398] width 1409 height 523
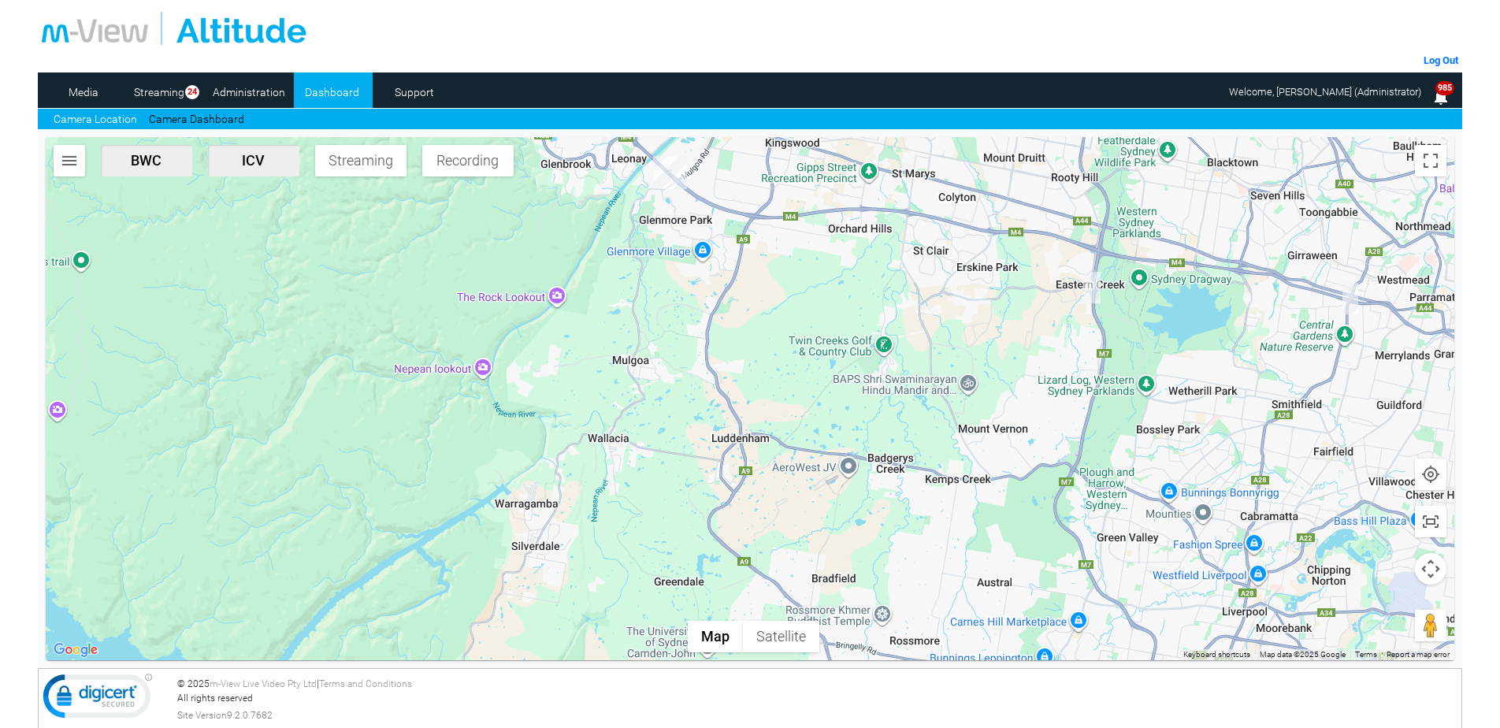
drag, startPoint x: 900, startPoint y: 458, endPoint x: 907, endPoint y: 384, distance: 74.4
click at [907, 384] on div at bounding box center [750, 398] width 1409 height 523
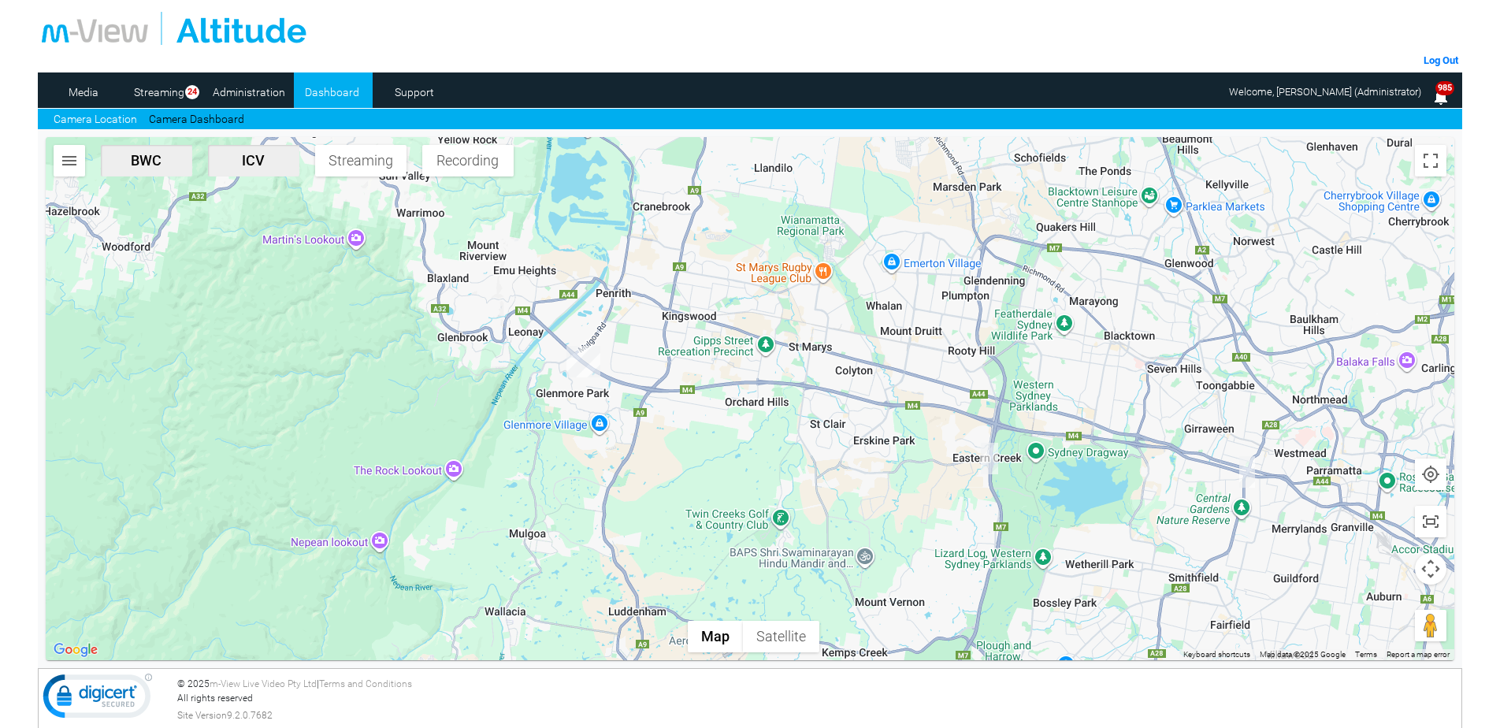
drag, startPoint x: 929, startPoint y: 297, endPoint x: 870, endPoint y: 447, distance: 161.9
click at [870, 447] on div at bounding box center [750, 398] width 1409 height 523
